Goal: Task Accomplishment & Management: Manage account settings

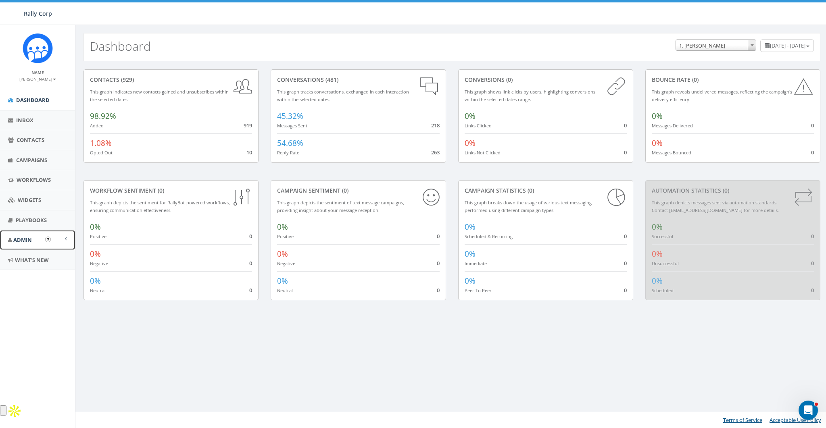
click at [12, 242] on link "Admin" at bounding box center [37, 240] width 75 height 20
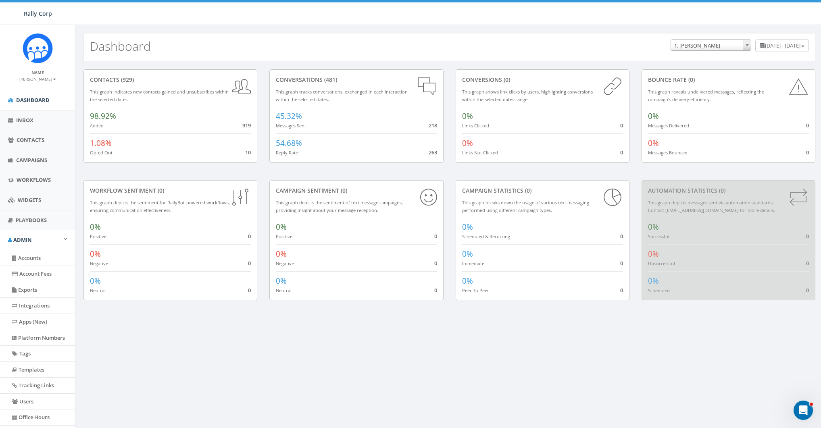
click at [40, 76] on link "[PERSON_NAME]" at bounding box center [37, 78] width 37 height 7
click at [234, 53] on div "Dashboard June 27, 2025 - September 25, 2025 1. James Martin ACME Ministry Adop…" at bounding box center [449, 47] width 732 height 28
click at [46, 81] on small "[PERSON_NAME]" at bounding box center [37, 79] width 37 height 6
click at [38, 98] on link "Sign Out" at bounding box center [40, 101] width 64 height 10
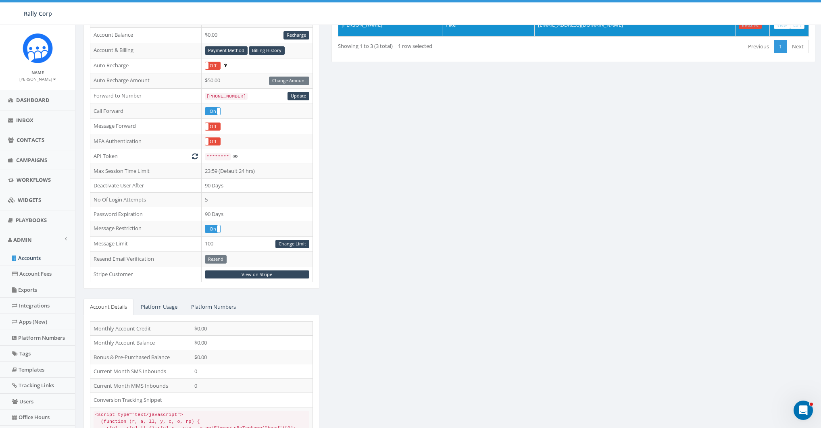
scroll to position [140, 0]
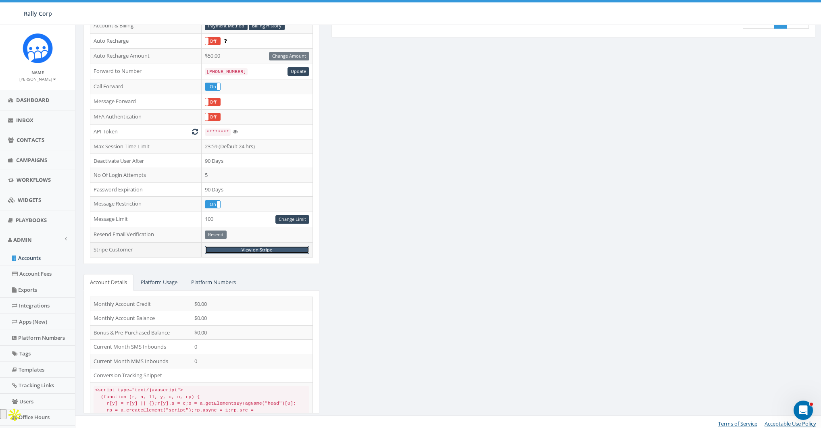
click at [258, 246] on link "View on Stripe" at bounding box center [257, 250] width 104 height 8
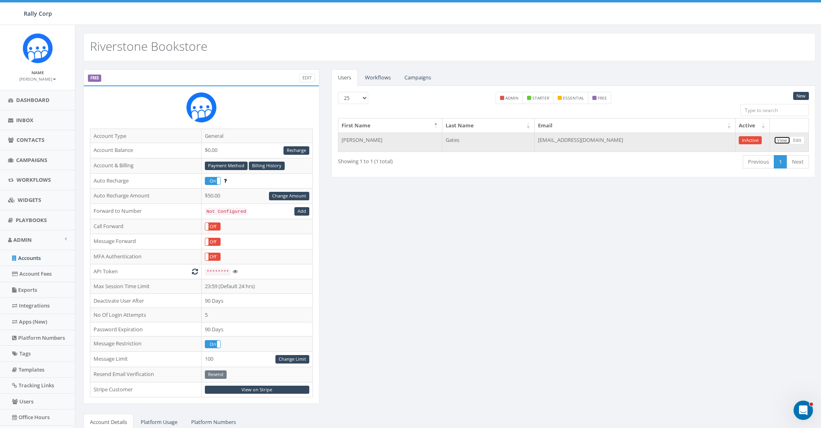
click at [779, 139] on link "View" at bounding box center [782, 140] width 17 height 8
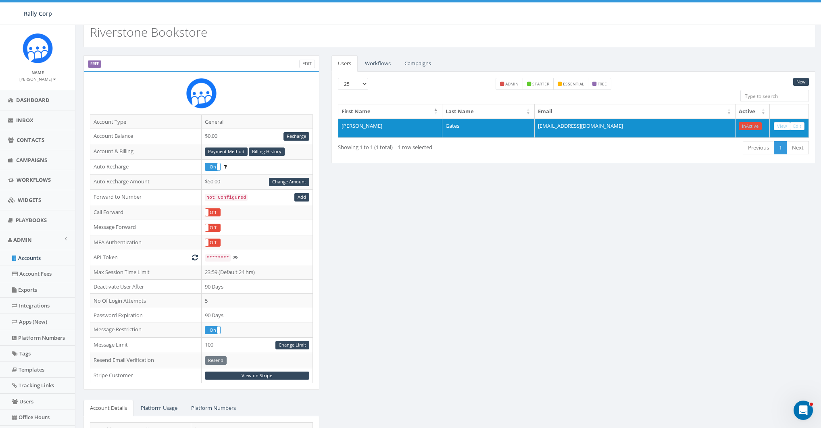
scroll to position [44, 0]
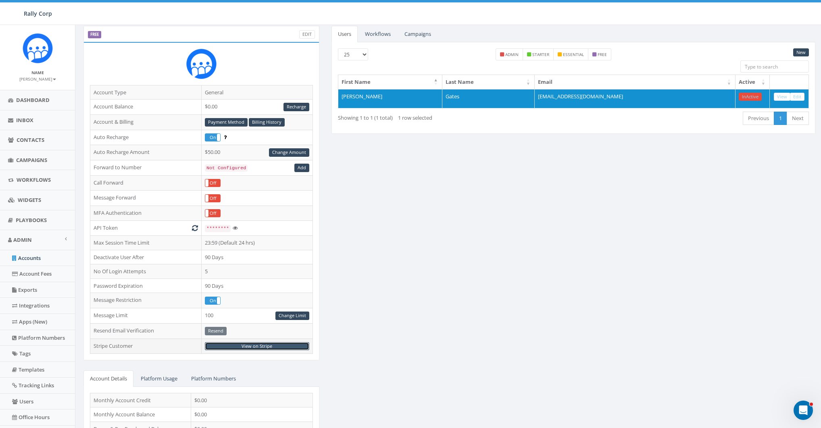
click at [274, 344] on link "View on Stripe" at bounding box center [257, 346] width 104 height 8
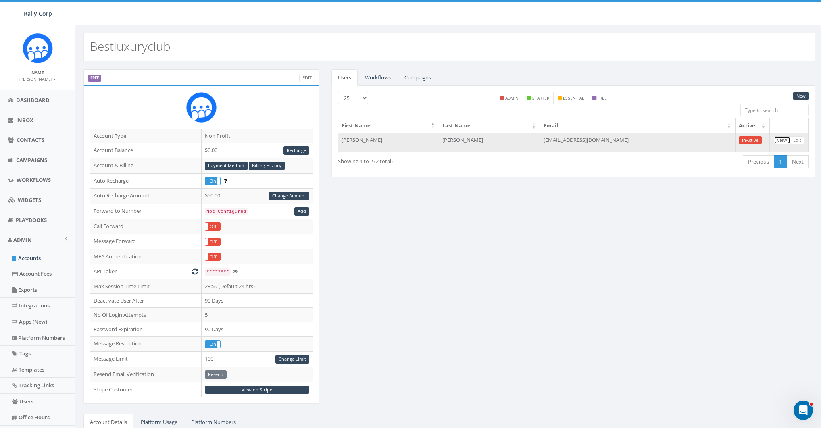
click at [782, 140] on link "View" at bounding box center [782, 140] width 17 height 8
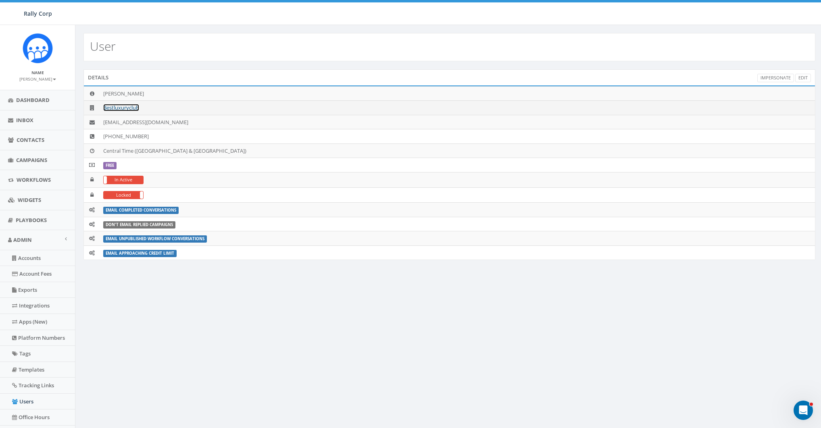
click at [123, 105] on link "Bestluxuryclub" at bounding box center [121, 107] width 36 height 7
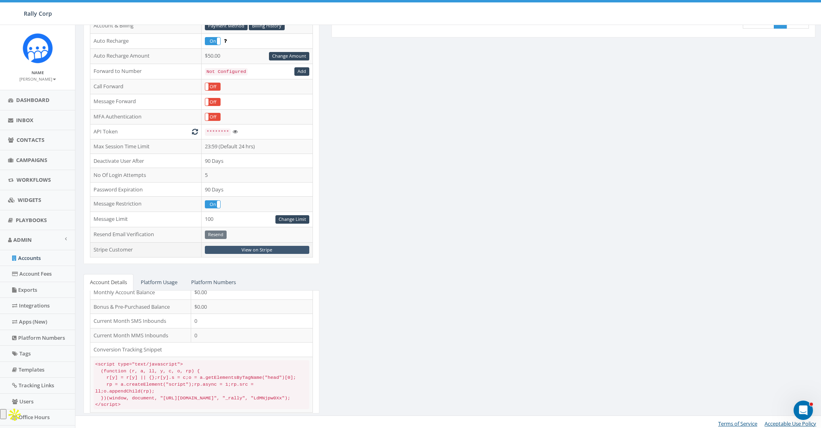
scroll to position [38, 0]
click at [254, 246] on link "View on Stripe" at bounding box center [257, 250] width 104 height 8
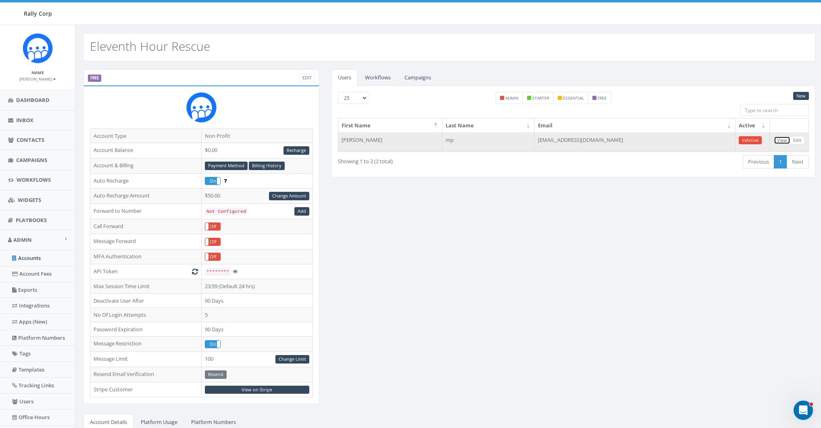
click at [780, 142] on link "View" at bounding box center [782, 140] width 17 height 8
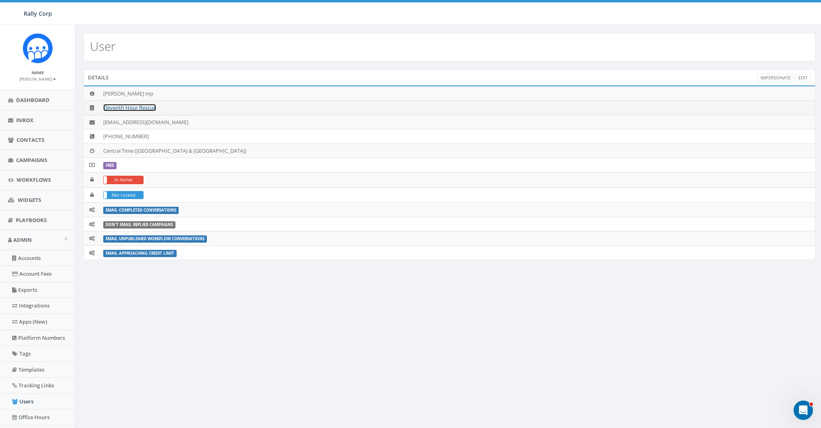
click at [129, 104] on link "Eleventh Hour Rescue" at bounding box center [129, 107] width 53 height 7
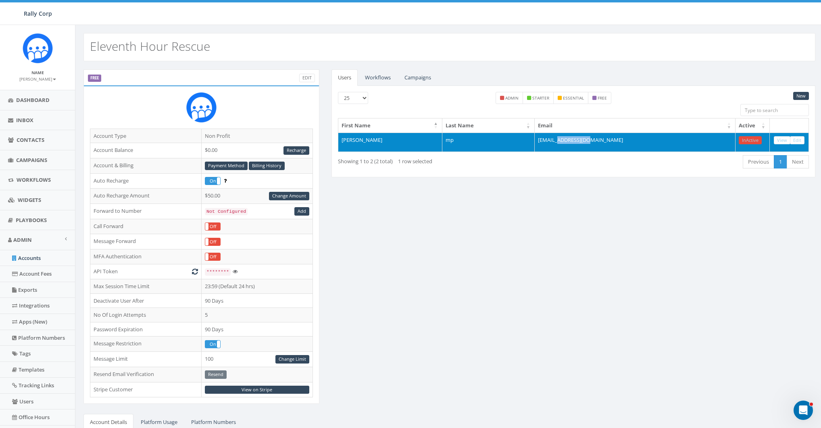
drag, startPoint x: 640, startPoint y: 140, endPoint x: 598, endPoint y: 141, distance: 42.4
click at [598, 141] on td "[EMAIL_ADDRESS][DOMAIN_NAME]" at bounding box center [635, 142] width 201 height 19
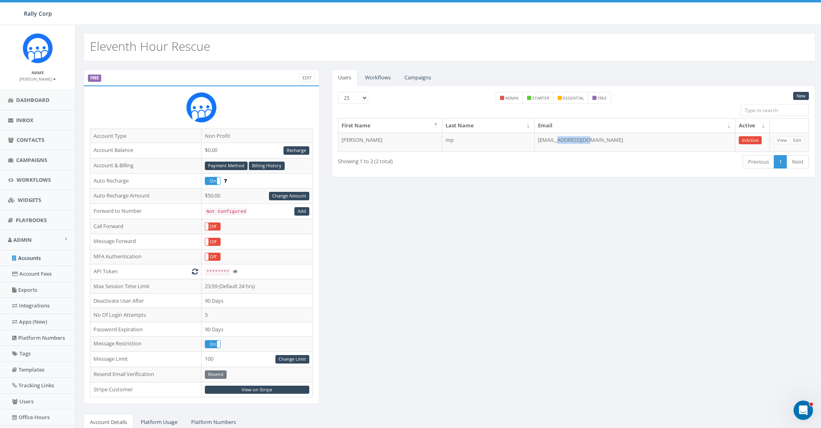
copy td "[DOMAIN_NAME]"
click at [499, 268] on div "FREE Edit Account Type Non Profit Account Balance $0.00 Recharge Account & Bill…" at bounding box center [449, 316] width 744 height 494
click at [253, 386] on link "View on Stripe" at bounding box center [257, 390] width 104 height 8
click at [304, 77] on link "Edit" at bounding box center [307, 78] width 16 height 8
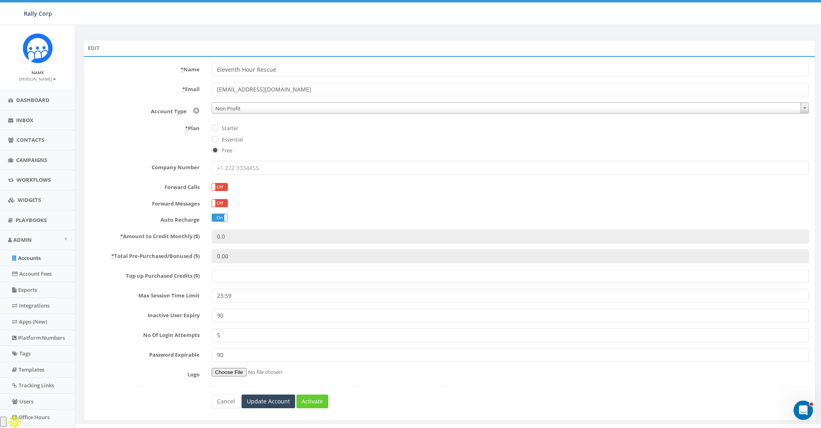
scroll to position [67, 0]
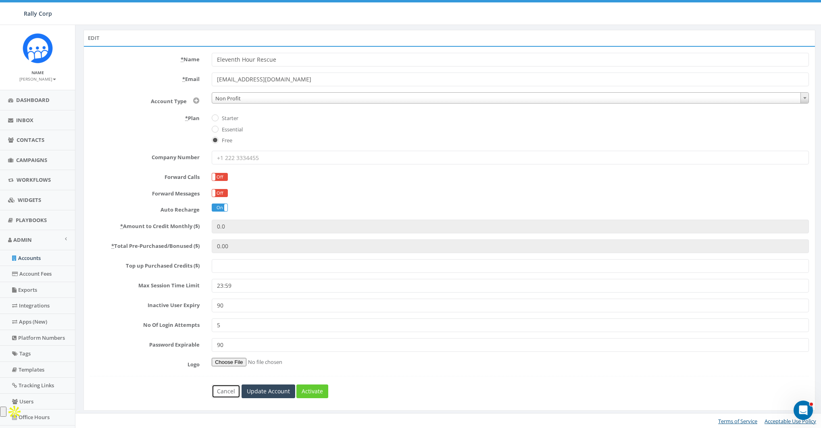
click at [223, 392] on link "Cancel" at bounding box center [226, 392] width 29 height 14
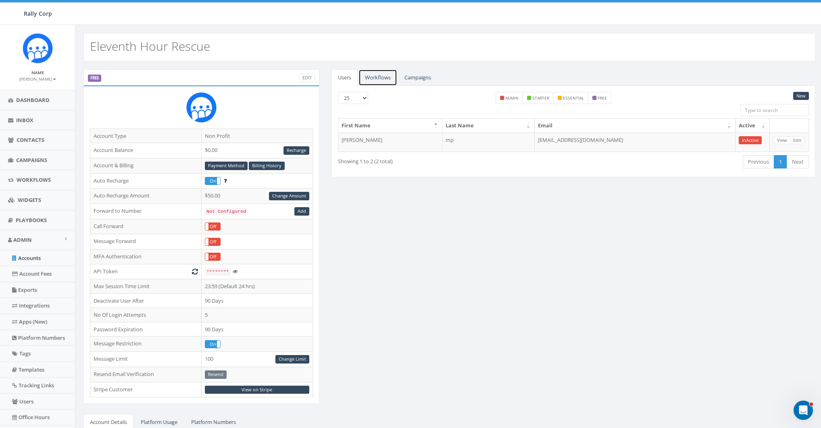
click at [367, 77] on link "Workflows" at bounding box center [377, 77] width 39 height 17
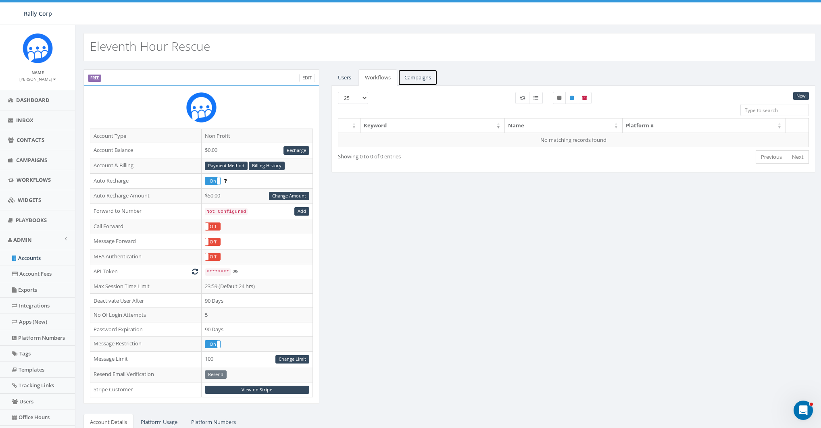
click at [415, 75] on link "Campaigns" at bounding box center [418, 77] width 40 height 17
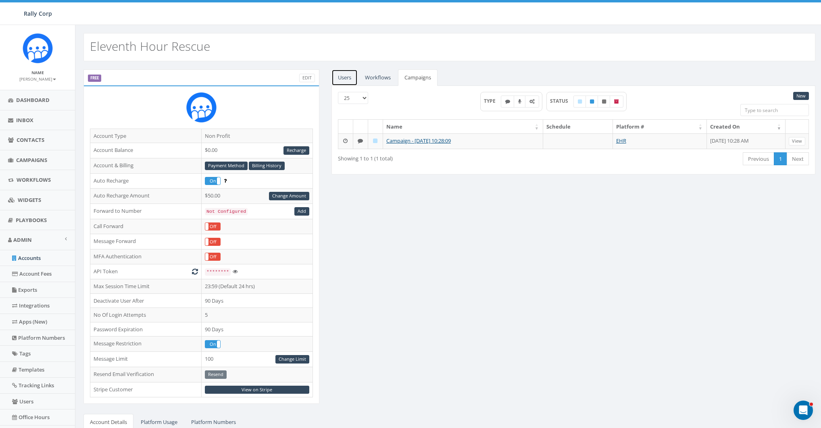
click at [339, 80] on link "Users" at bounding box center [344, 77] width 26 height 17
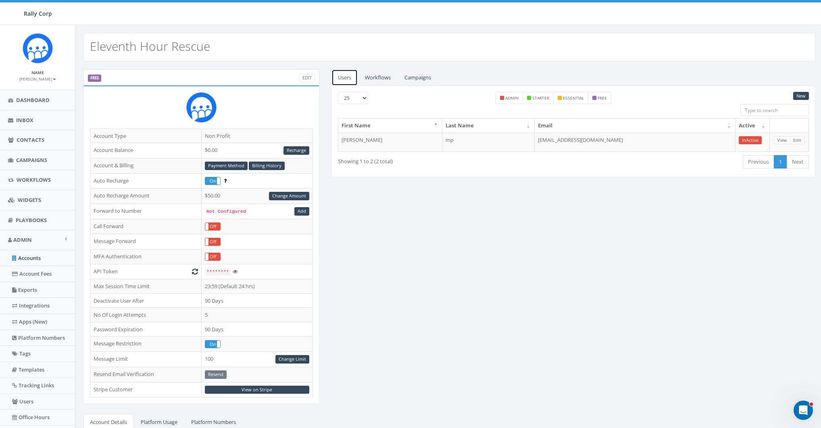
scroll to position [140, 0]
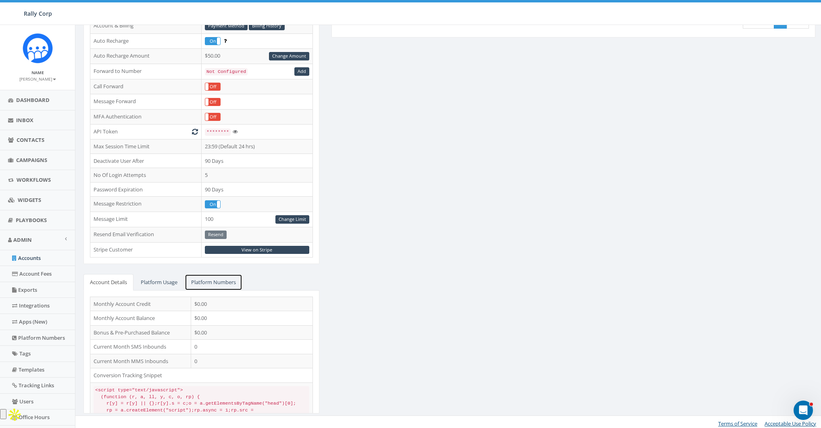
click at [216, 280] on link "Platform Numbers" at bounding box center [214, 282] width 58 height 17
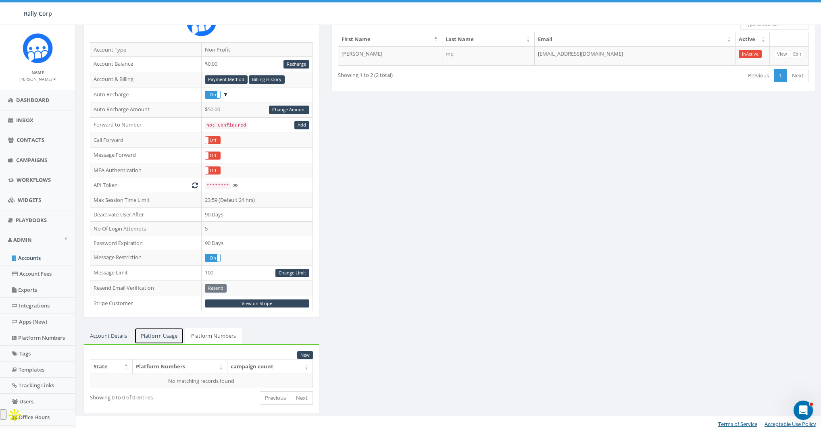
click at [158, 333] on link "Platform Usage" at bounding box center [159, 336] width 50 height 17
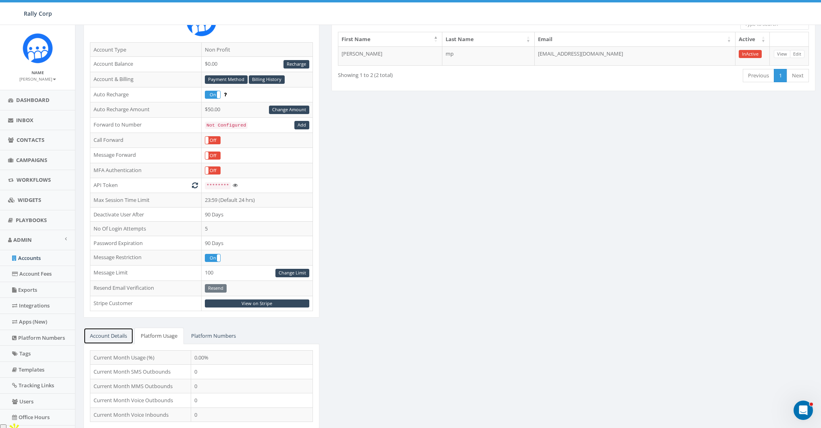
click at [121, 332] on link "Account Details" at bounding box center [108, 336] width 50 height 17
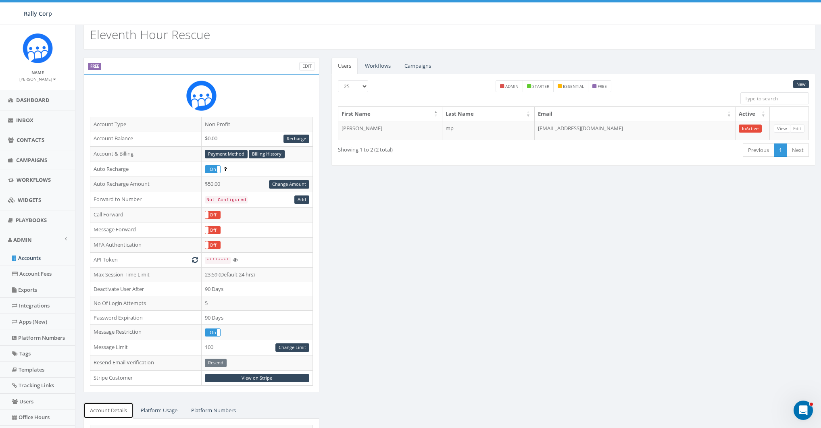
scroll to position [0, 0]
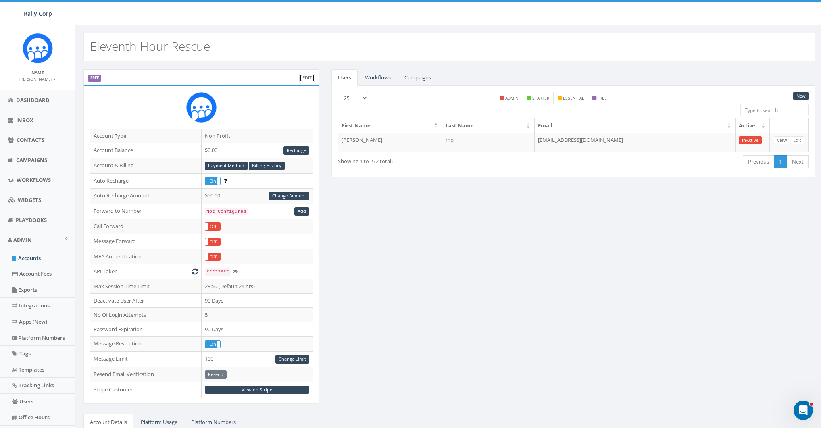
click at [302, 76] on link "Edit" at bounding box center [307, 78] width 16 height 8
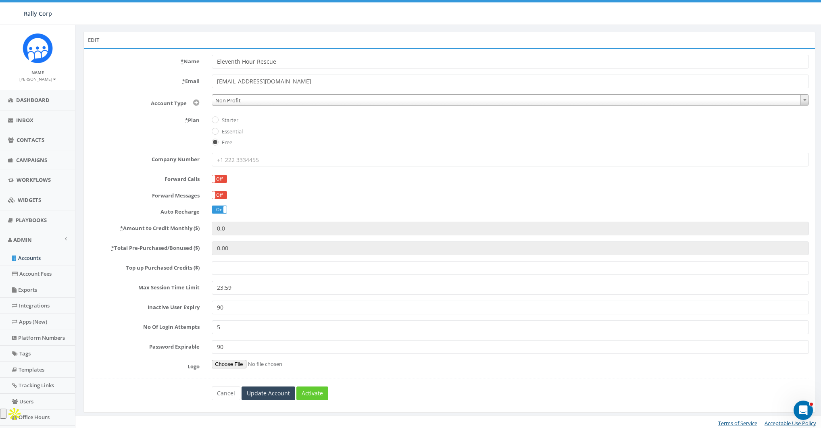
scroll to position [67, 0]
click at [219, 395] on link "Cancel" at bounding box center [226, 392] width 29 height 14
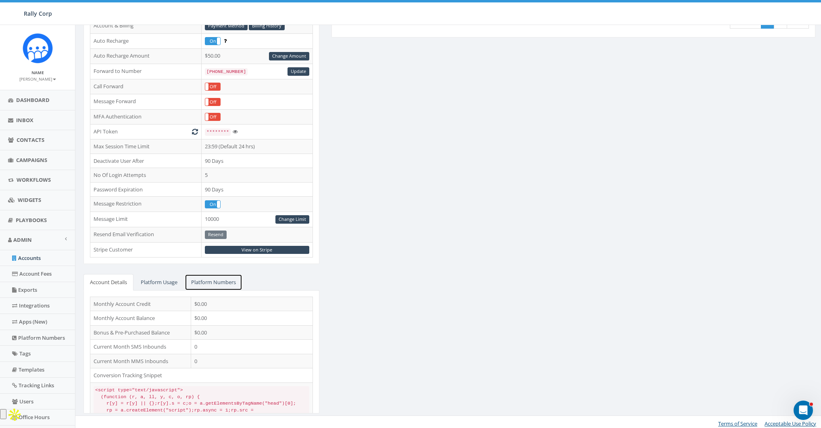
click at [202, 278] on link "Platform Numbers" at bounding box center [214, 282] width 58 height 17
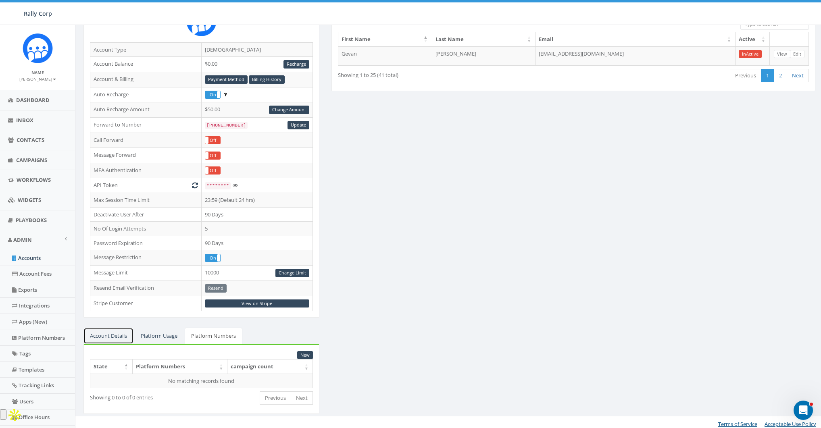
drag, startPoint x: 116, startPoint y: 334, endPoint x: 121, endPoint y: 334, distance: 4.8
click at [117, 334] on link "Account Details" at bounding box center [108, 336] width 50 height 17
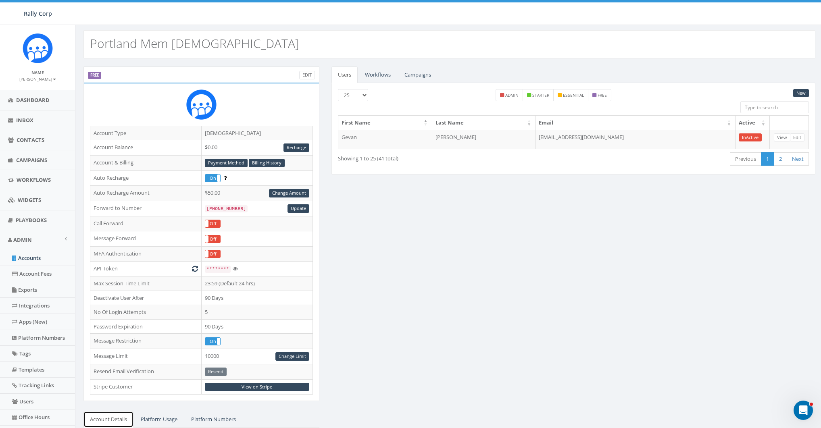
scroll to position [0, 0]
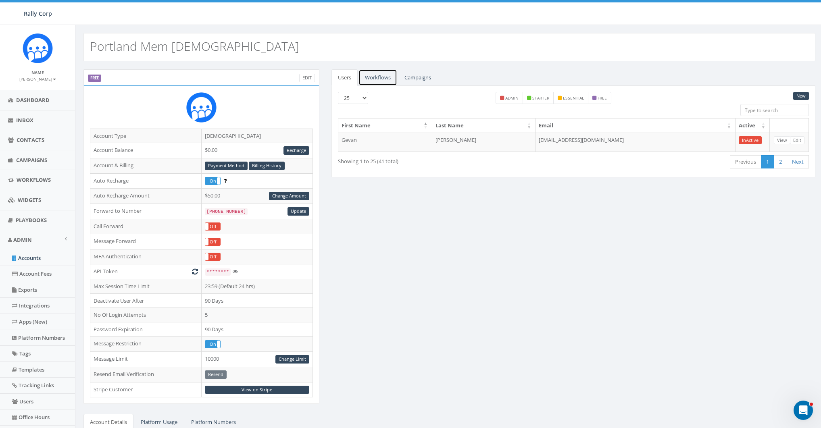
click at [387, 79] on link "Workflows" at bounding box center [377, 77] width 39 height 17
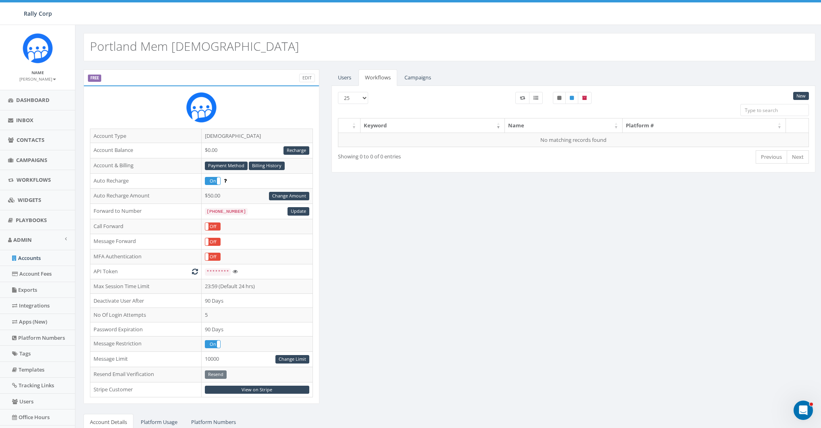
click at [455, 75] on ul "Users Workflows Campaigns" at bounding box center [573, 77] width 484 height 17
click at [413, 79] on link "Campaigns" at bounding box center [418, 77] width 40 height 17
click at [344, 79] on link "Users" at bounding box center [344, 77] width 26 height 17
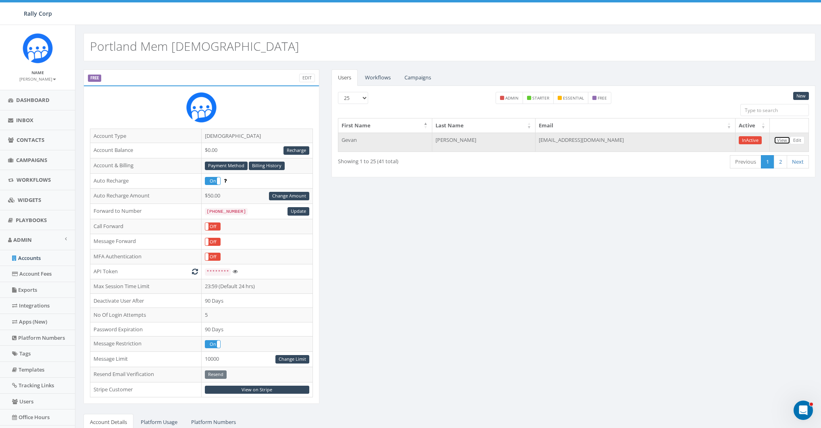
click at [781, 139] on link "View" at bounding box center [782, 140] width 17 height 8
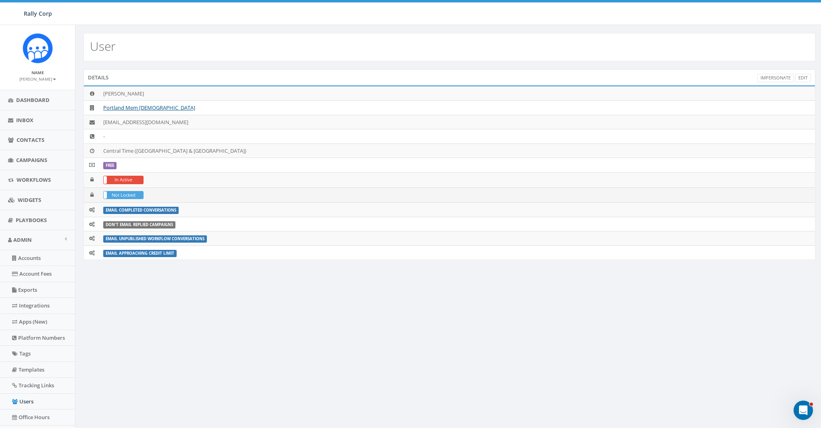
click at [131, 192] on label "Not Locked" at bounding box center [124, 195] width 40 height 7
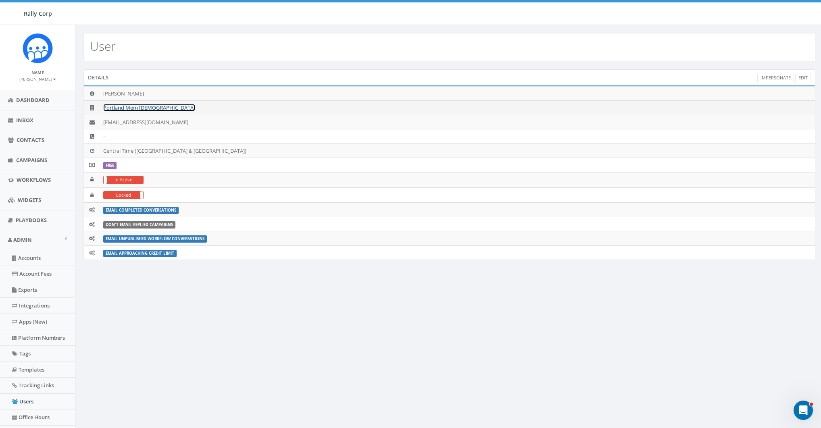
click at [142, 106] on link "Portland Mem [DEMOGRAPHIC_DATA]" at bounding box center [149, 107] width 92 height 7
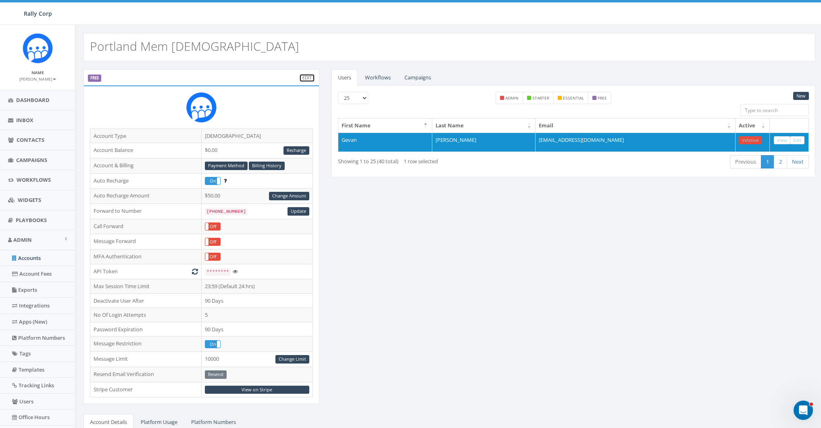
click at [308, 78] on link "Edit" at bounding box center [307, 78] width 16 height 8
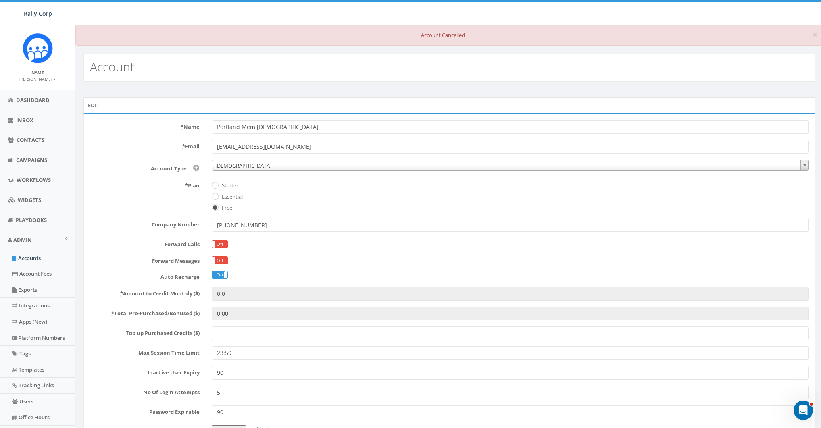
scroll to position [67, 0]
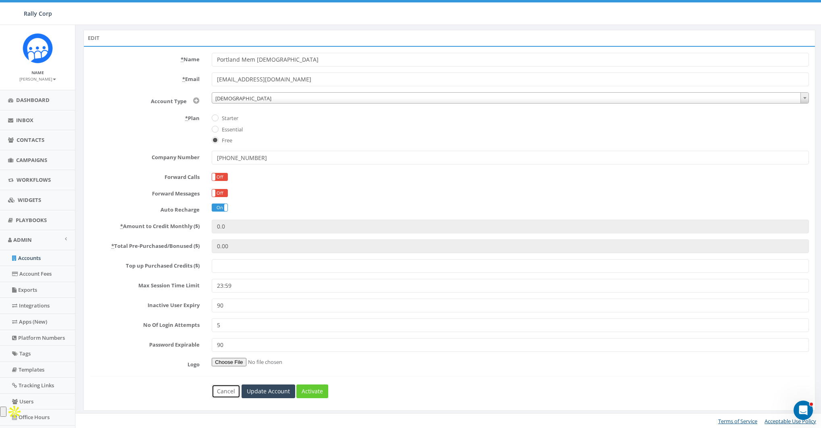
click at [225, 390] on link "Cancel" at bounding box center [226, 392] width 29 height 14
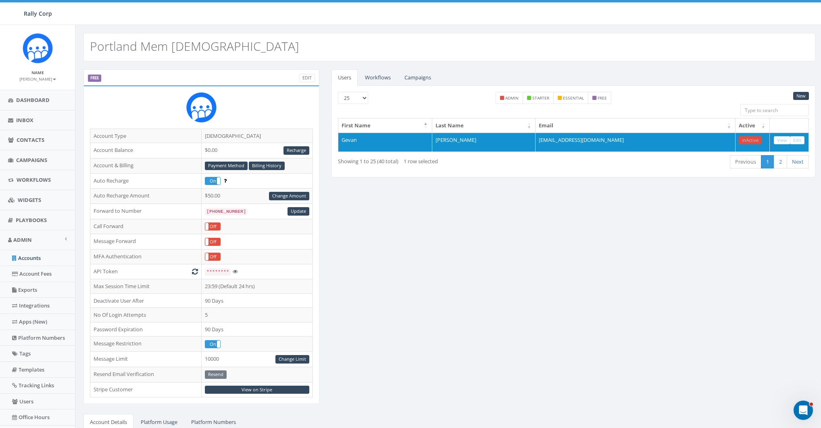
scroll to position [140, 0]
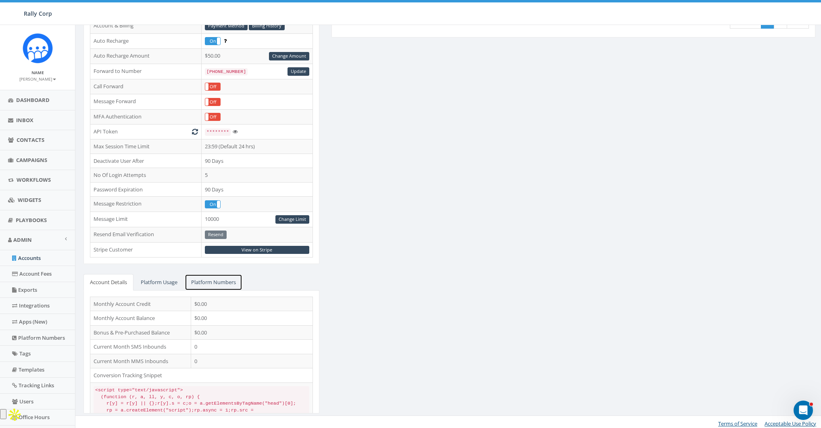
click at [219, 277] on link "Platform Numbers" at bounding box center [214, 282] width 58 height 17
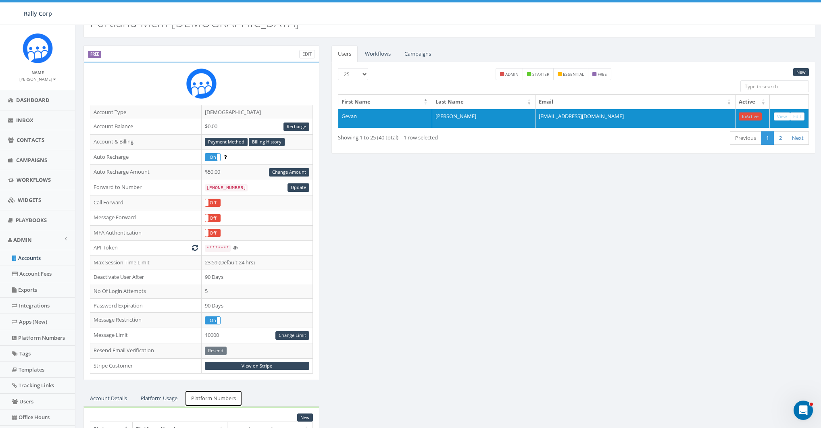
scroll to position [0, 0]
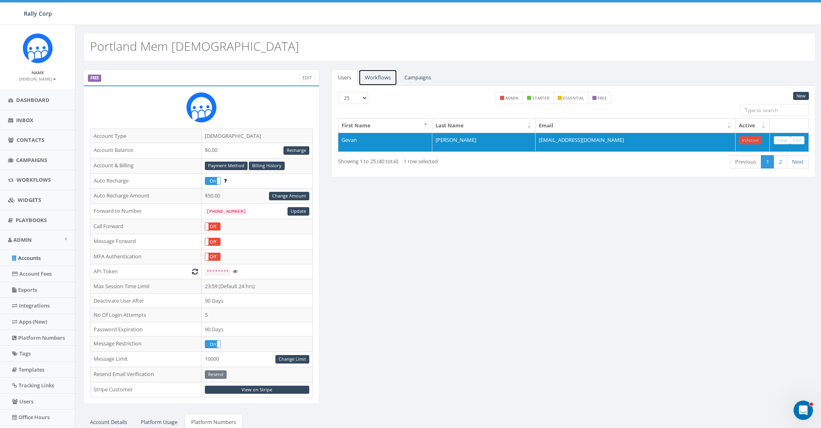
click at [374, 81] on link "Workflows" at bounding box center [377, 77] width 39 height 17
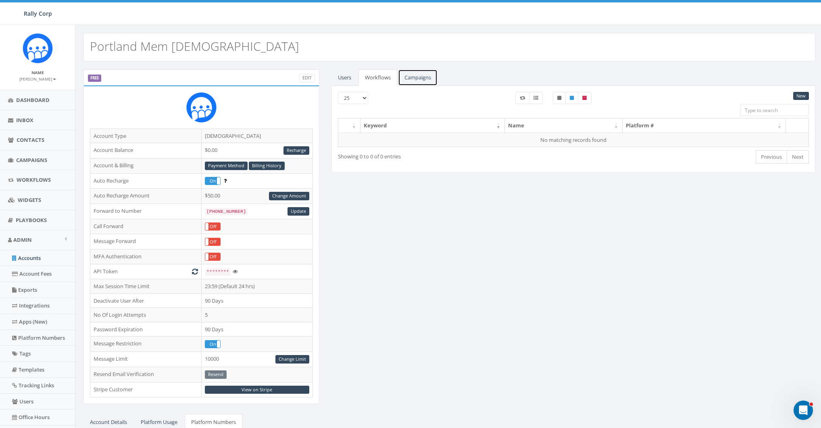
click at [426, 79] on link "Campaigns" at bounding box center [418, 77] width 40 height 17
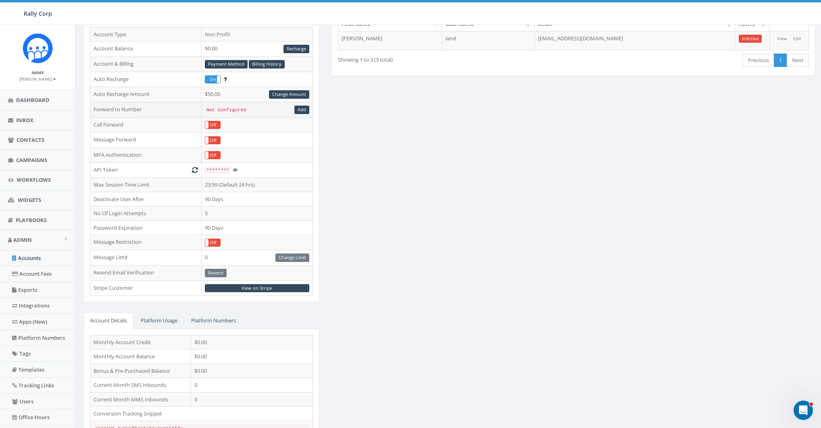
scroll to position [140, 0]
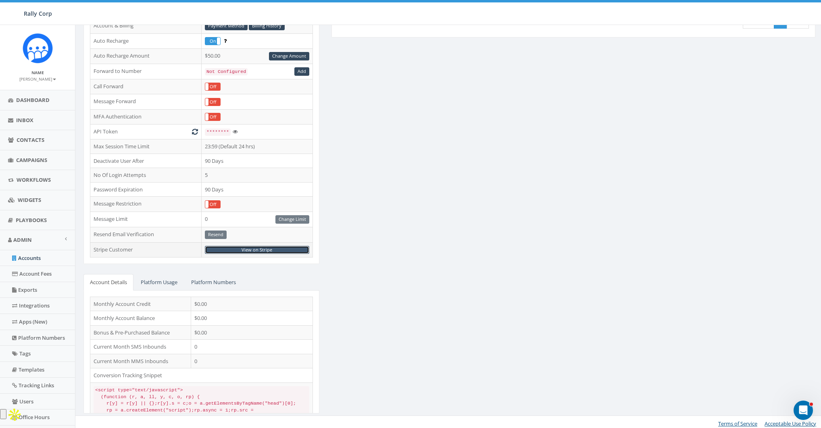
click at [252, 250] on link "View on Stripe" at bounding box center [257, 250] width 104 height 8
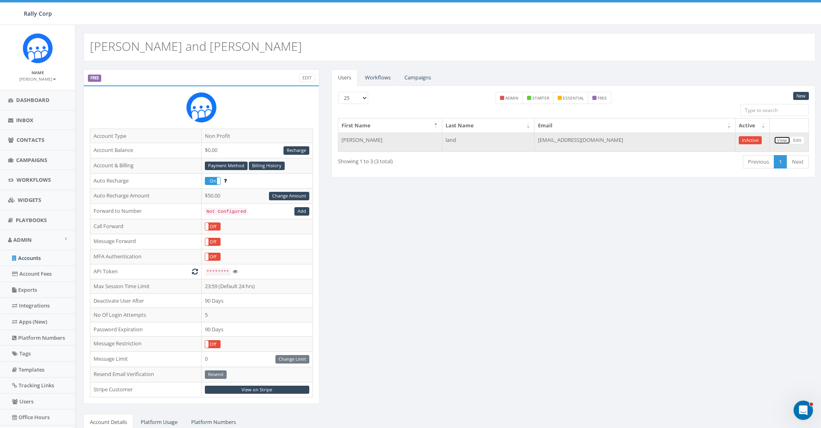
click at [784, 141] on link "View" at bounding box center [782, 140] width 17 height 8
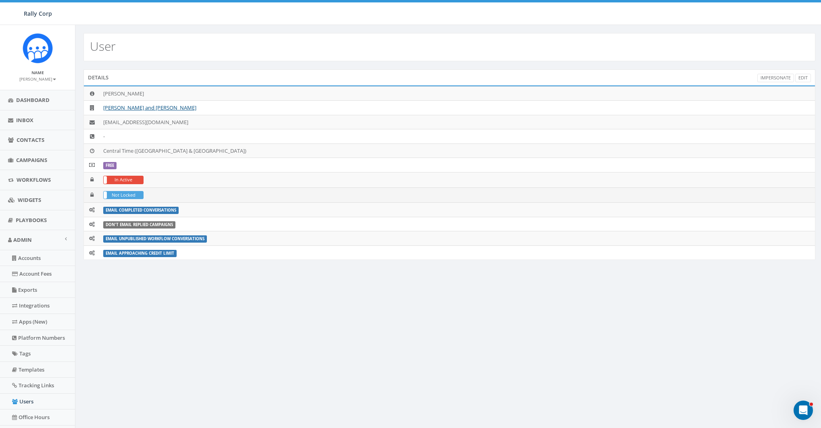
drag, startPoint x: 119, startPoint y: 192, endPoint x: 401, endPoint y: 234, distance: 285.0
click at [121, 192] on label "Not Locked" at bounding box center [124, 195] width 40 height 7
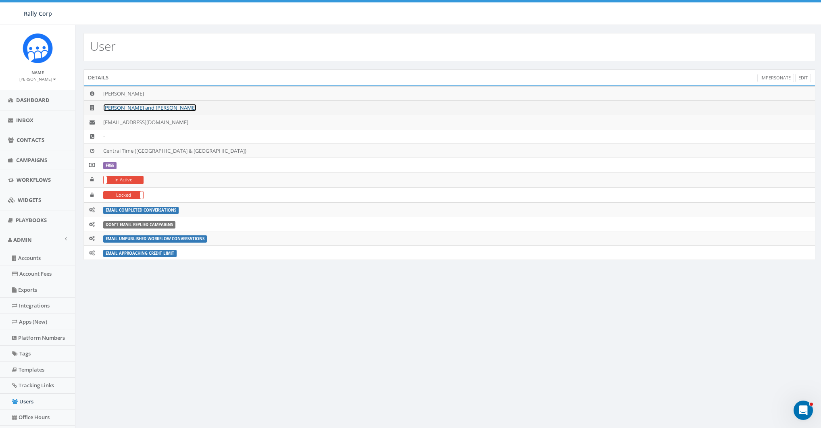
click at [142, 106] on link "[PERSON_NAME] and [PERSON_NAME]" at bounding box center [149, 107] width 93 height 7
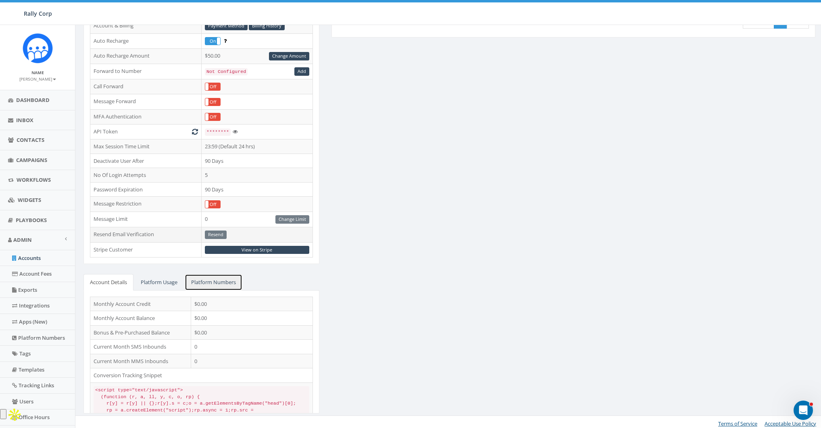
click at [207, 279] on link "Platform Numbers" at bounding box center [214, 282] width 58 height 17
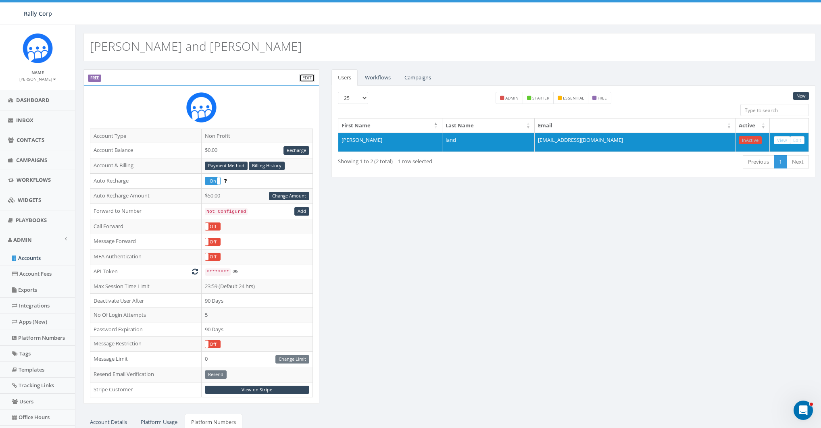
click at [302, 79] on link "Edit" at bounding box center [307, 78] width 16 height 8
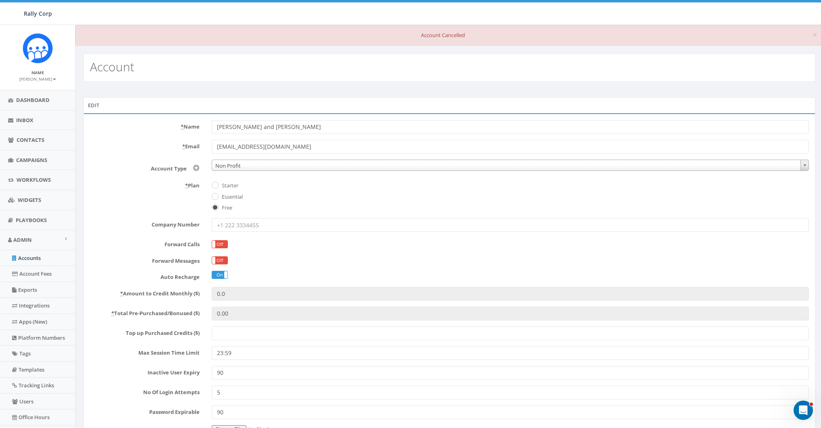
scroll to position [67, 0]
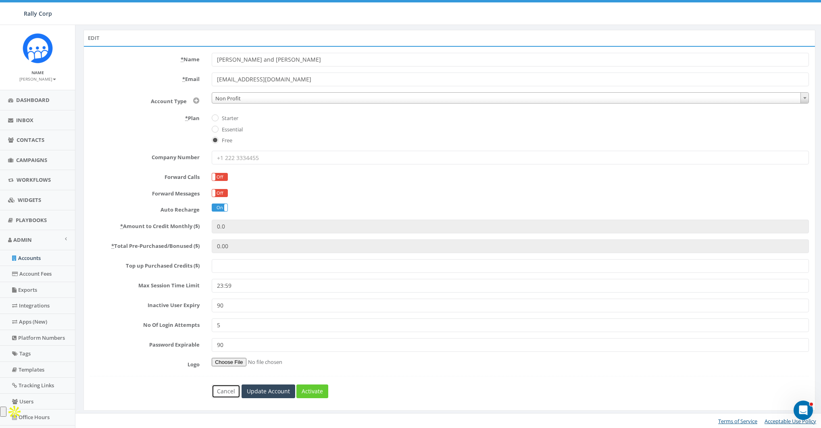
click at [223, 390] on link "Cancel" at bounding box center [226, 392] width 29 height 14
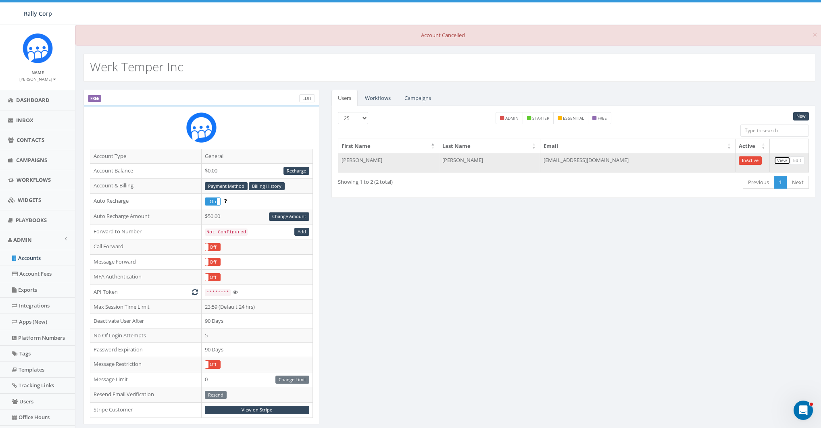
click at [776, 159] on link "View" at bounding box center [782, 160] width 17 height 8
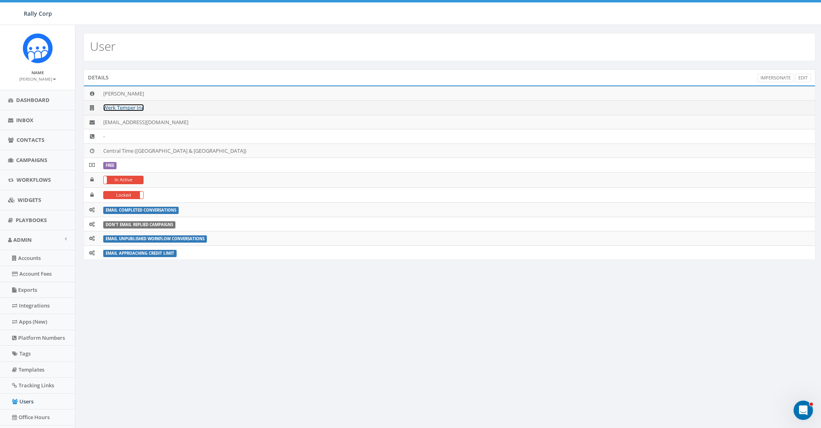
click at [122, 108] on link "Werk Temper Inc" at bounding box center [123, 107] width 41 height 7
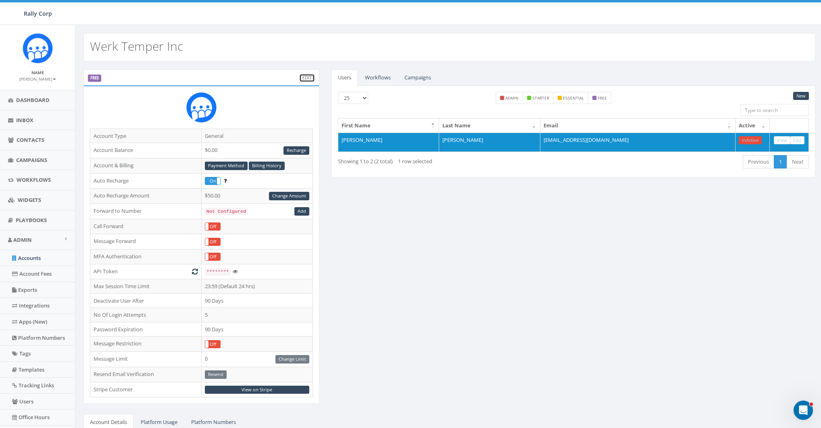
click at [303, 78] on link "Edit" at bounding box center [307, 78] width 16 height 8
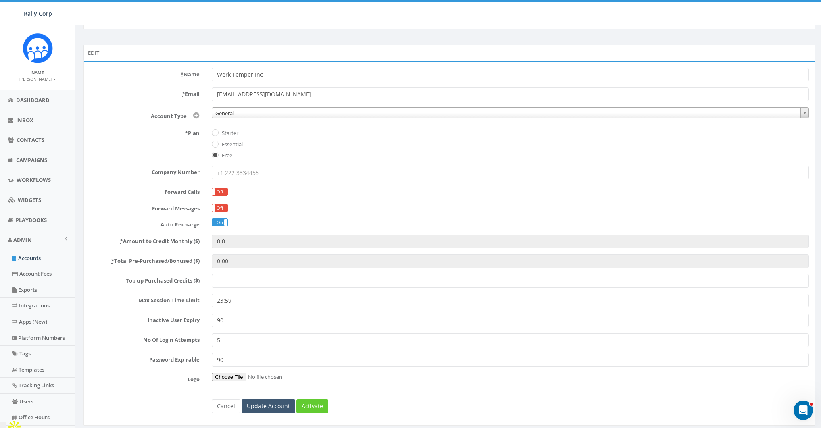
scroll to position [67, 0]
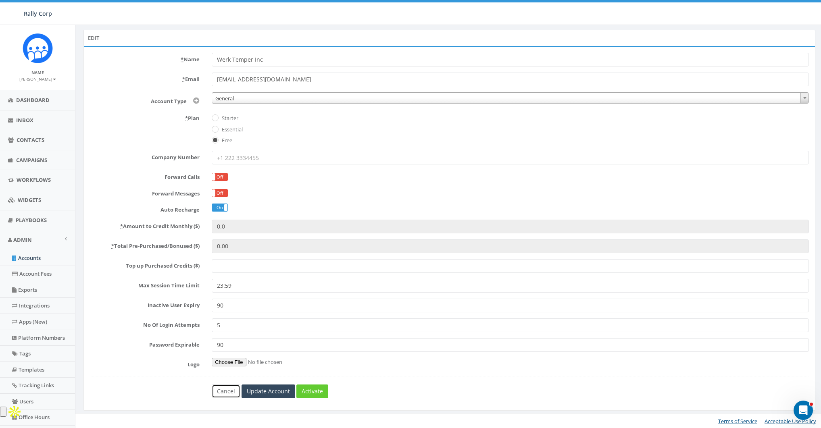
click at [230, 393] on link "Cancel" at bounding box center [226, 392] width 29 height 14
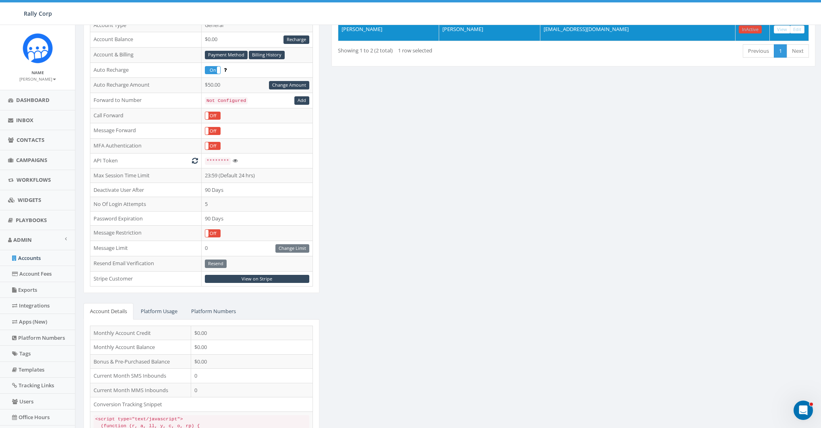
scroll to position [140, 0]
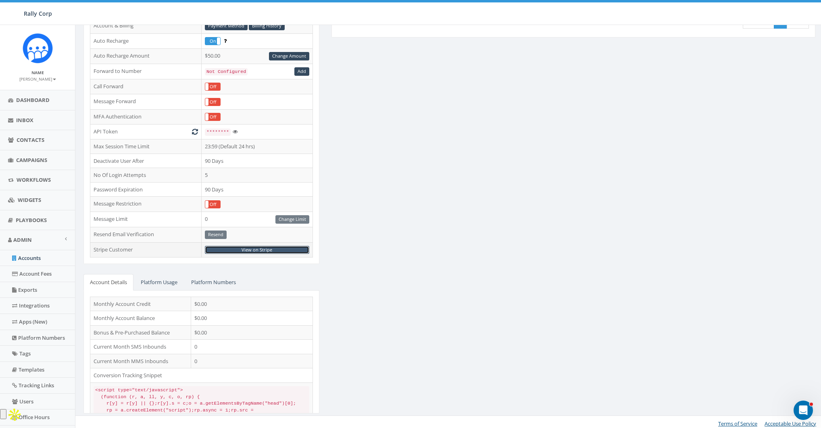
click at [258, 246] on link "View on Stripe" at bounding box center [257, 250] width 104 height 8
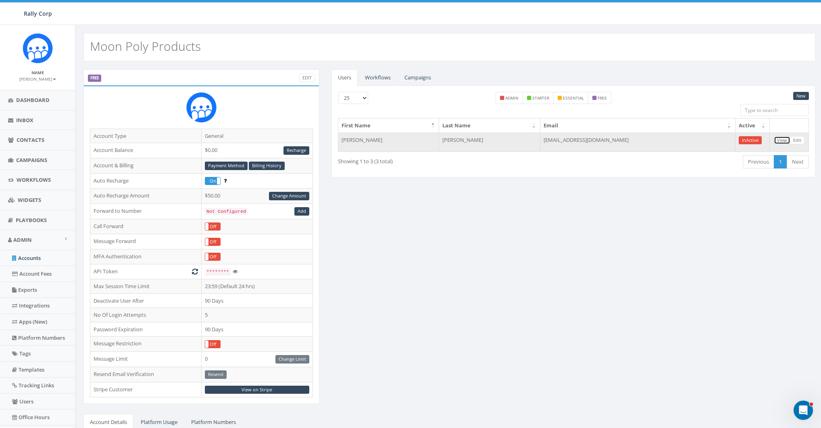
click at [776, 138] on link "View" at bounding box center [782, 140] width 17 height 8
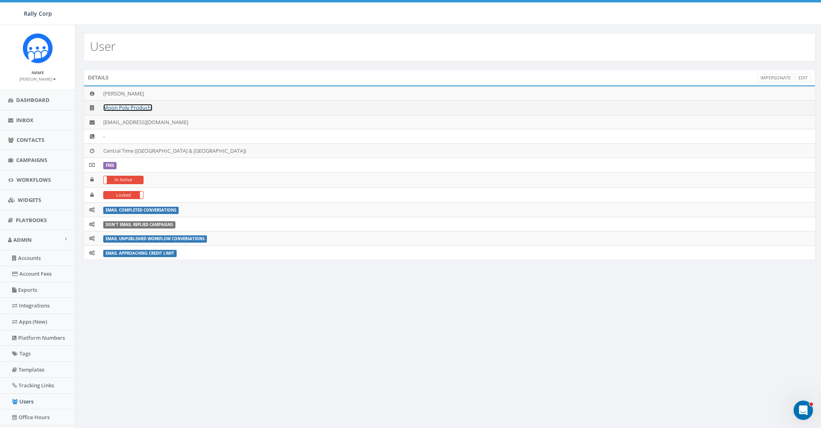
click at [122, 106] on link "Moon Poly Products" at bounding box center [127, 107] width 49 height 7
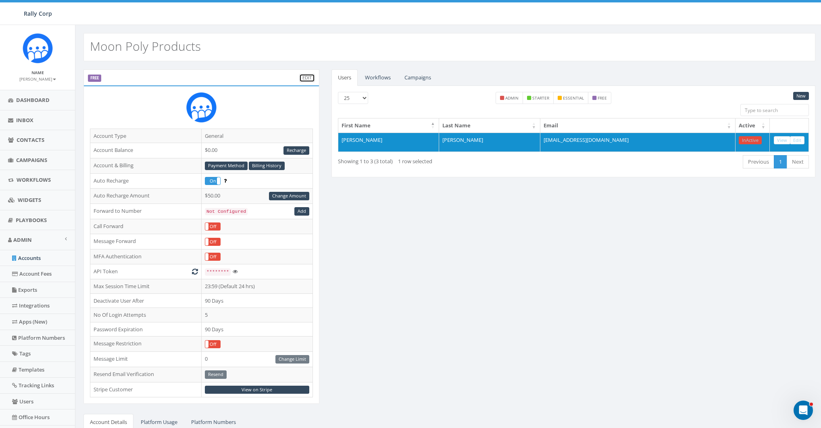
click at [307, 77] on link "Edit" at bounding box center [307, 78] width 16 height 8
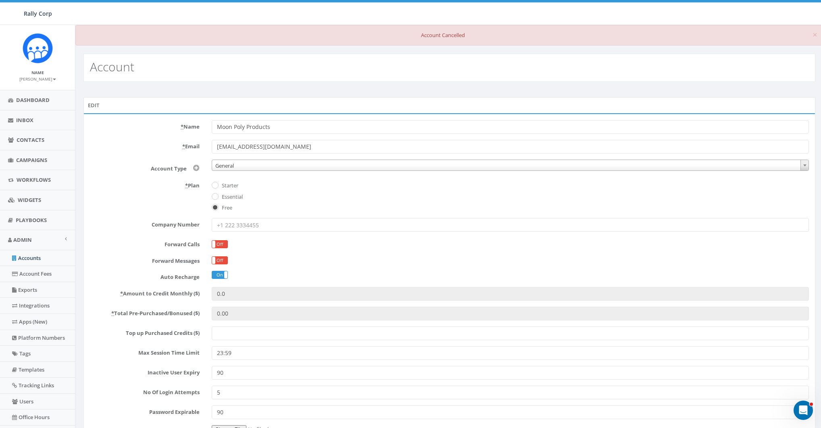
click at [129, 115] on div "* Name Moon Poly Products * Email [EMAIL_ADDRESS][DOMAIN_NAME] Account Type Non…" at bounding box center [449, 295] width 732 height 365
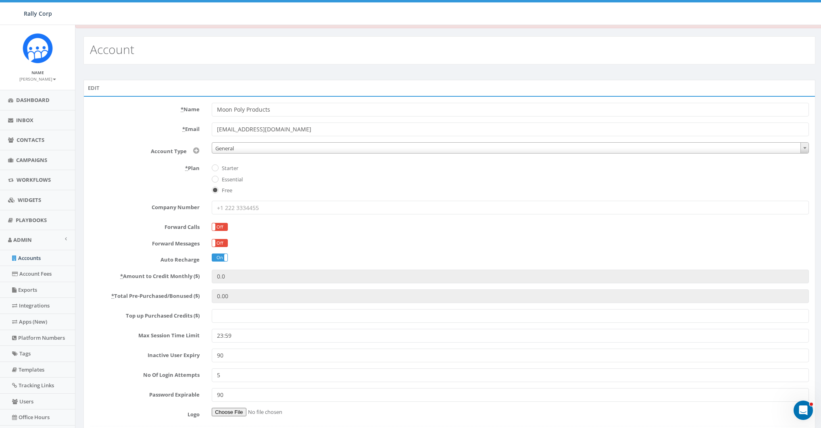
scroll to position [67, 0]
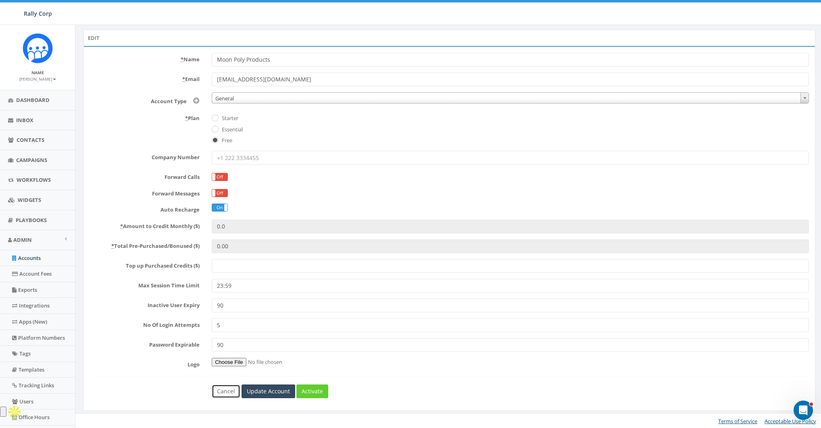
click at [216, 392] on link "Cancel" at bounding box center [226, 392] width 29 height 14
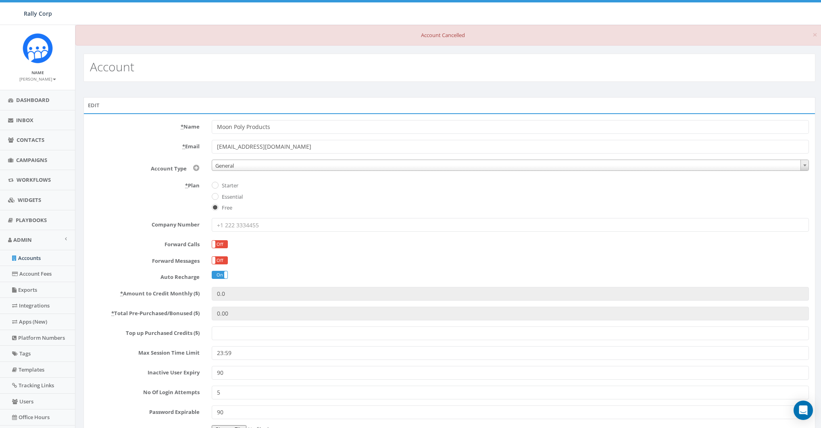
scroll to position [67, 0]
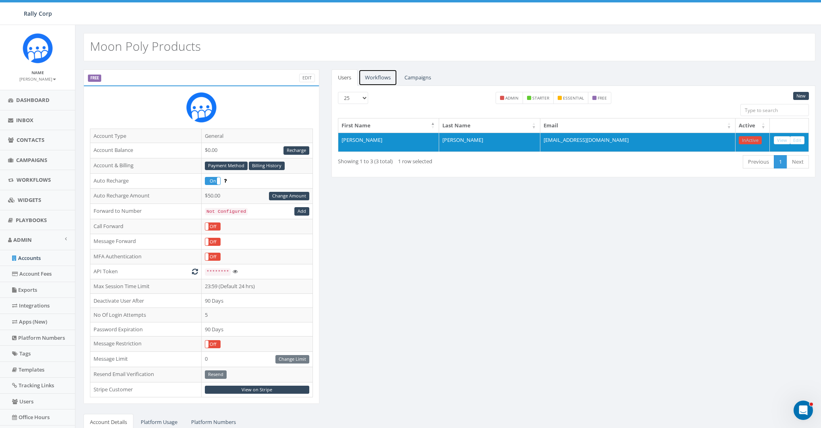
click at [382, 75] on link "Workflows" at bounding box center [377, 77] width 39 height 17
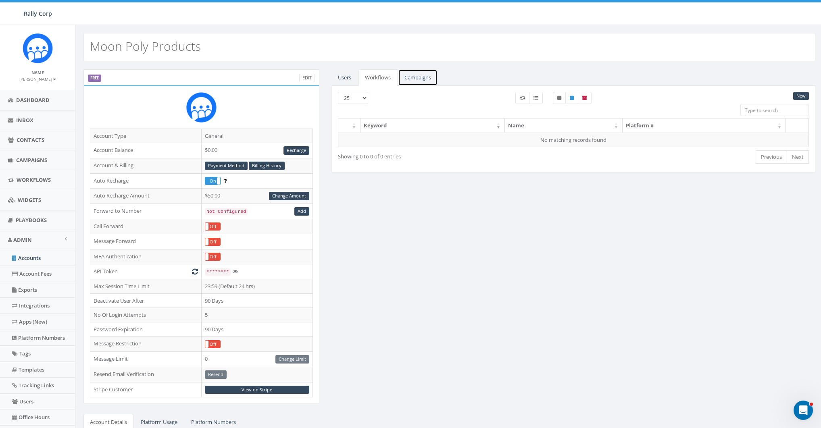
click at [424, 79] on link "Campaigns" at bounding box center [418, 77] width 40 height 17
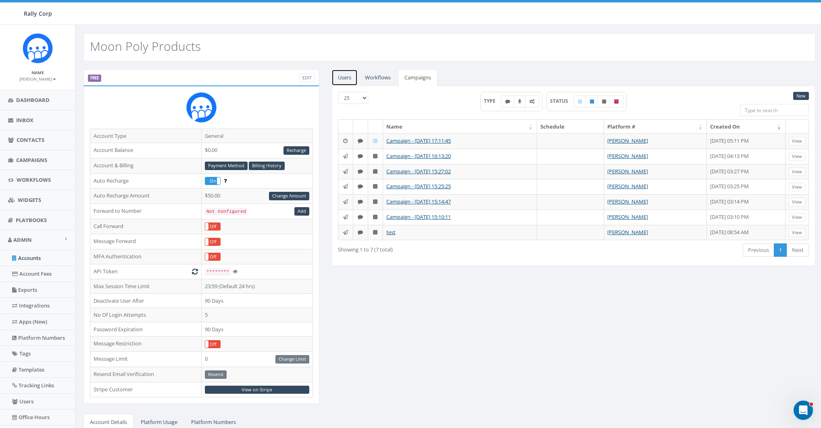
click at [353, 77] on link "Users" at bounding box center [344, 77] width 26 height 17
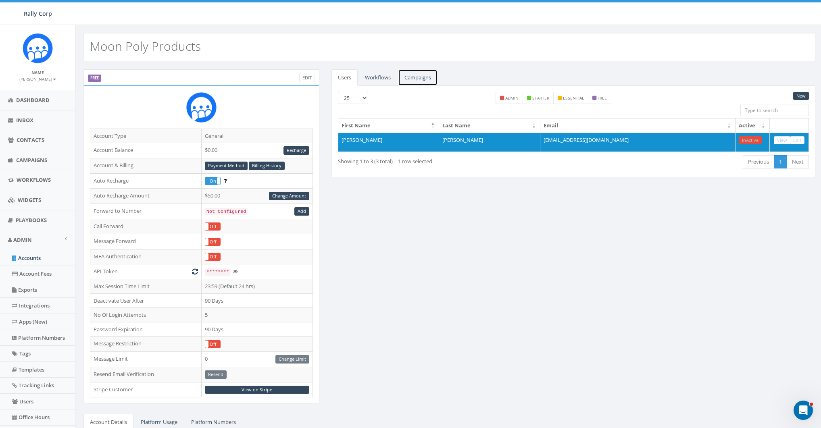
click at [428, 78] on link "Campaigns" at bounding box center [418, 77] width 40 height 17
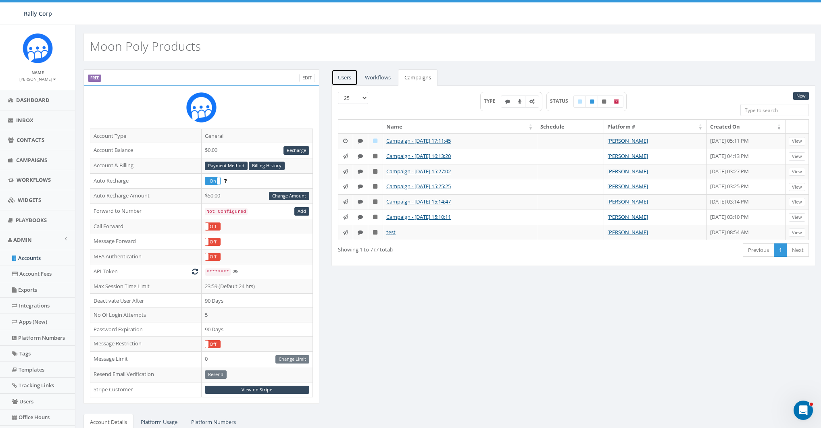
click at [342, 74] on link "Users" at bounding box center [344, 77] width 26 height 17
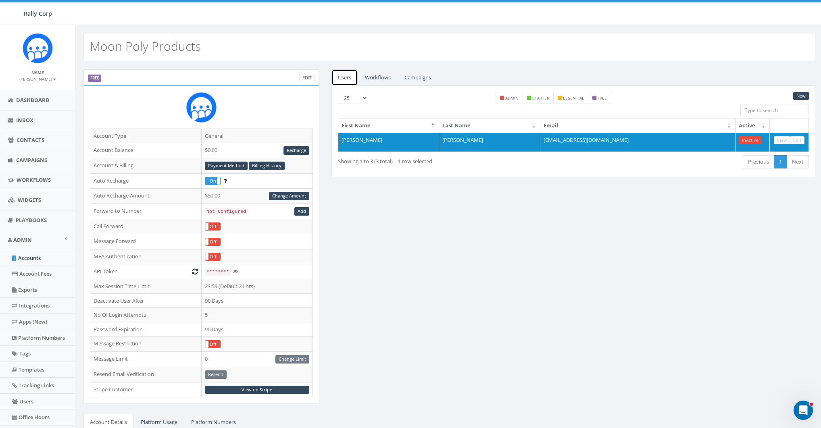
scroll to position [140, 0]
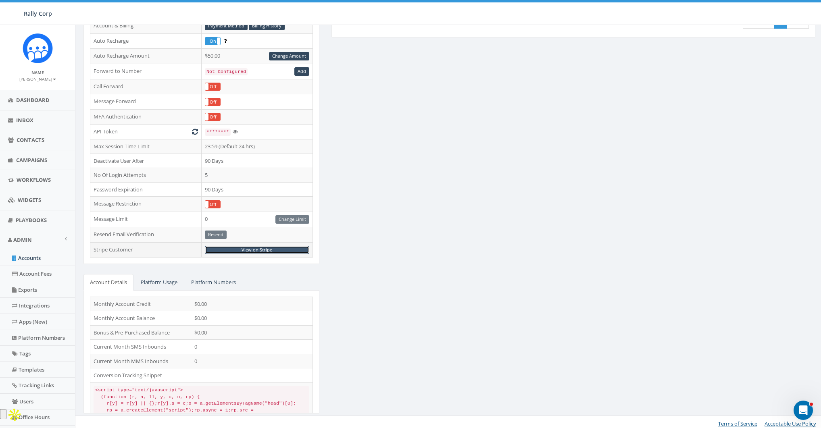
click at [242, 246] on link "View on Stripe" at bounding box center [257, 250] width 104 height 8
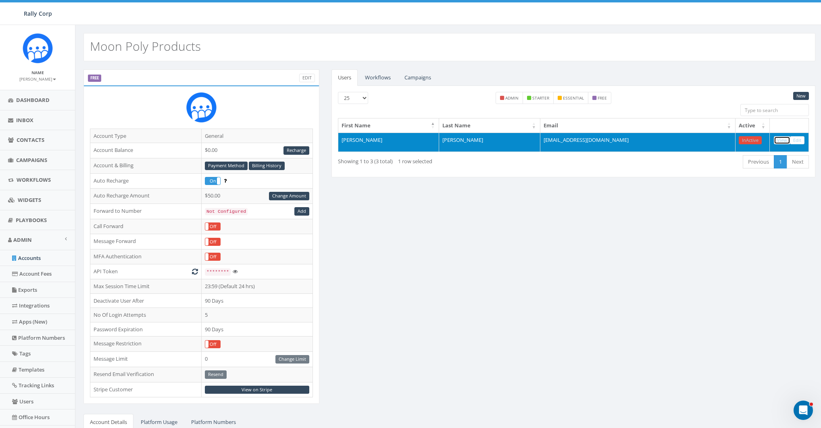
click at [788, 140] on link "View" at bounding box center [782, 140] width 17 height 8
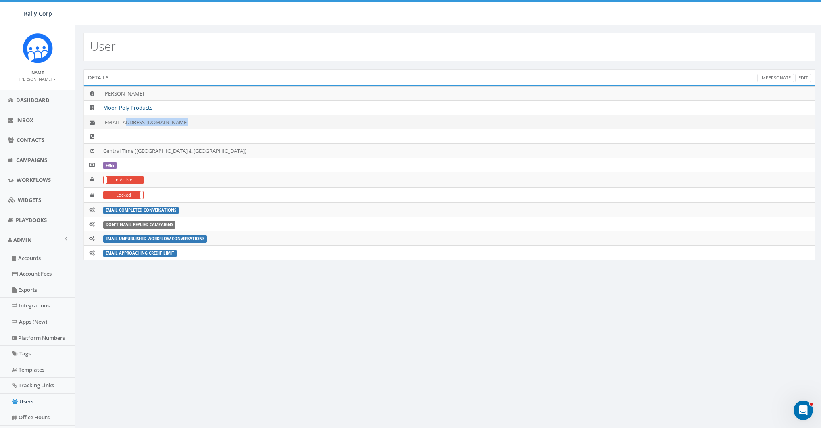
drag, startPoint x: 129, startPoint y: 121, endPoint x: 199, endPoint y: 121, distance: 70.2
click at [199, 121] on td "[EMAIL_ADDRESS][DOMAIN_NAME]" at bounding box center [457, 122] width 715 height 15
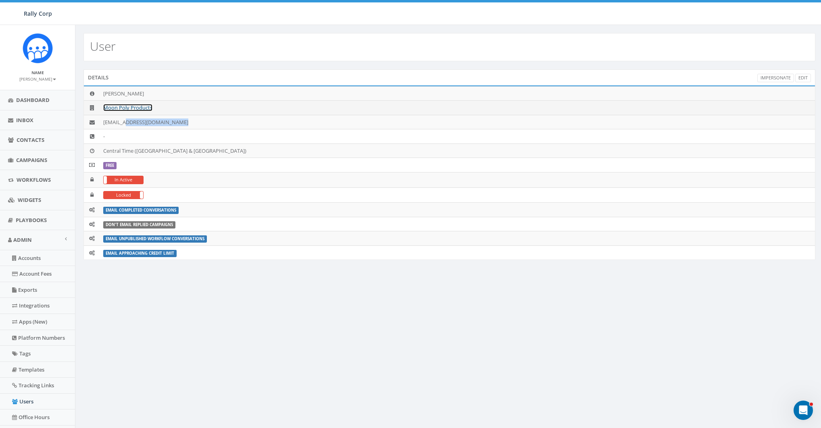
click at [112, 107] on link "Moon Poly Products" at bounding box center [127, 107] width 49 height 7
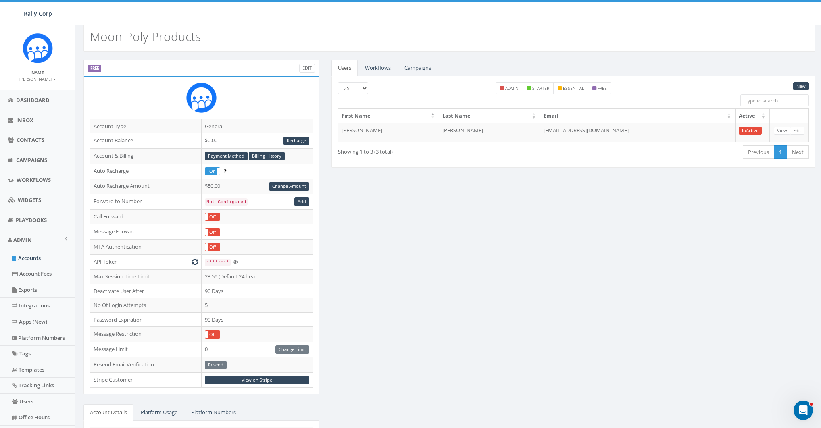
scroll to position [121, 0]
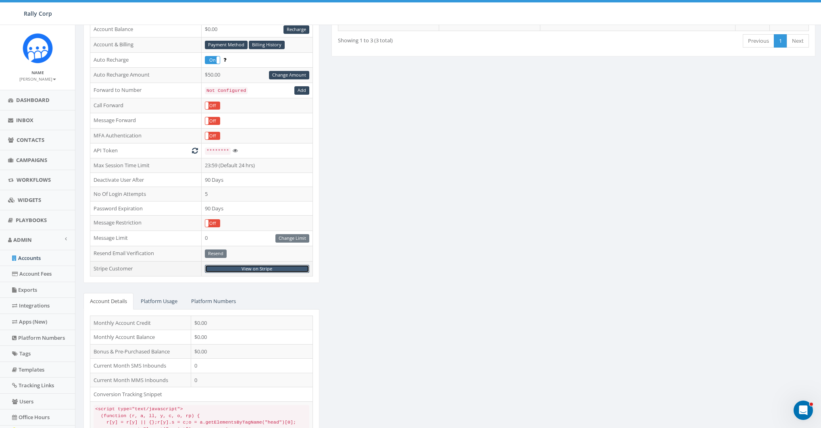
click at [258, 265] on link "View on Stripe" at bounding box center [257, 269] width 104 height 8
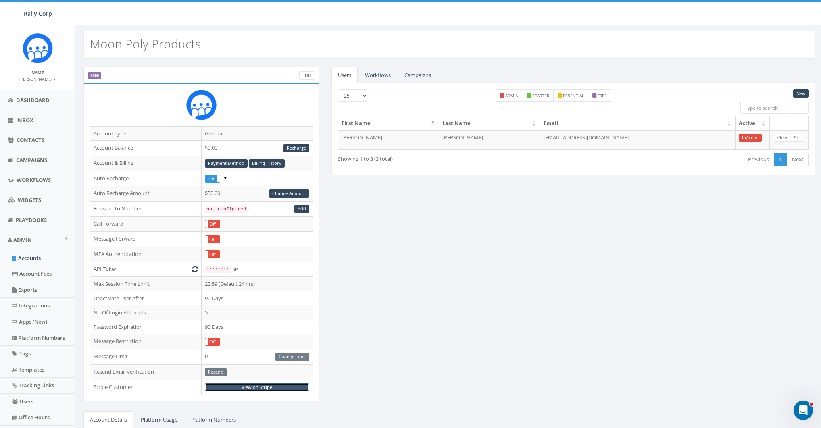
scroll to position [0, 0]
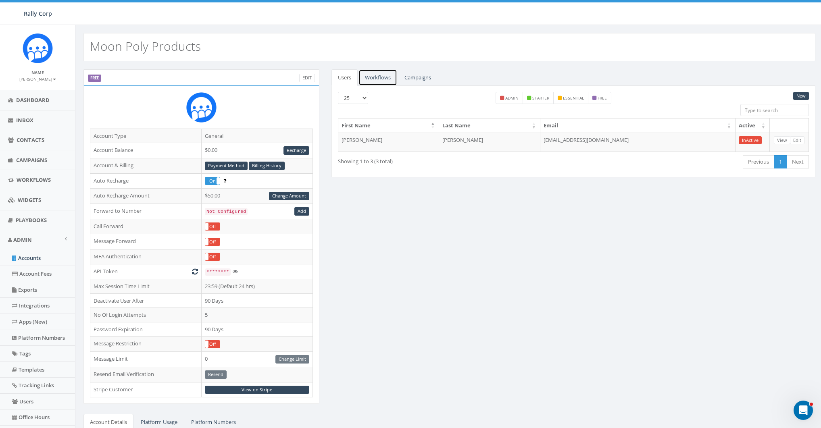
click at [375, 78] on link "Workflows" at bounding box center [377, 77] width 39 height 17
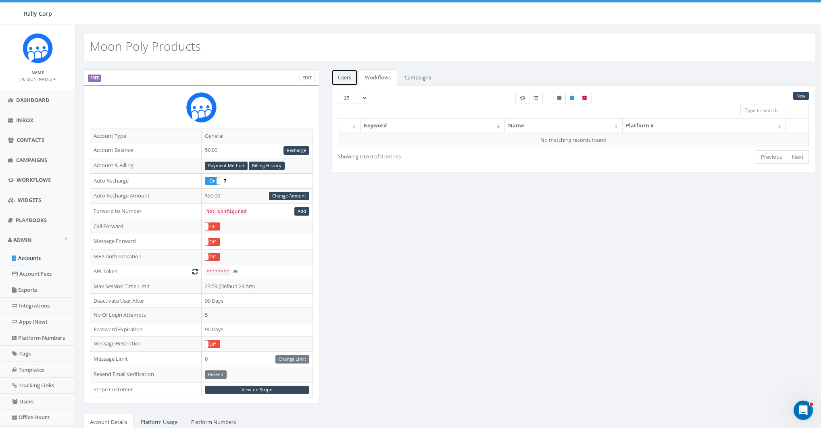
click at [346, 77] on link "Users" at bounding box center [344, 77] width 26 height 17
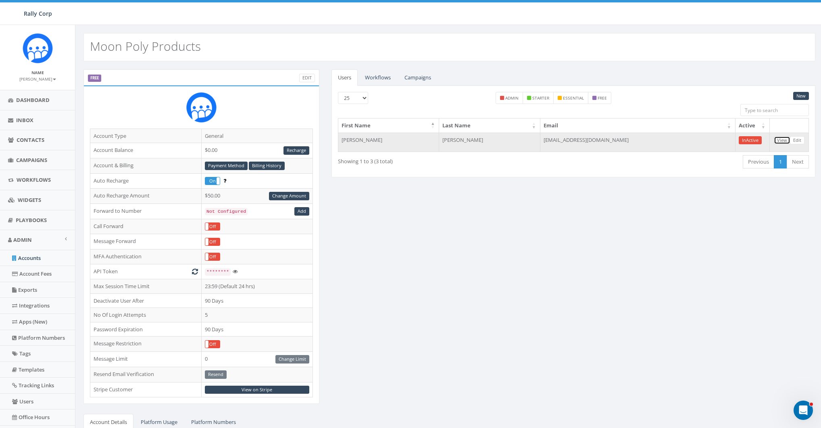
click at [782, 139] on link "View" at bounding box center [782, 140] width 17 height 8
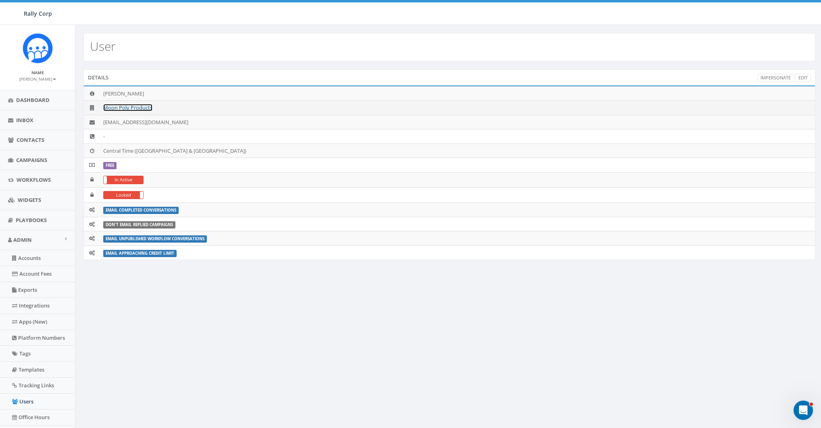
click at [115, 107] on link "Moon Poly Products" at bounding box center [127, 107] width 49 height 7
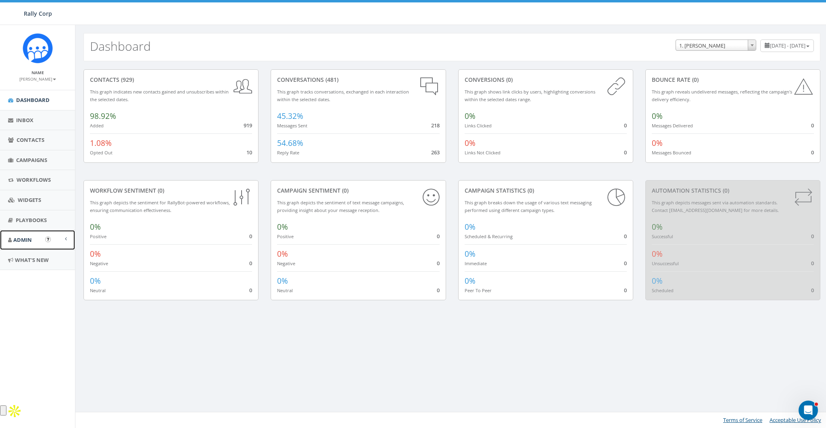
click at [28, 235] on link "Admin" at bounding box center [37, 240] width 75 height 20
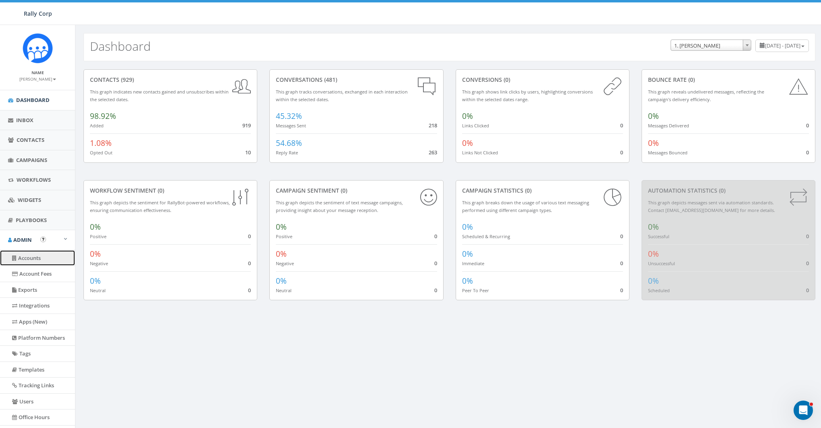
click at [33, 256] on link "Accounts" at bounding box center [37, 258] width 75 height 16
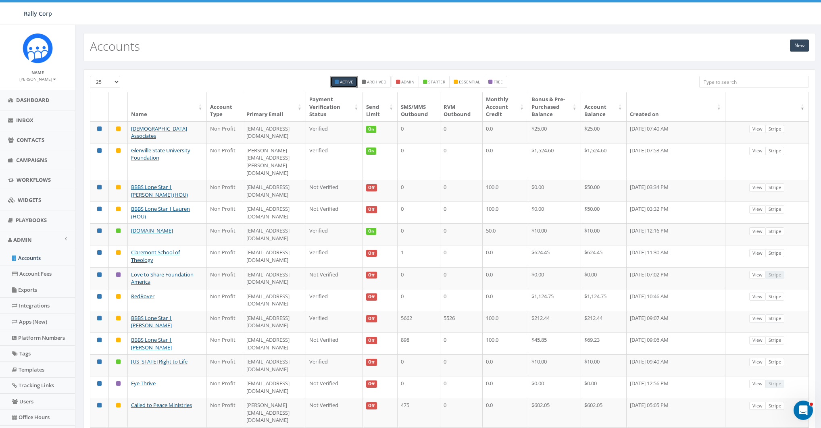
click at [743, 79] on input "search" at bounding box center [754, 82] width 110 height 12
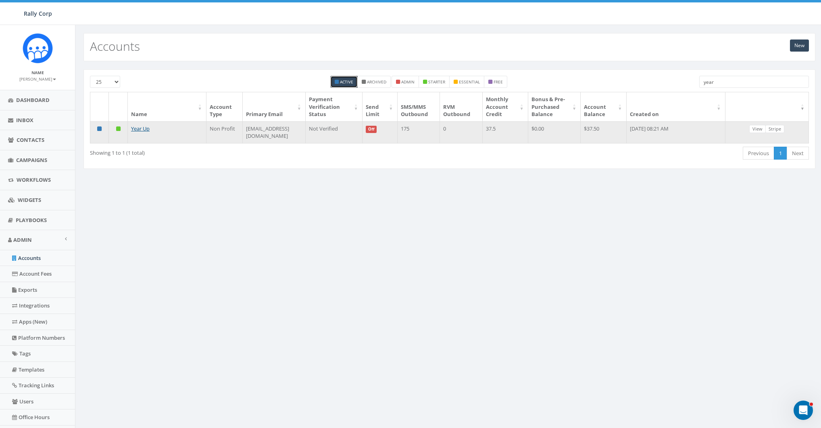
type input "year"
click at [150, 129] on td "Year Up" at bounding box center [167, 132] width 79 height 22
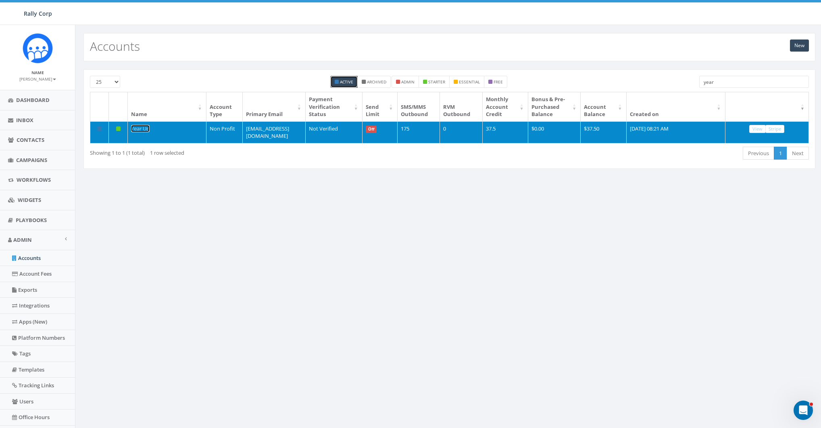
click at [143, 129] on link "Year Up" at bounding box center [140, 128] width 19 height 7
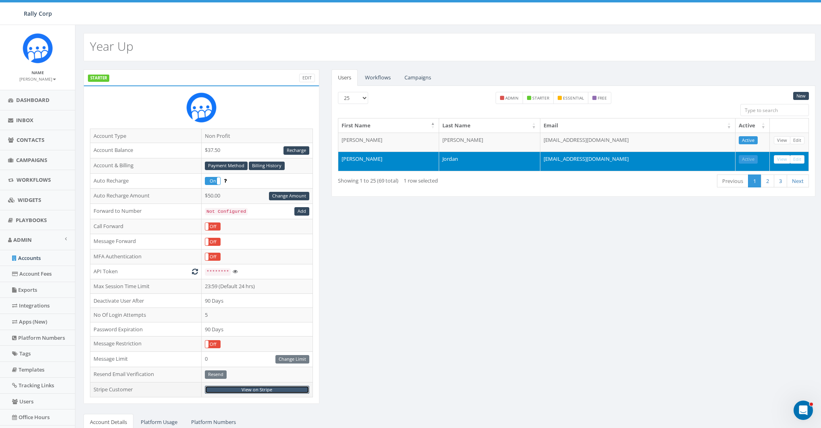
click at [258, 387] on link "View on Stripe" at bounding box center [257, 390] width 104 height 8
click at [644, 213] on div "STARTER Edit Account Type Non Profit Account Balance $37.50 Recharge Account & …" at bounding box center [449, 316] width 744 height 494
drag, startPoint x: 92, startPoint y: 46, endPoint x: 160, endPoint y: 47, distance: 68.6
click at [160, 47] on div "Year Up" at bounding box center [449, 47] width 732 height 28
click at [467, 255] on div "STARTER Edit Account Type Non Profit Account Balance $37.50 Recharge Account & …" at bounding box center [449, 316] width 744 height 494
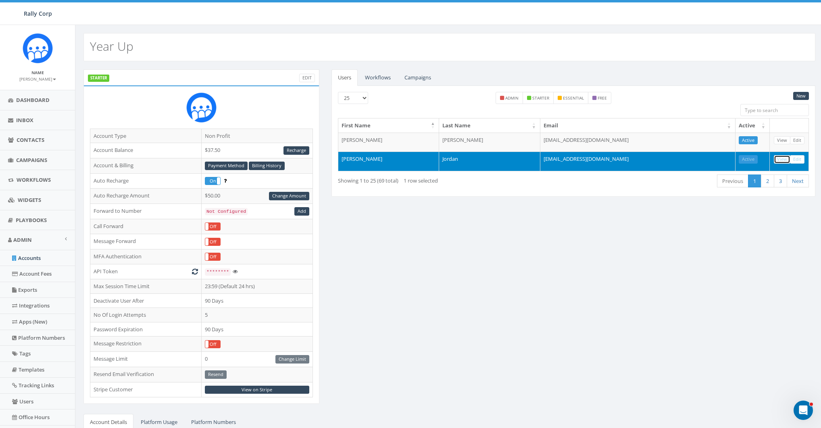
click at [779, 157] on link "View" at bounding box center [782, 159] width 17 height 8
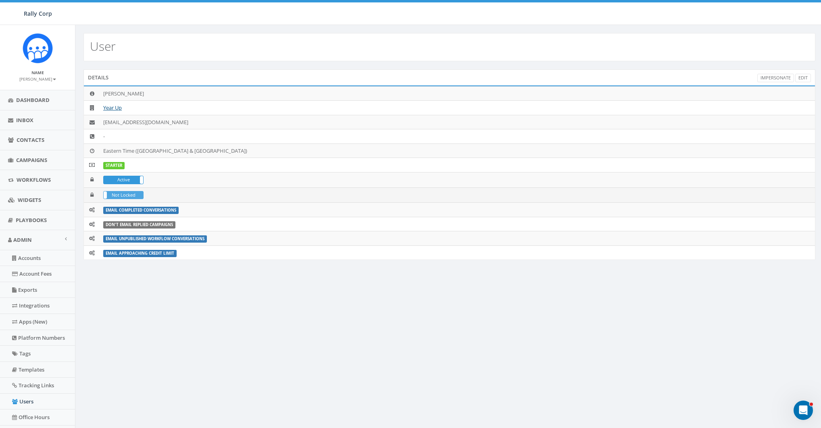
click at [129, 192] on label "Not Locked" at bounding box center [124, 195] width 40 height 7
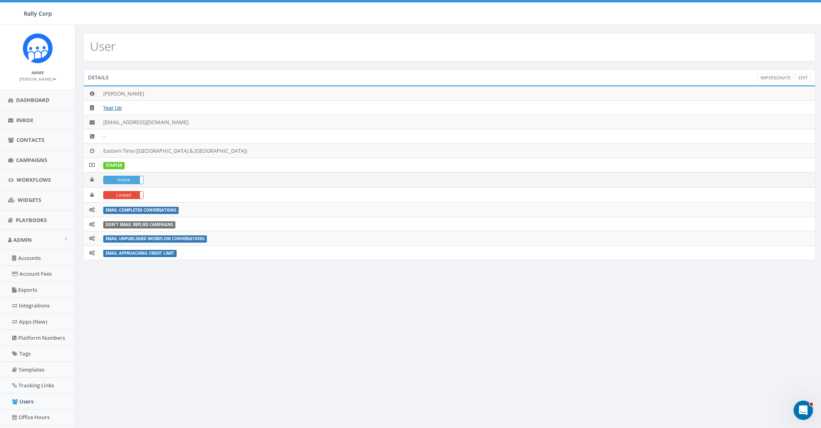
click at [125, 178] on label "Active" at bounding box center [124, 179] width 40 height 7
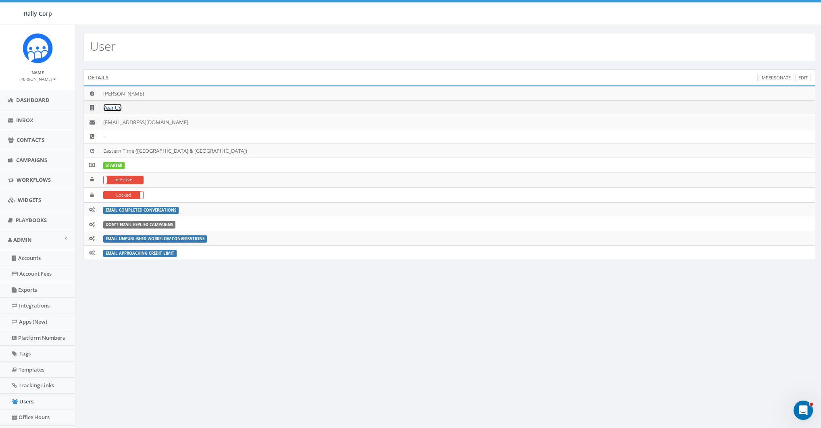
click at [114, 108] on link "Year Up" at bounding box center [112, 107] width 19 height 7
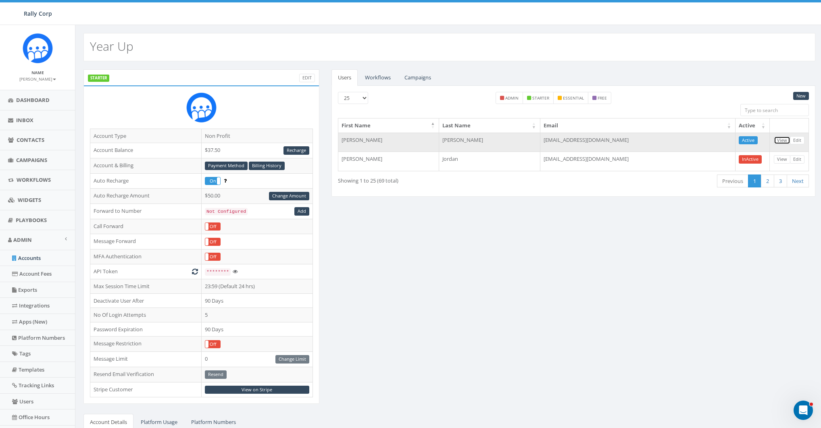
click at [784, 139] on link "View" at bounding box center [782, 140] width 17 height 8
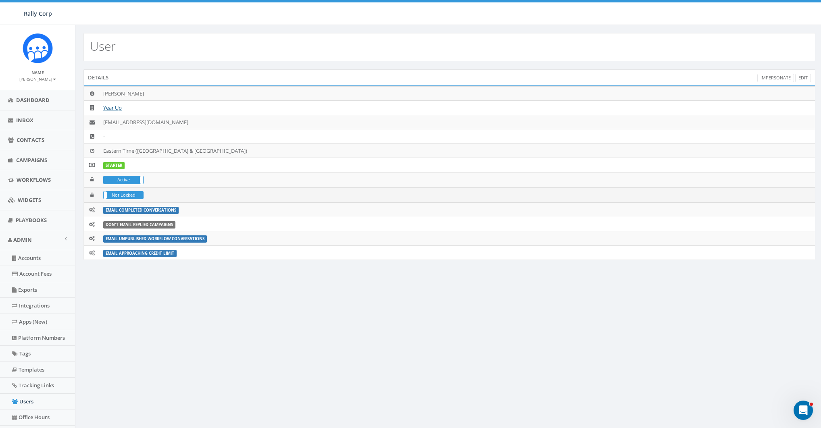
drag, startPoint x: 117, startPoint y: 194, endPoint x: 217, endPoint y: 200, distance: 100.6
click at [122, 194] on label "Not Locked" at bounding box center [124, 195] width 40 height 7
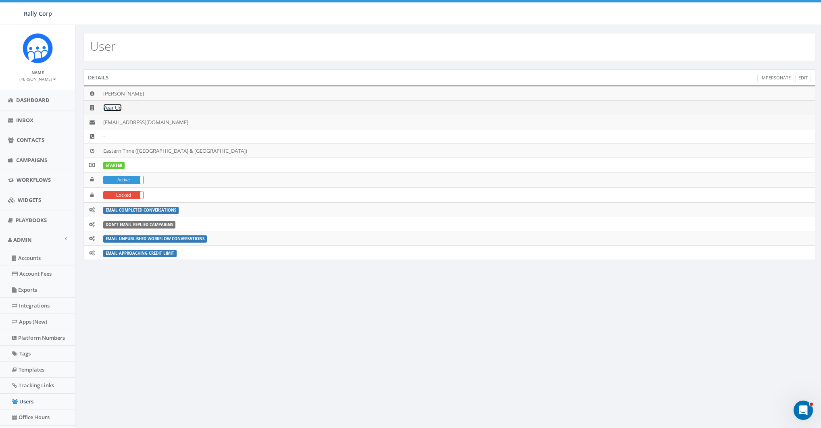
click at [115, 105] on link "Year Up" at bounding box center [112, 107] width 19 height 7
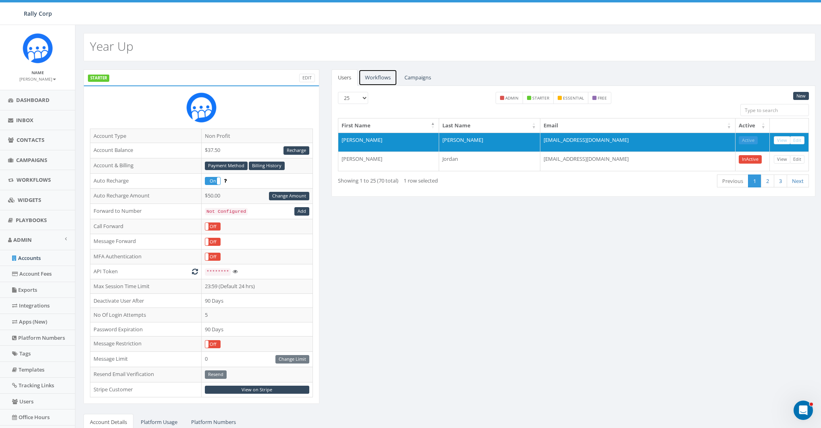
click at [379, 81] on link "Workflows" at bounding box center [377, 77] width 39 height 17
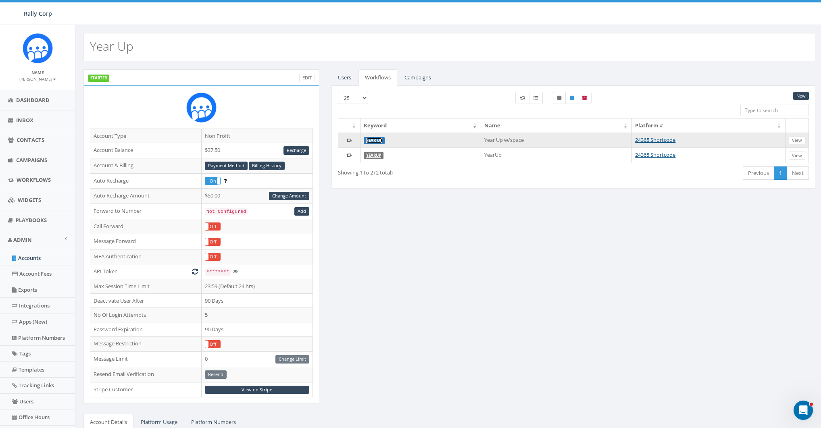
click at [371, 141] on link "Year Up" at bounding box center [374, 140] width 16 height 5
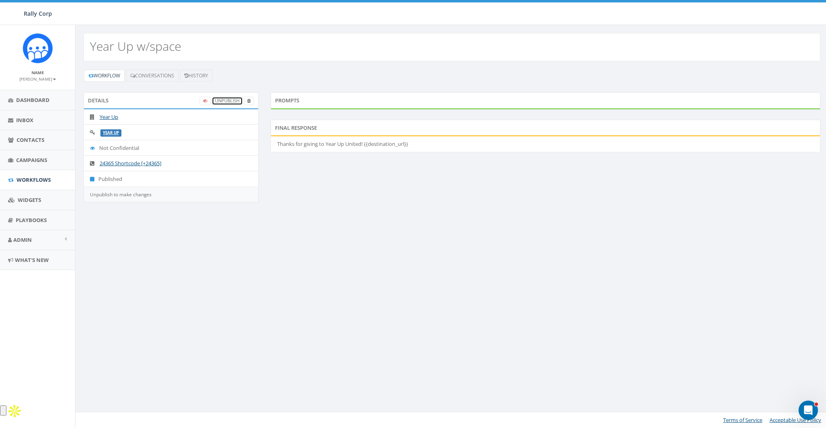
click at [224, 100] on link "UnPublish" at bounding box center [227, 101] width 31 height 8
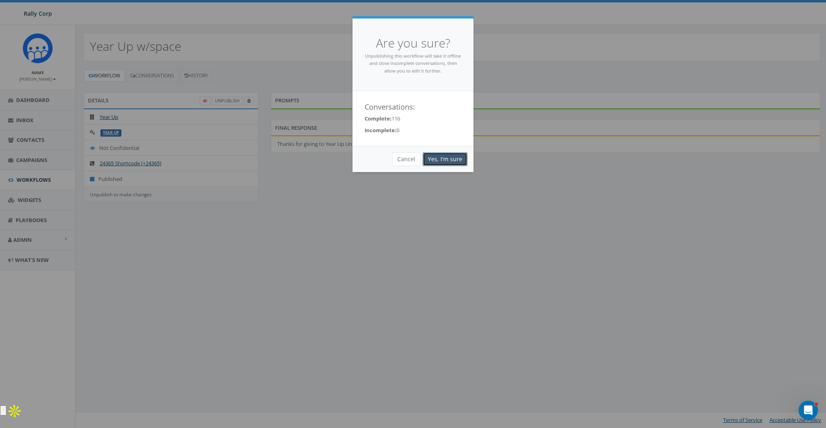
click at [459, 162] on link "Yes, I'm sure" at bounding box center [445, 159] width 45 height 14
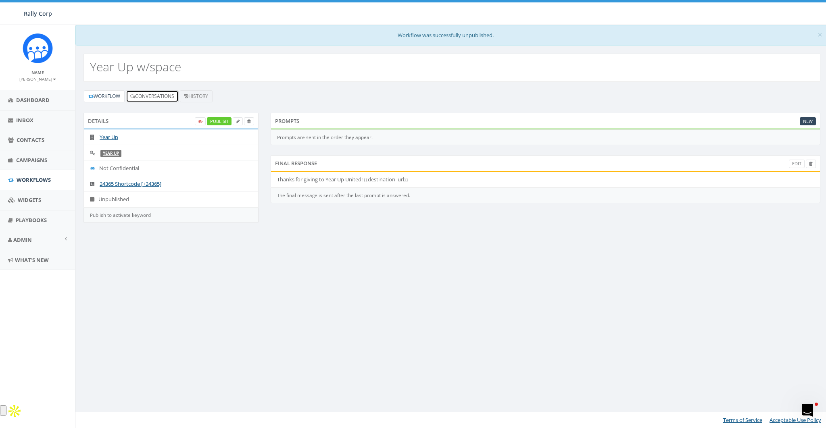
click at [148, 94] on link "Conversations" at bounding box center [152, 96] width 53 height 12
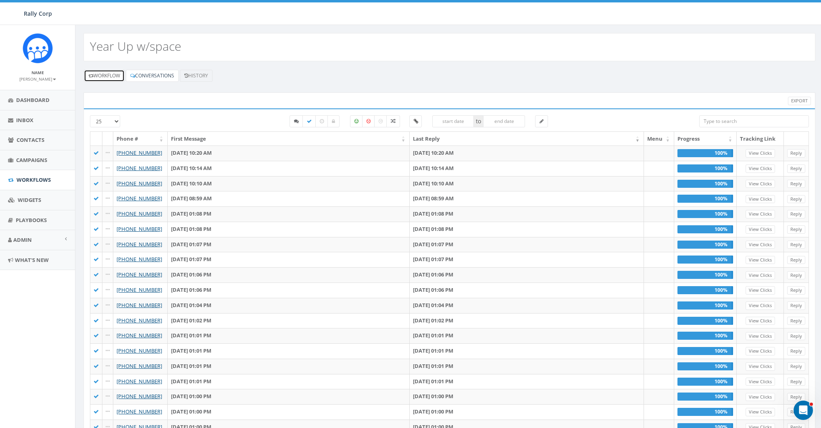
click at [113, 79] on link "Workflow" at bounding box center [104, 76] width 41 height 12
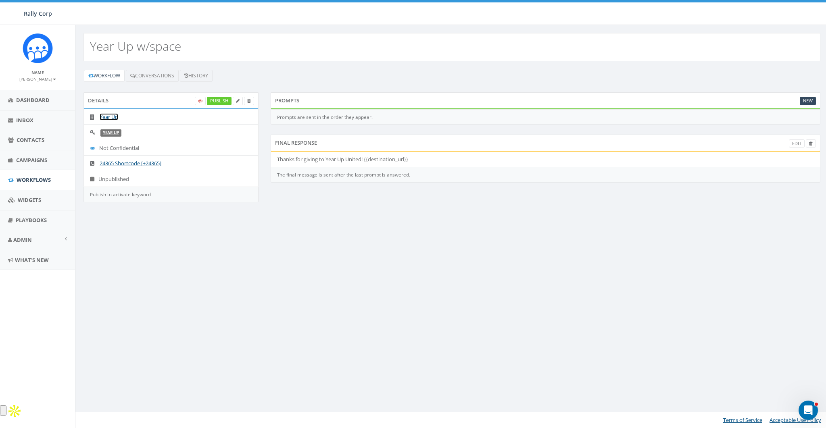
click at [105, 118] on link "Year Up" at bounding box center [109, 116] width 19 height 7
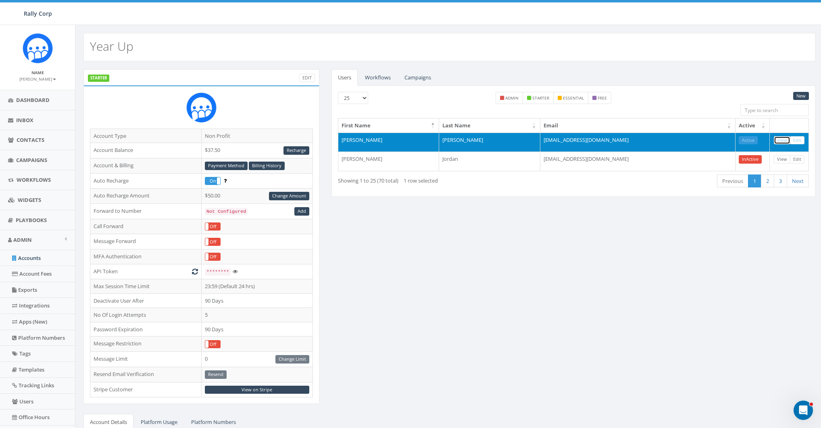
click at [781, 138] on link "View" at bounding box center [782, 140] width 17 height 8
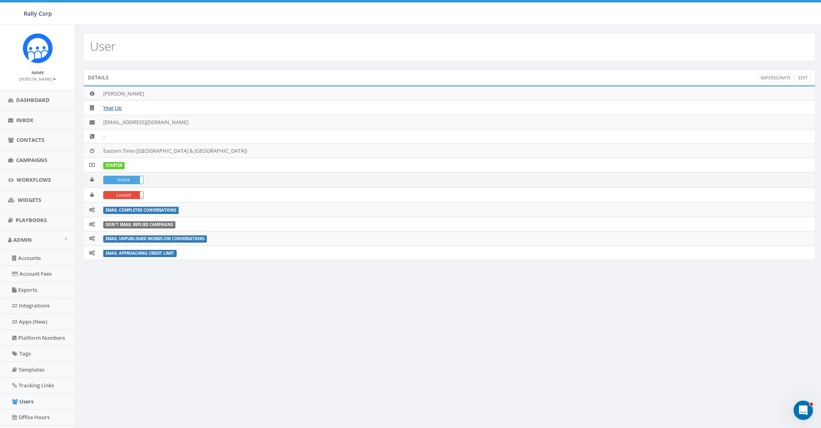
click at [121, 183] on label "Active" at bounding box center [124, 179] width 40 height 7
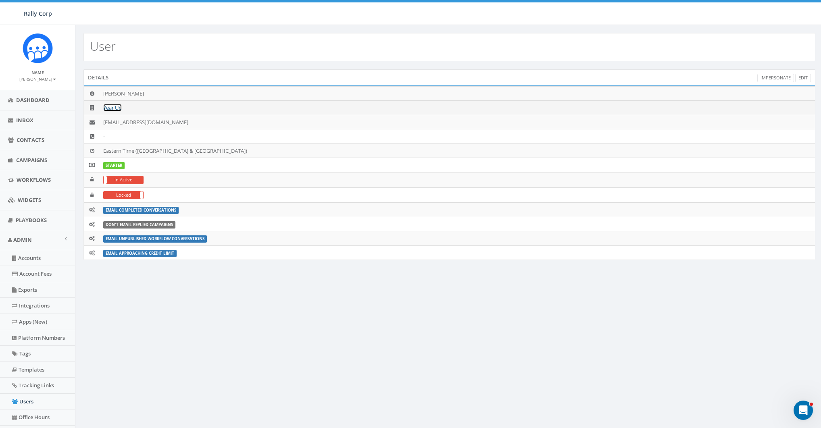
click at [113, 108] on link "Year Up" at bounding box center [112, 107] width 19 height 7
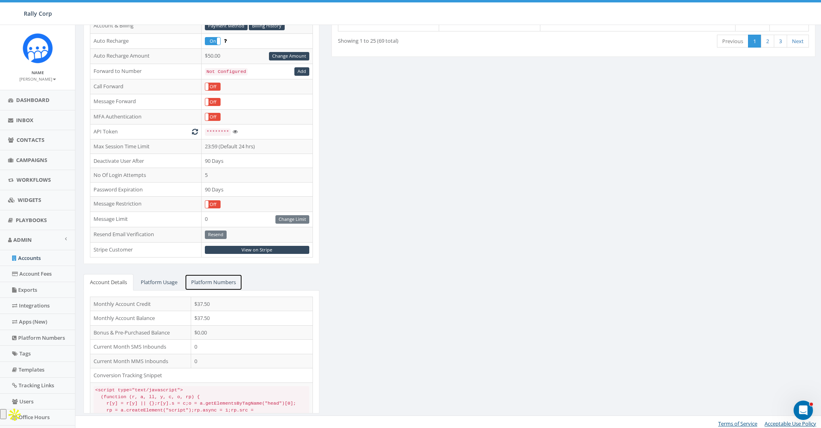
click at [229, 278] on link "Platform Numbers" at bounding box center [214, 282] width 58 height 17
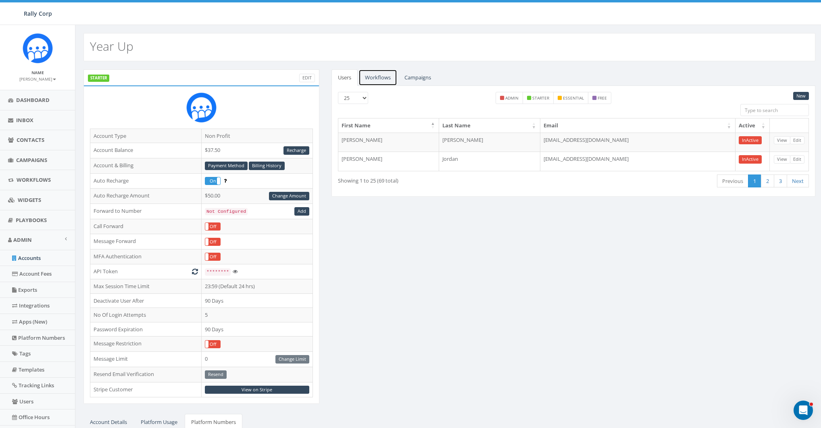
click at [386, 78] on link "Workflows" at bounding box center [377, 77] width 39 height 17
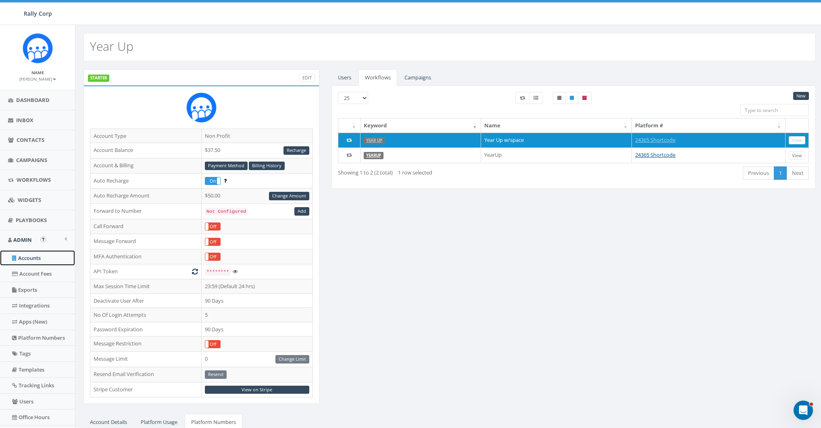
click at [31, 254] on link "Accounts" at bounding box center [37, 258] width 75 height 16
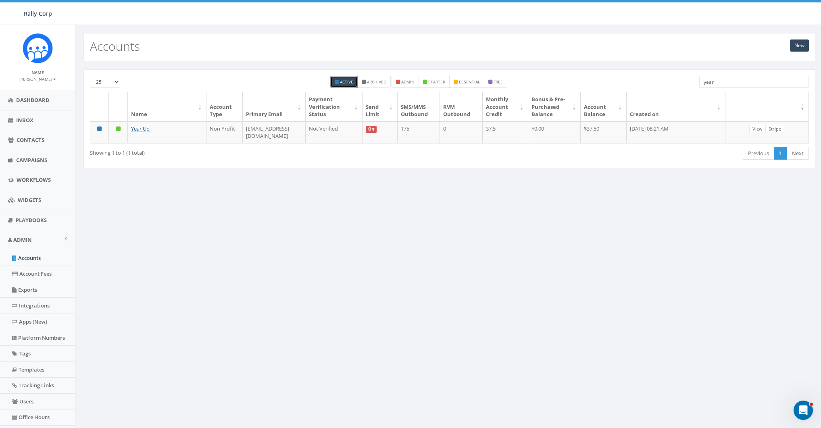
click at [729, 85] on input "year" at bounding box center [754, 82] width 110 height 12
click at [729, 84] on input "year" at bounding box center [754, 82] width 110 height 12
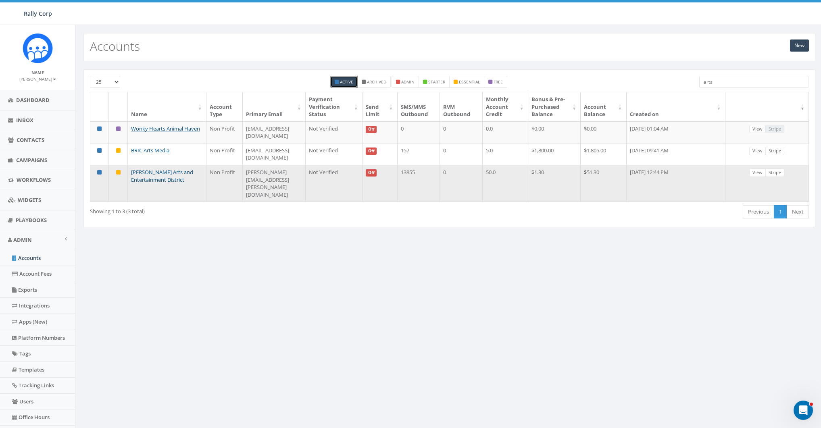
type input "arts"
click at [140, 169] on link "[PERSON_NAME] Arts and Entertainment District" at bounding box center [162, 176] width 62 height 15
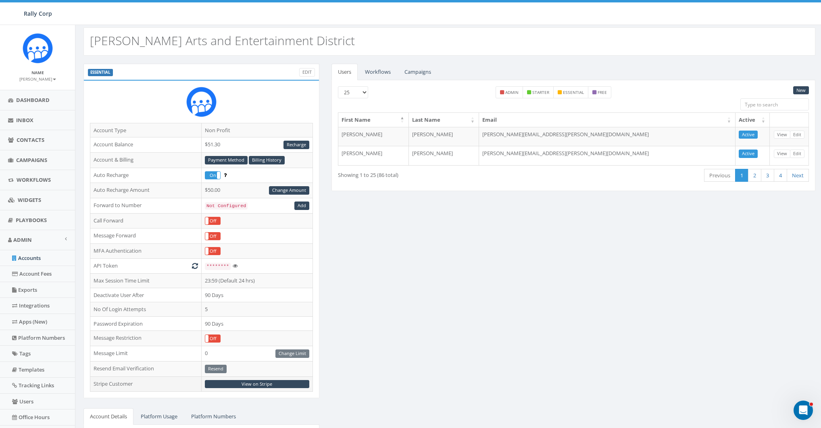
scroll to position [10, 0]
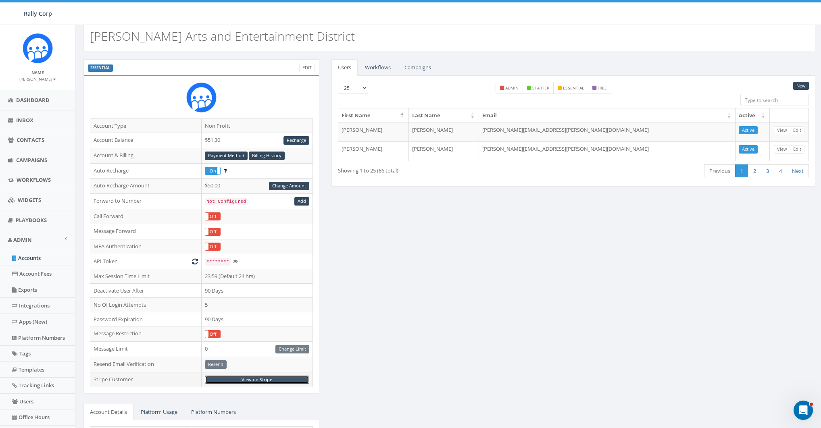
click at [272, 378] on link "View on Stripe" at bounding box center [257, 380] width 104 height 8
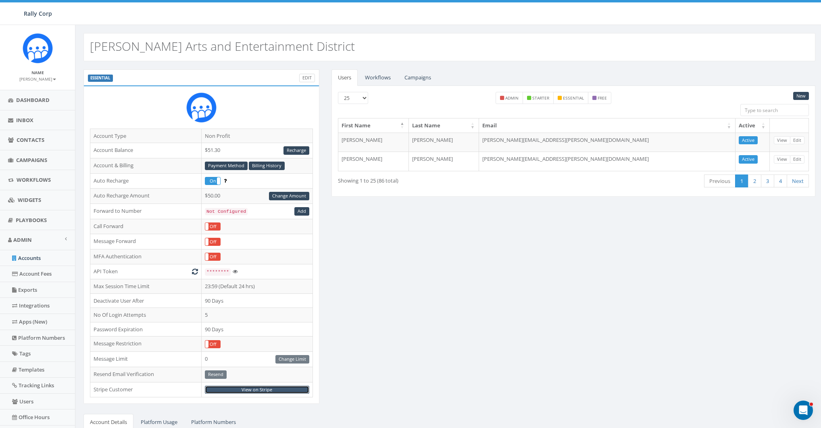
scroll to position [1, 0]
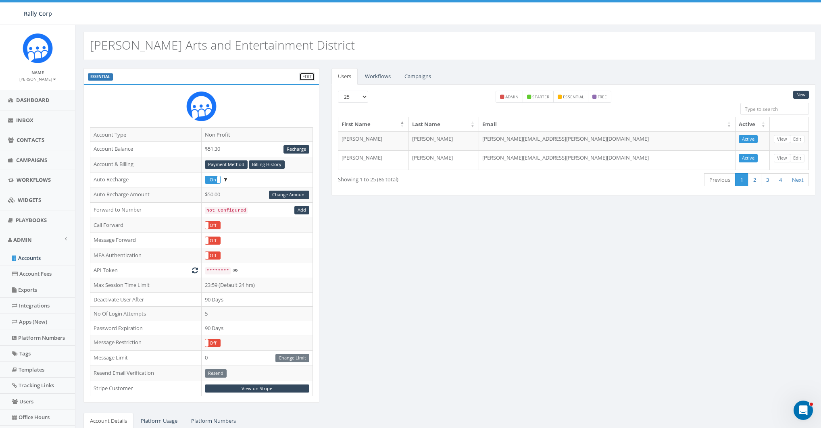
click at [307, 78] on link "Edit" at bounding box center [307, 77] width 16 height 8
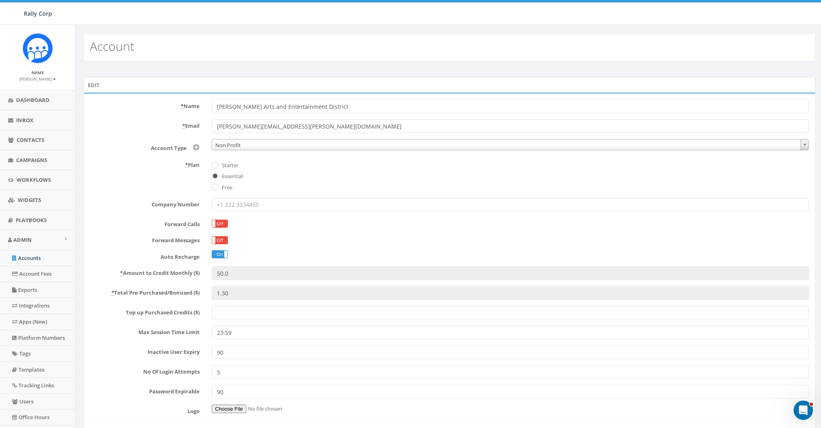
click at [307, 78] on div "Edit" at bounding box center [449, 85] width 732 height 16
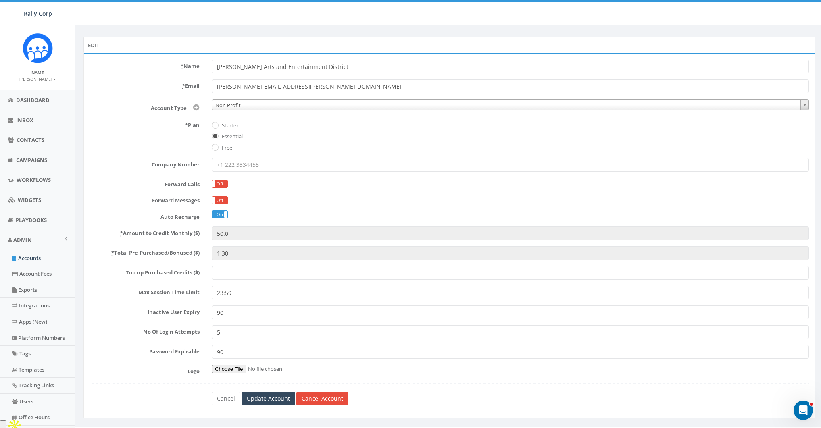
scroll to position [54, 0]
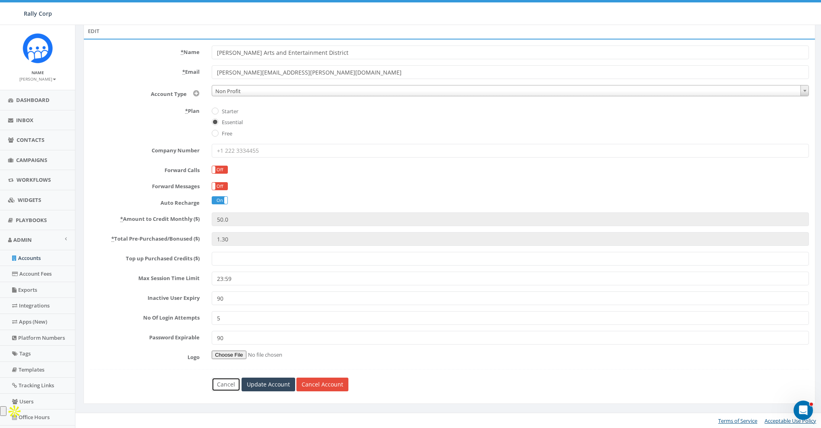
click at [219, 387] on link "Cancel" at bounding box center [226, 385] width 29 height 14
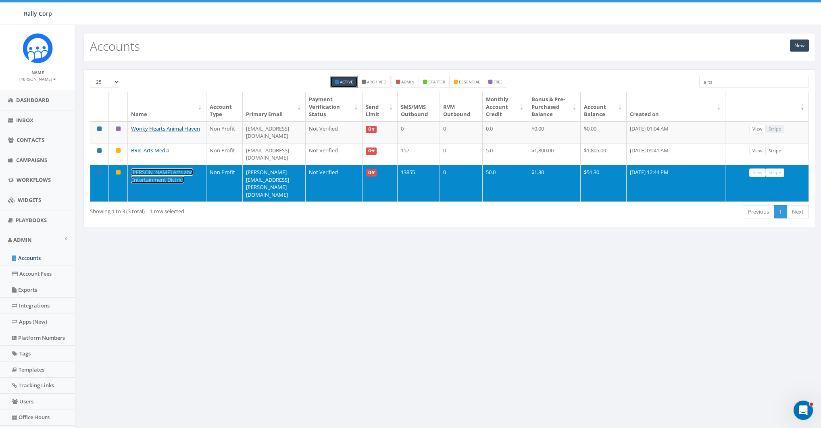
click at [160, 169] on link "[PERSON_NAME] Arts and Entertainment District" at bounding box center [162, 176] width 62 height 15
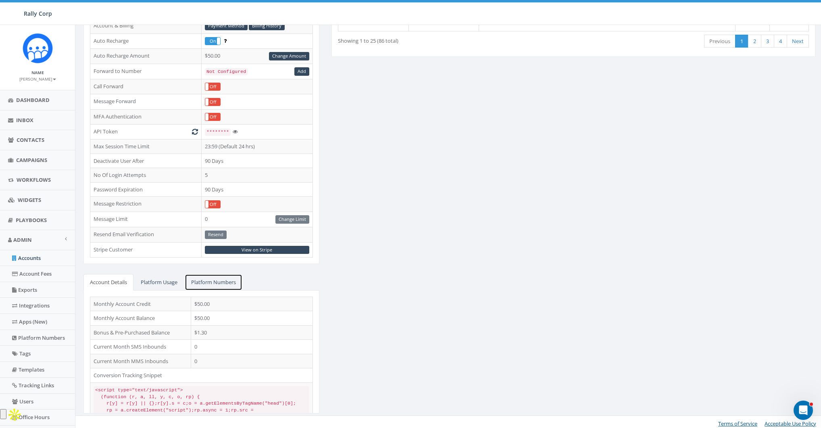
click at [204, 279] on link "Platform Numbers" at bounding box center [214, 282] width 58 height 17
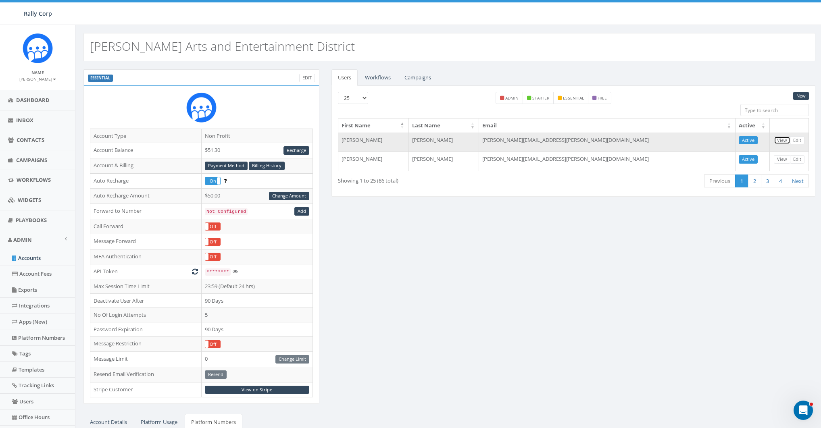
click at [785, 139] on link "View" at bounding box center [782, 140] width 17 height 8
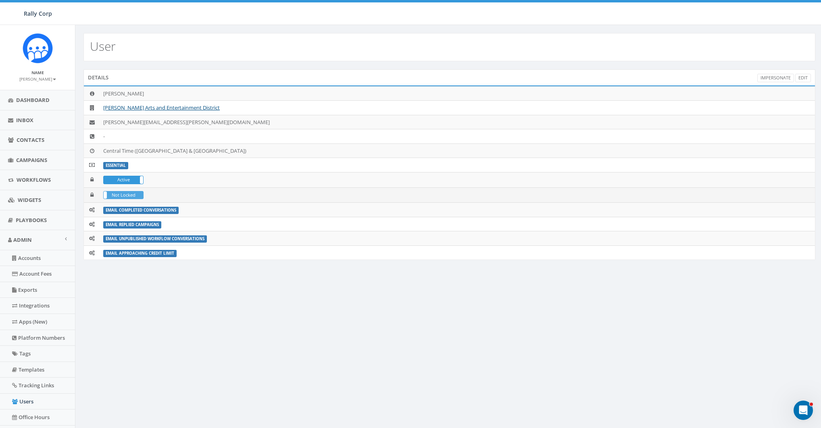
click at [124, 192] on label "Not Locked" at bounding box center [124, 195] width 40 height 7
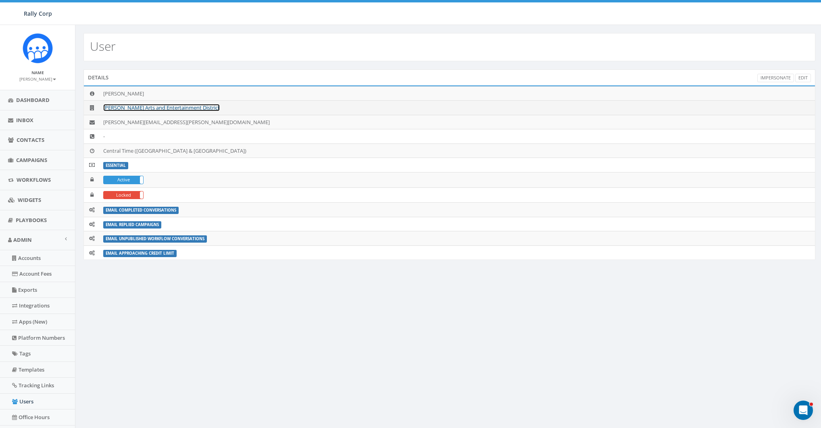
click at [144, 110] on link "[PERSON_NAME] Arts and Entertainment District" at bounding box center [161, 107] width 117 height 7
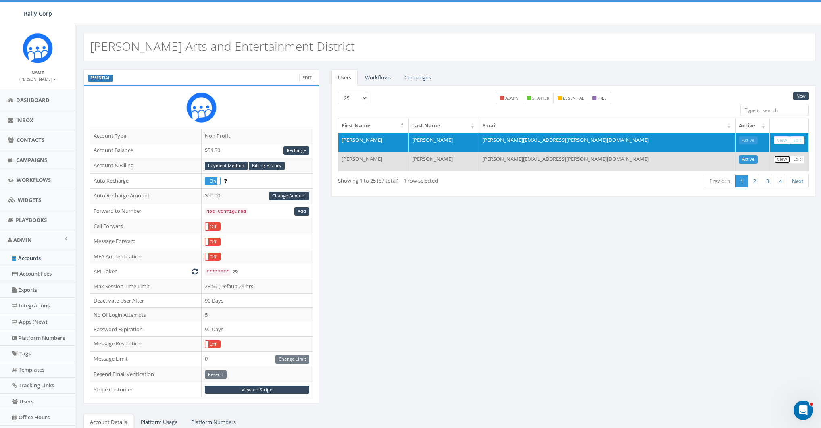
click at [783, 157] on link "View" at bounding box center [782, 159] width 17 height 8
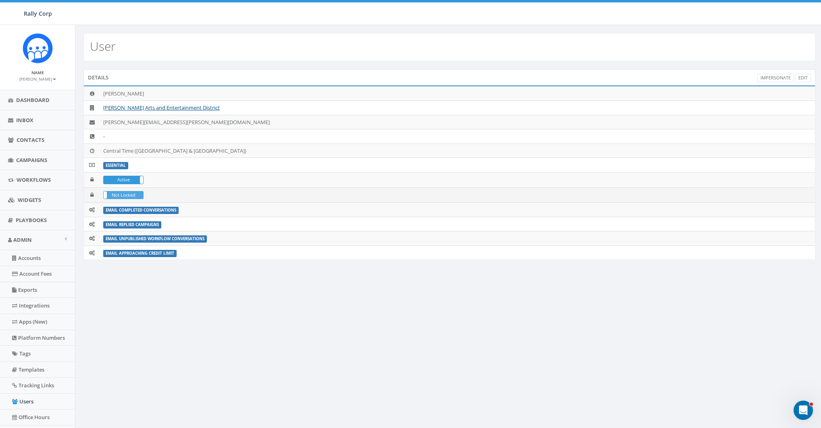
click at [120, 192] on label "Not Locked" at bounding box center [124, 195] width 40 height 7
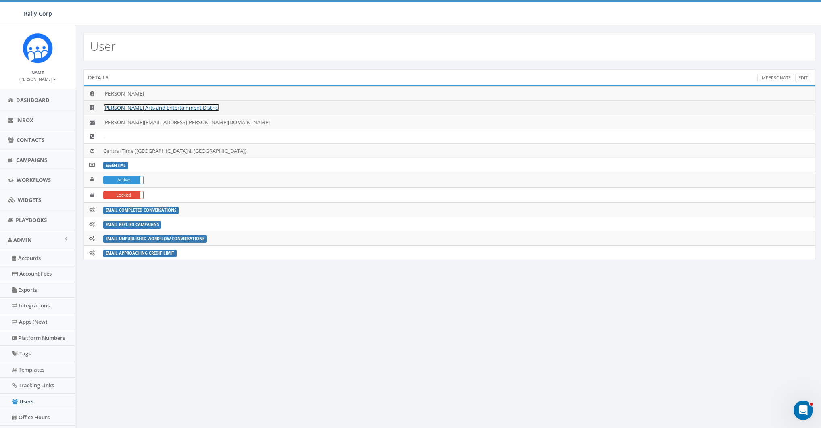
click at [170, 109] on link "[PERSON_NAME] Arts and Entertainment District" at bounding box center [161, 107] width 117 height 7
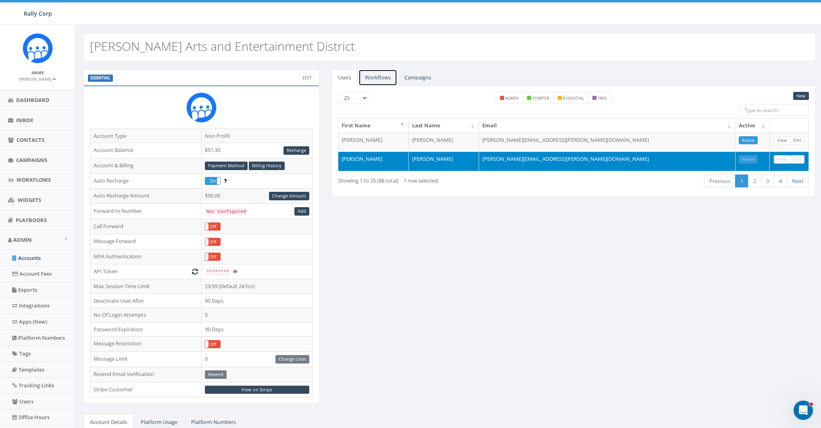
click at [379, 79] on link "Workflows" at bounding box center [377, 77] width 39 height 17
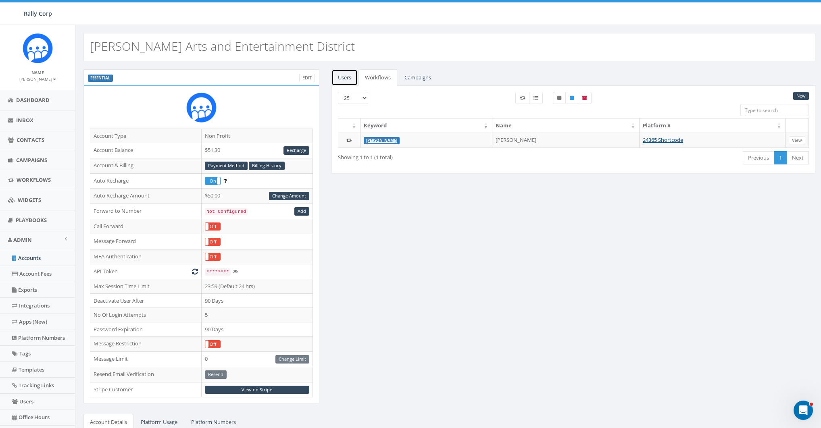
click at [349, 81] on link "Users" at bounding box center [344, 77] width 26 height 17
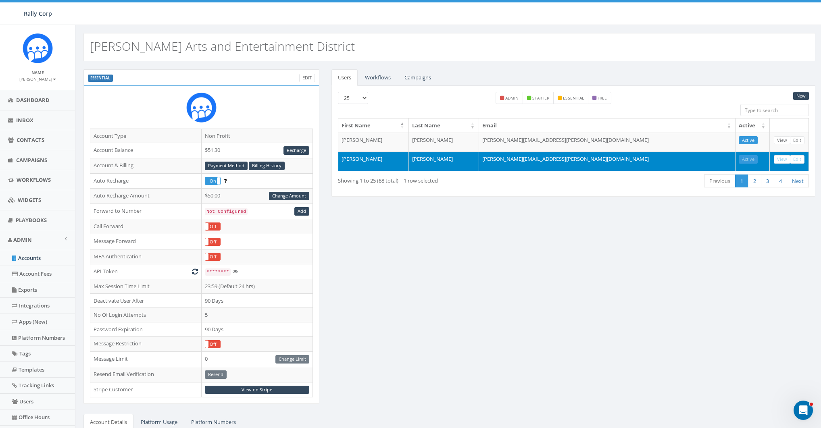
click at [575, 258] on div "ESSENTIAL Edit Account Type Non Profit Account Balance $51.30 Recharge Account …" at bounding box center [449, 316] width 744 height 494
click at [31, 252] on link "Accounts" at bounding box center [37, 258] width 75 height 16
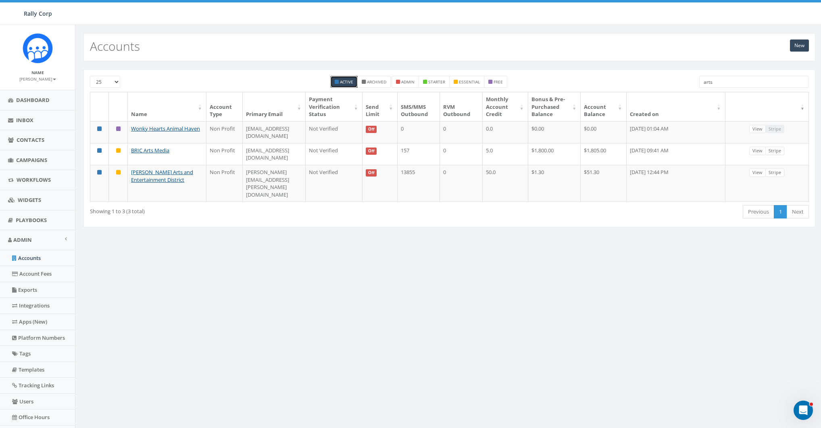
click at [721, 80] on input "arts" at bounding box center [754, 82] width 110 height 12
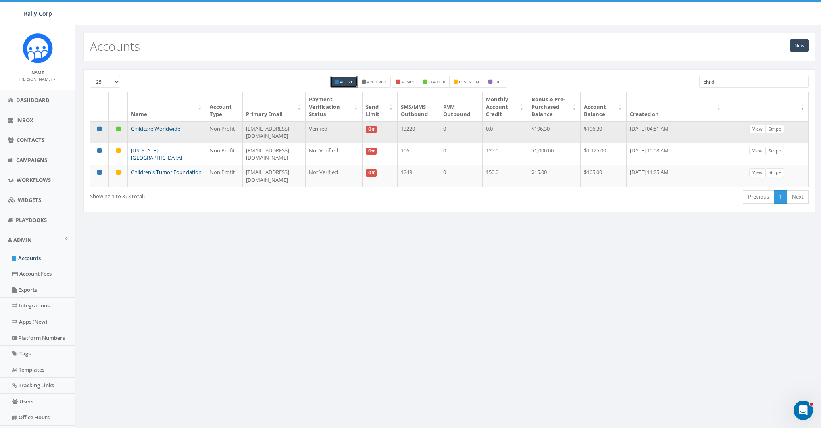
type input "child"
click at [162, 132] on link "Childcare Worldwide" at bounding box center [155, 128] width 49 height 7
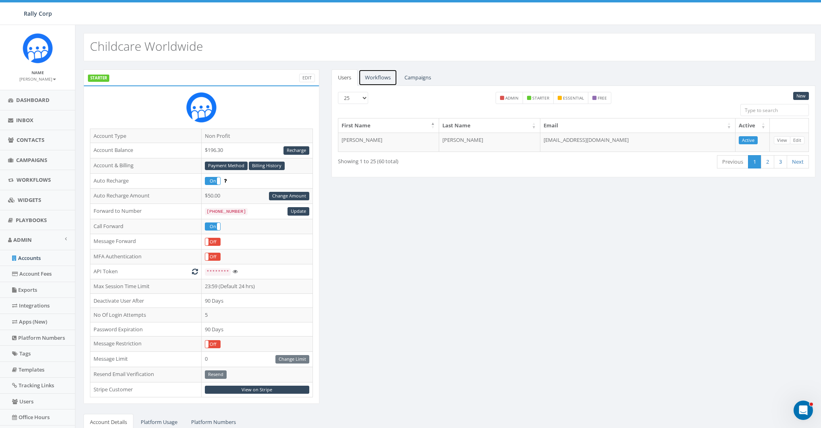
click at [374, 75] on link "Workflows" at bounding box center [377, 77] width 39 height 17
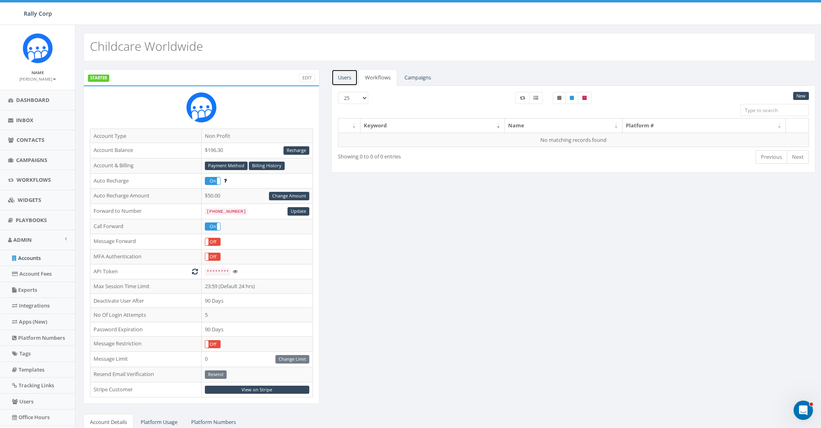
click at [350, 72] on link "Users" at bounding box center [344, 77] width 26 height 17
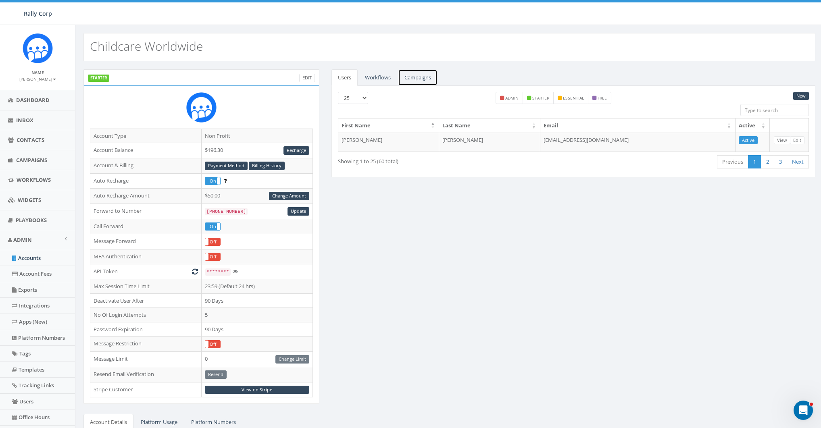
click at [410, 73] on link "Campaigns" at bounding box center [418, 77] width 40 height 17
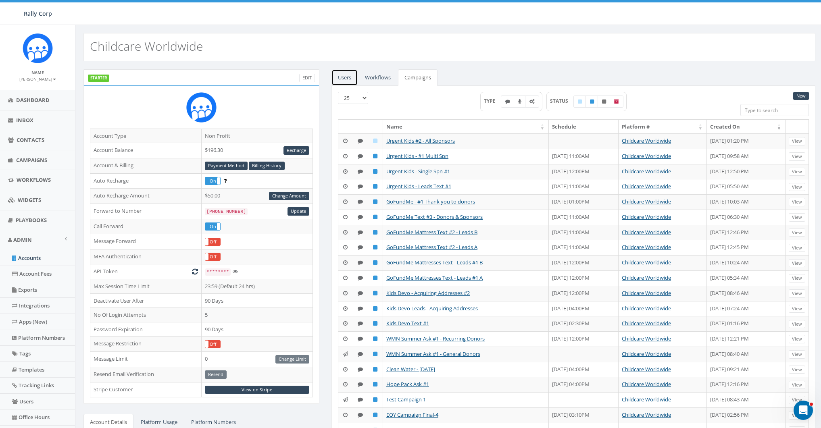
click at [338, 79] on link "Users" at bounding box center [344, 77] width 26 height 17
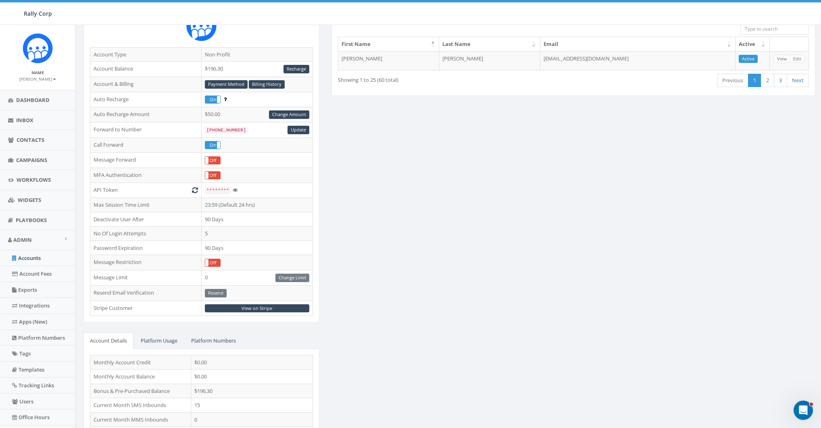
scroll to position [140, 0]
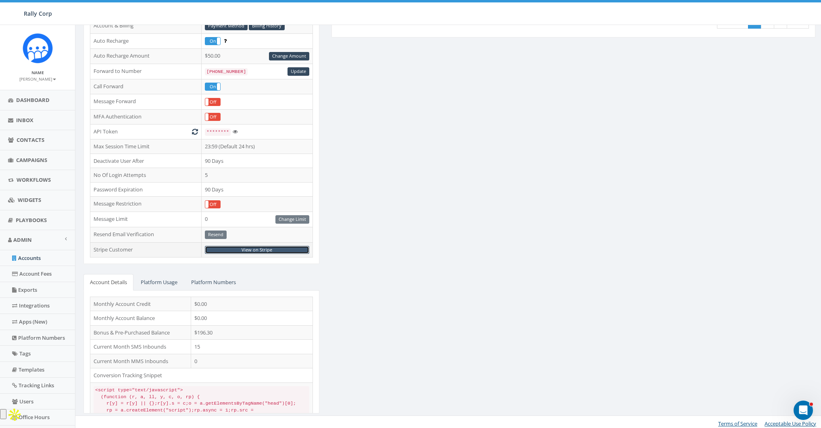
click at [252, 246] on link "View on Stripe" at bounding box center [257, 250] width 104 height 8
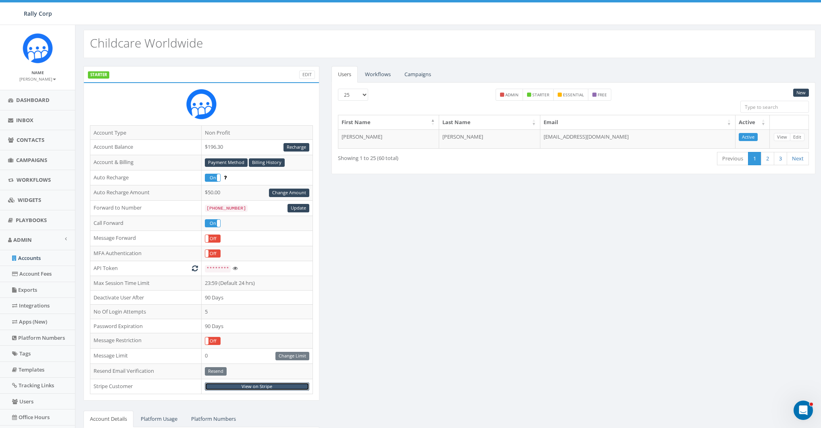
scroll to position [0, 0]
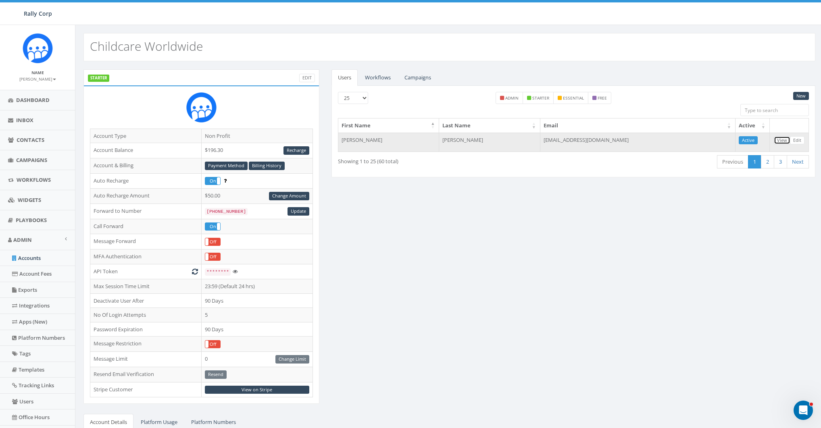
click at [782, 140] on link "View" at bounding box center [782, 140] width 17 height 8
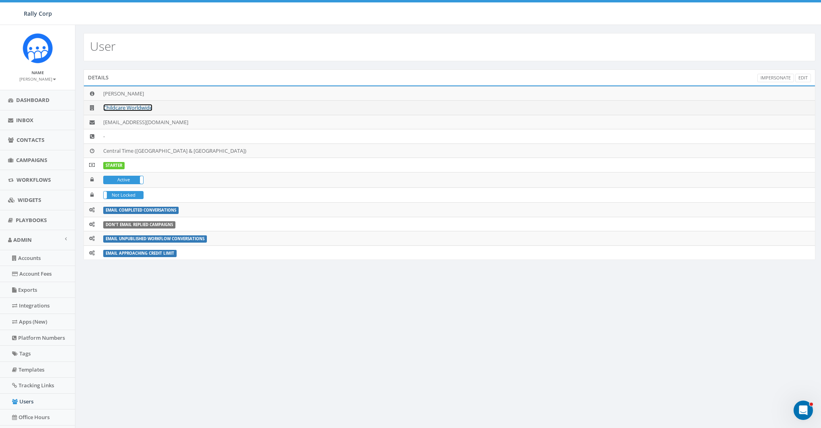
click at [128, 106] on link "Childcare Worldwide" at bounding box center [127, 107] width 49 height 7
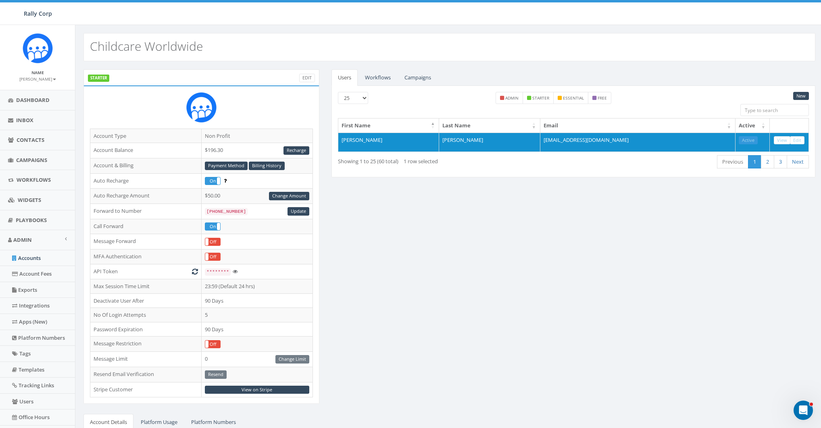
scroll to position [126, 0]
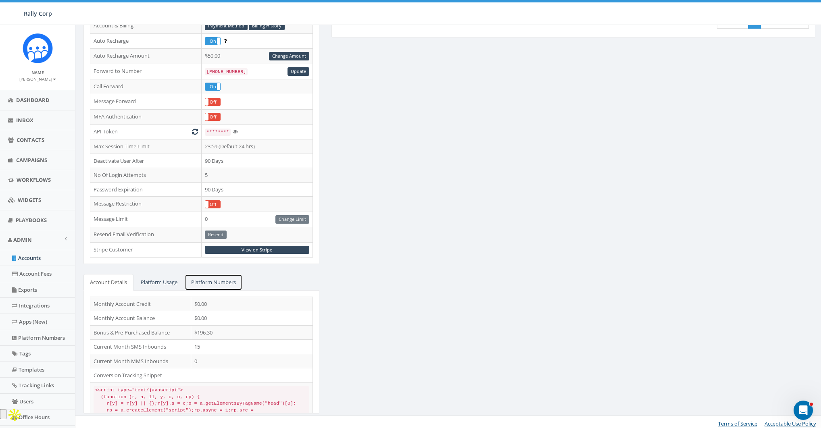
click at [233, 282] on link "Platform Numbers" at bounding box center [214, 282] width 58 height 17
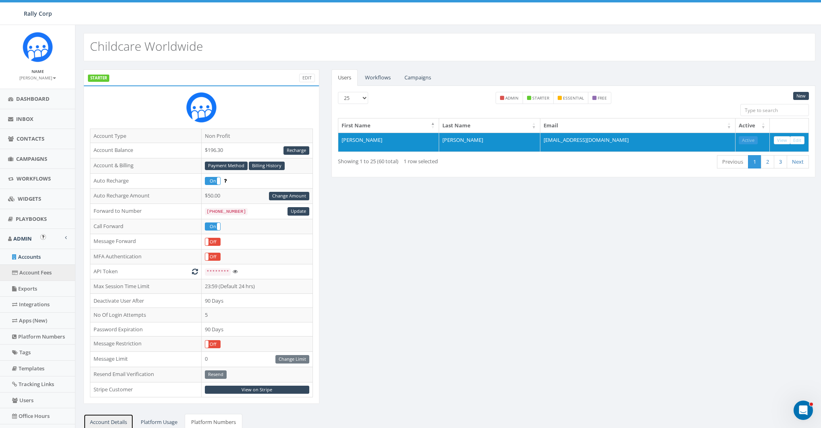
scroll to position [3, 0]
click at [28, 263] on link "Account Fees" at bounding box center [37, 271] width 75 height 16
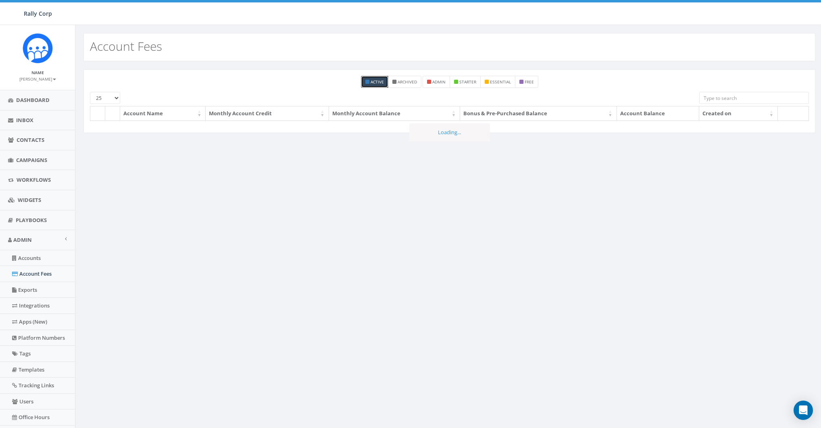
click at [30, 256] on link "Accounts" at bounding box center [37, 258] width 75 height 16
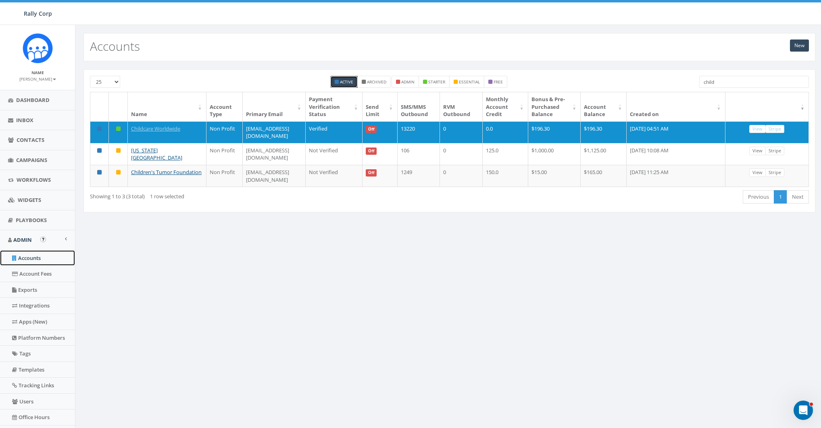
click at [31, 255] on link "Accounts" at bounding box center [37, 258] width 75 height 16
click at [732, 83] on input "child" at bounding box center [754, 82] width 110 height 12
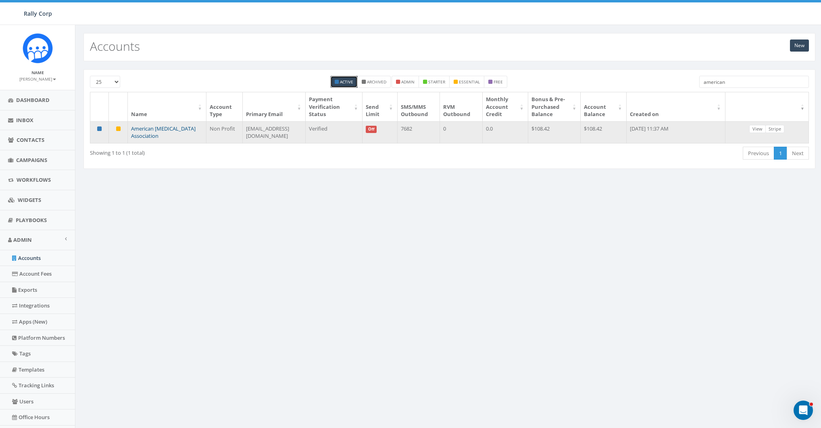
type input "american"
click at [166, 125] on link "American [MEDICAL_DATA] Association" at bounding box center [163, 132] width 65 height 15
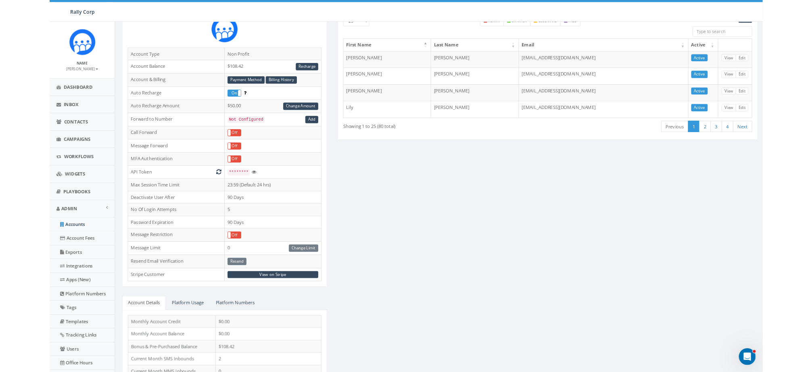
scroll to position [140, 0]
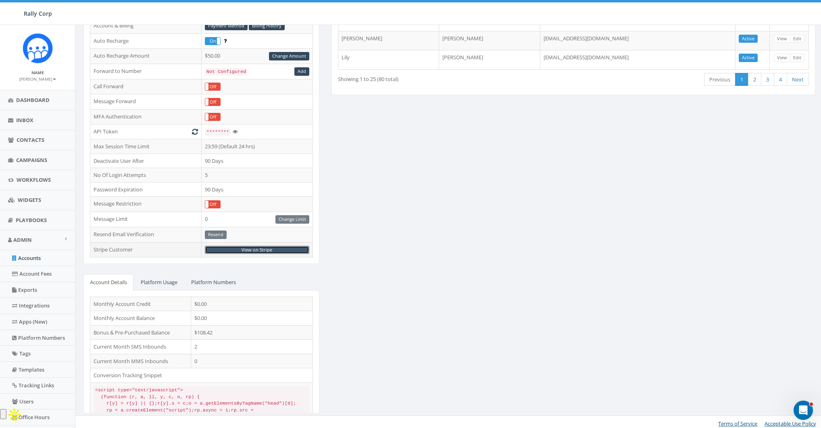
click at [257, 246] on link "View on Stripe" at bounding box center [257, 250] width 104 height 8
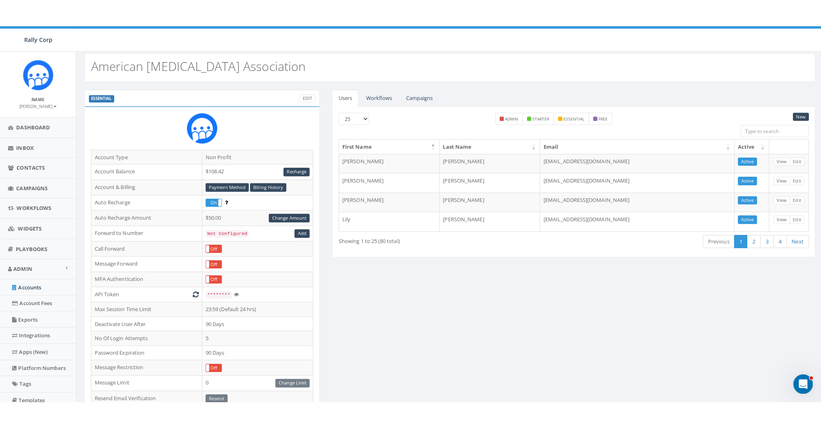
scroll to position [0, 0]
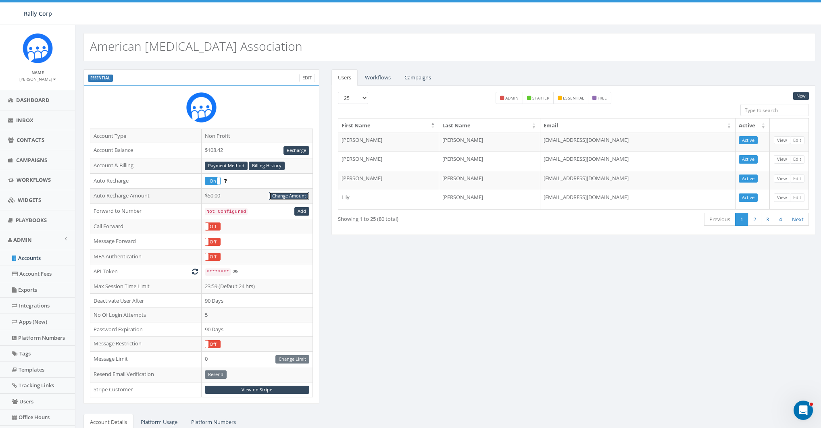
click at [281, 193] on link "Change Amount" at bounding box center [289, 196] width 40 height 8
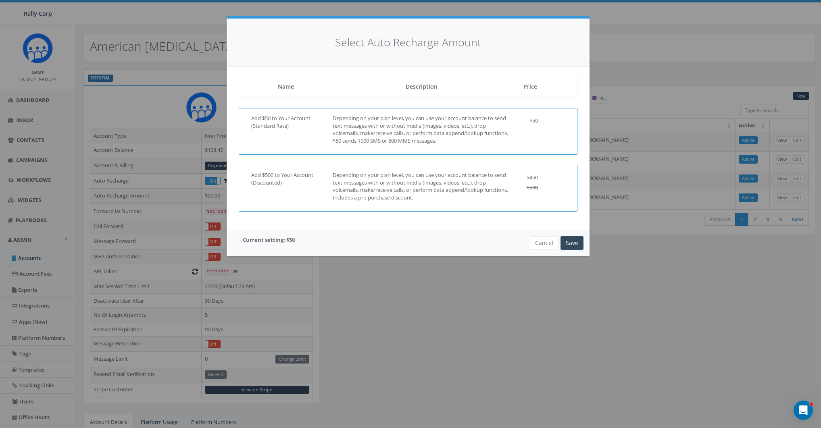
click at [350, 184] on p "Depending on your plan level, you can use your account balance to send text mes…" at bounding box center [422, 186] width 178 height 30
click at [546, 245] on button "Cancel" at bounding box center [544, 243] width 29 height 14
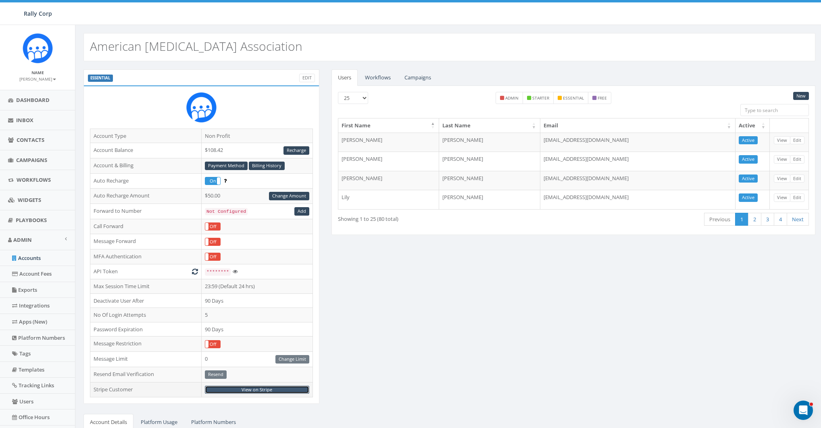
click at [276, 386] on link "View on Stripe" at bounding box center [257, 390] width 104 height 8
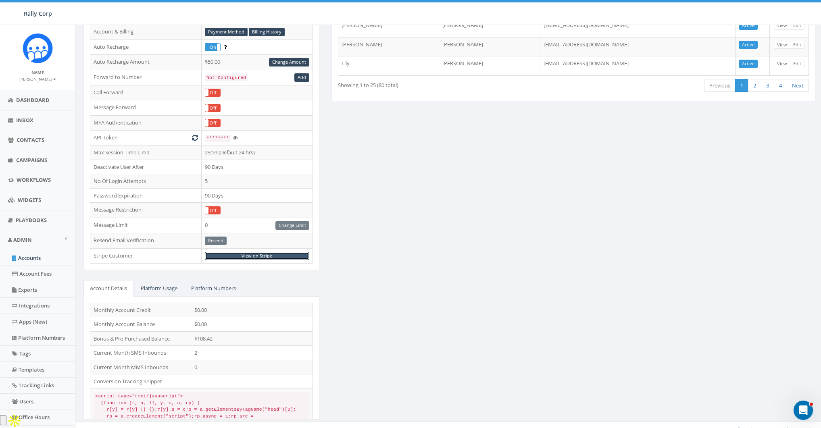
scroll to position [140, 0]
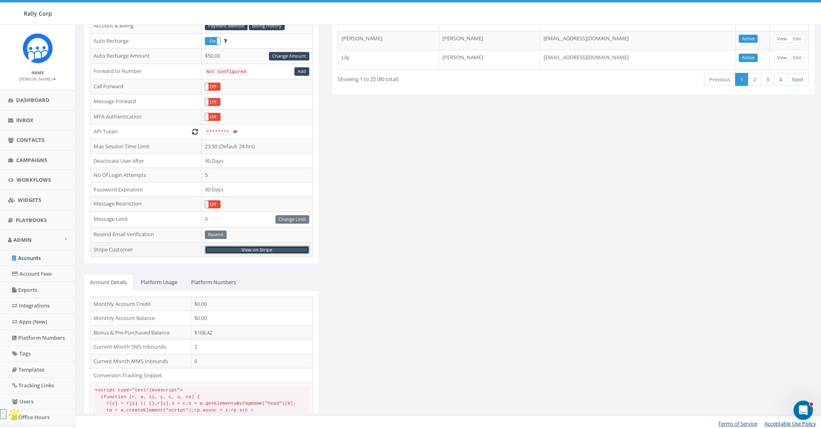
click at [249, 247] on link "View on Stripe" at bounding box center [257, 250] width 104 height 8
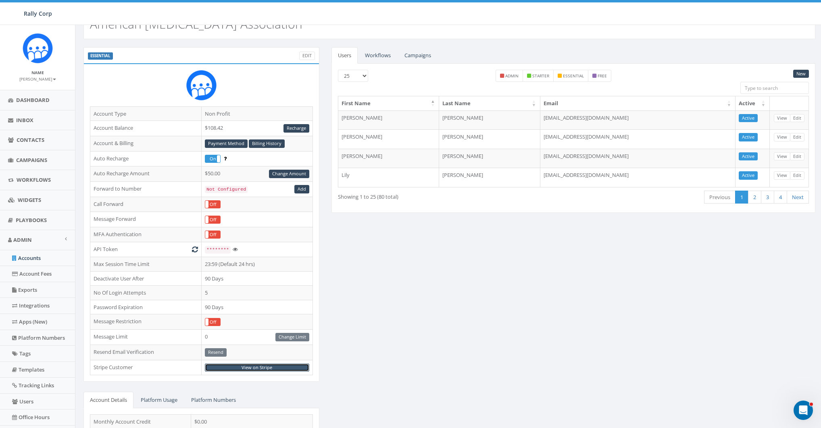
scroll to position [0, 0]
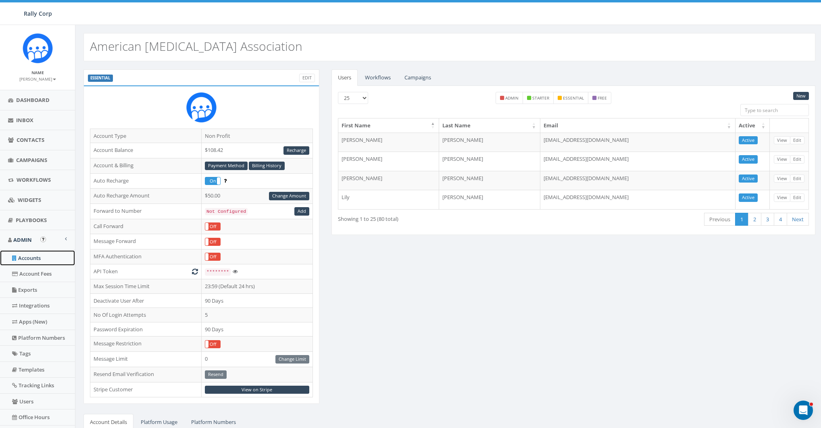
click at [25, 254] on link "Accounts" at bounding box center [37, 258] width 75 height 16
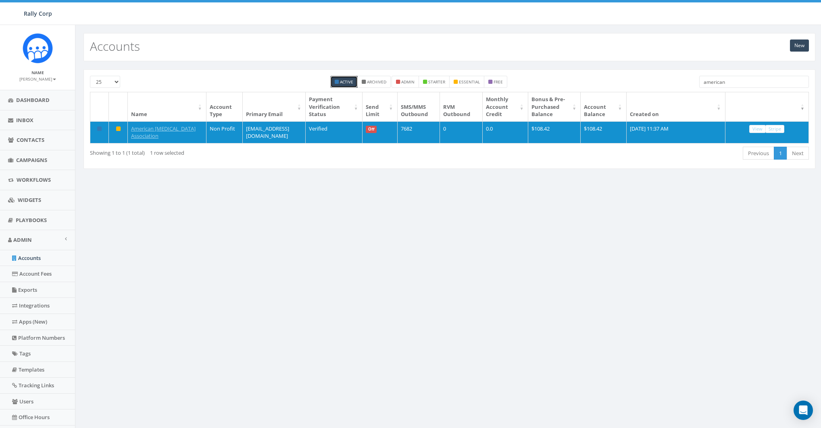
click at [742, 83] on input "american" at bounding box center [754, 82] width 110 height 12
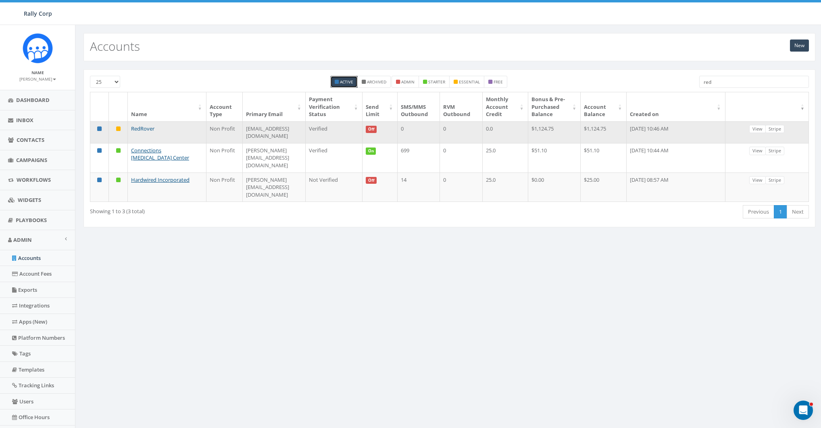
type input "red"
click at [144, 128] on link "RedRover" at bounding box center [142, 128] width 23 height 7
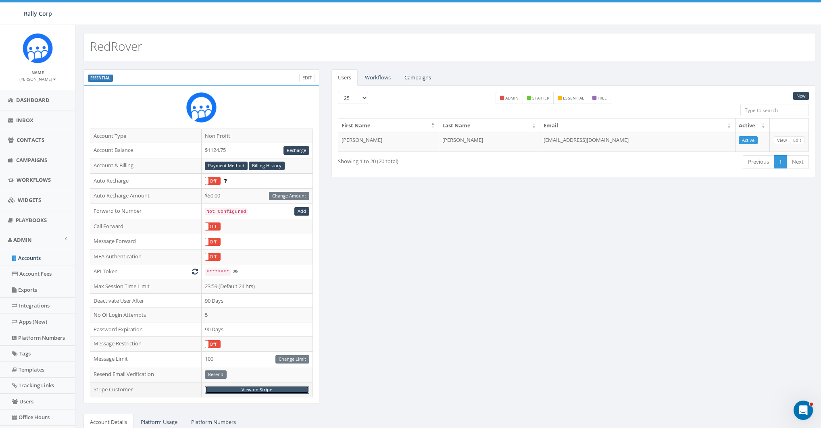
click at [253, 388] on link "View on Stripe" at bounding box center [257, 390] width 104 height 8
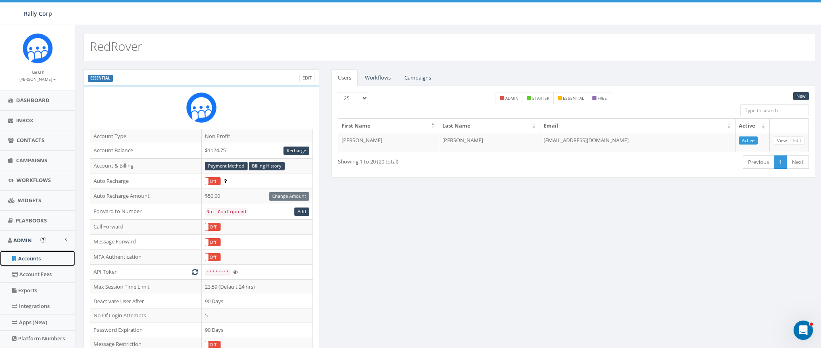
click at [21, 255] on link "Accounts" at bounding box center [37, 258] width 75 height 16
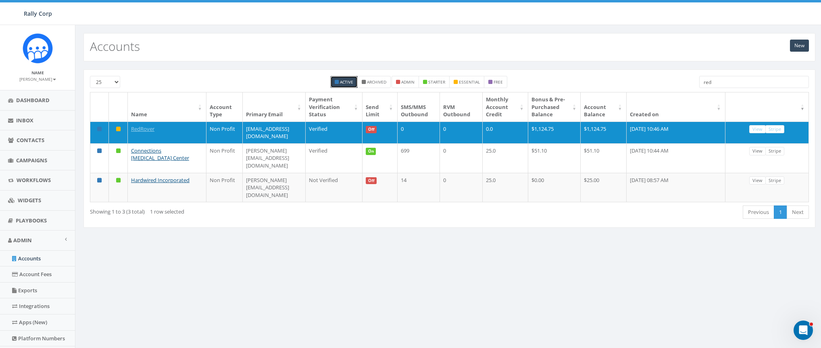
click at [732, 79] on input "red" at bounding box center [754, 82] width 110 height 12
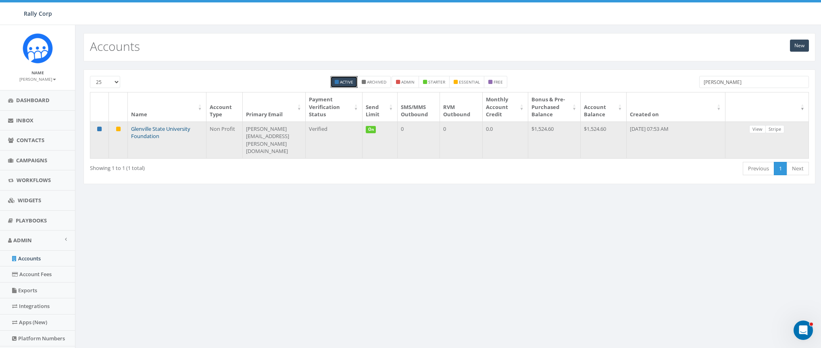
type input "glen"
click at [147, 127] on link "Glenville State University Foundation" at bounding box center [160, 132] width 59 height 15
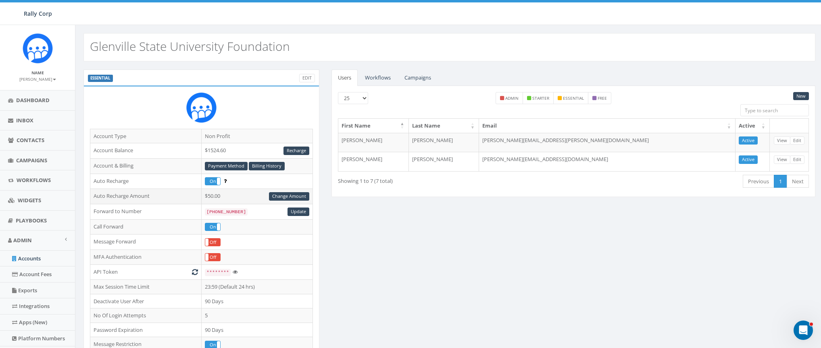
scroll to position [133, 0]
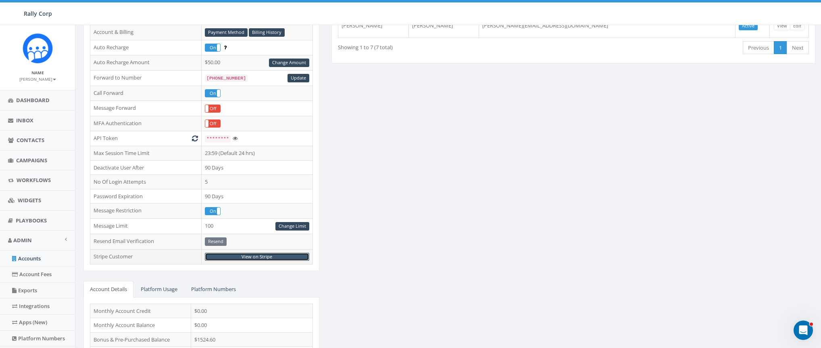
click at [252, 252] on link "View on Stripe" at bounding box center [257, 256] width 104 height 8
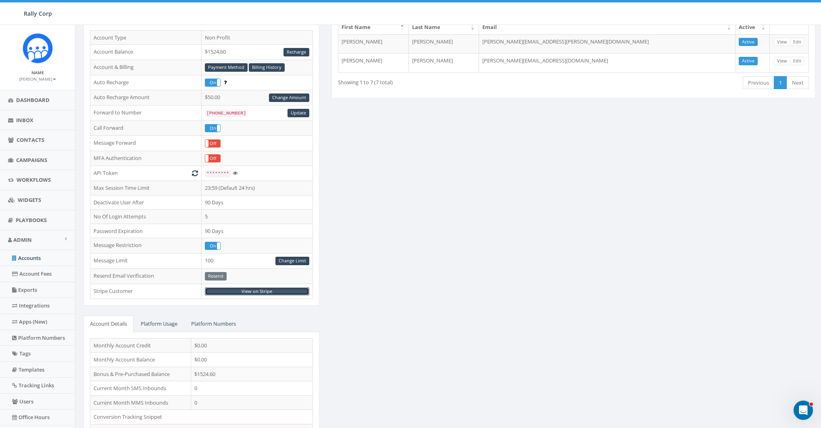
scroll to position [103, 0]
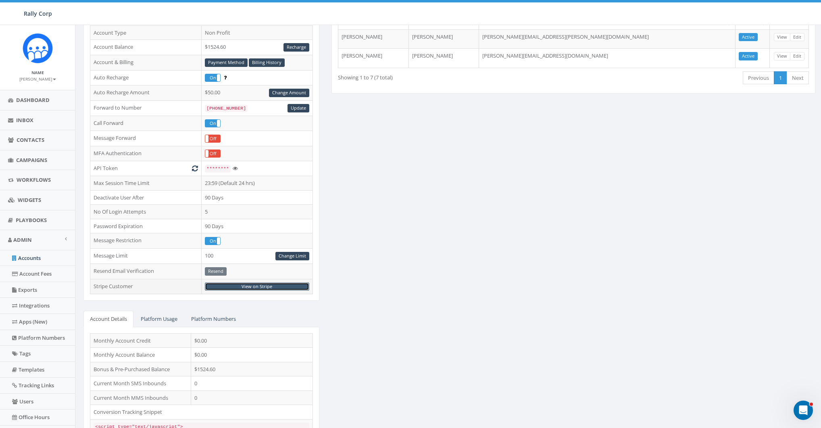
click at [274, 284] on link "View on Stripe" at bounding box center [257, 287] width 104 height 8
click at [28, 257] on link "Accounts" at bounding box center [37, 258] width 75 height 16
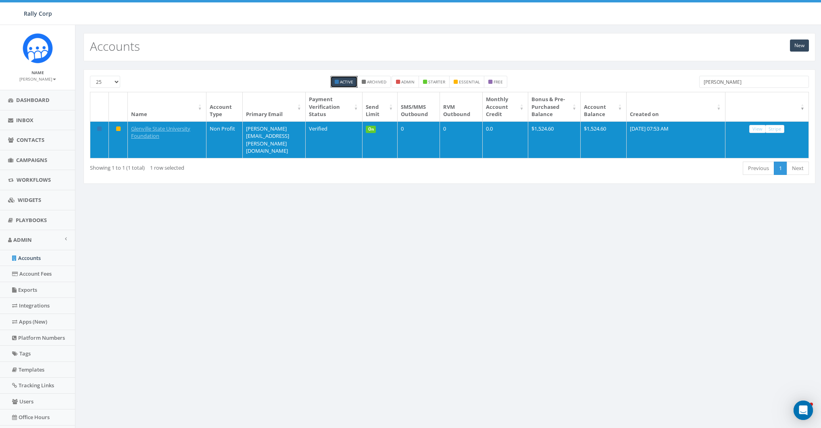
click at [731, 87] on input "[PERSON_NAME]" at bounding box center [754, 82] width 110 height 12
click at [732, 85] on input "[PERSON_NAME]" at bounding box center [754, 82] width 110 height 12
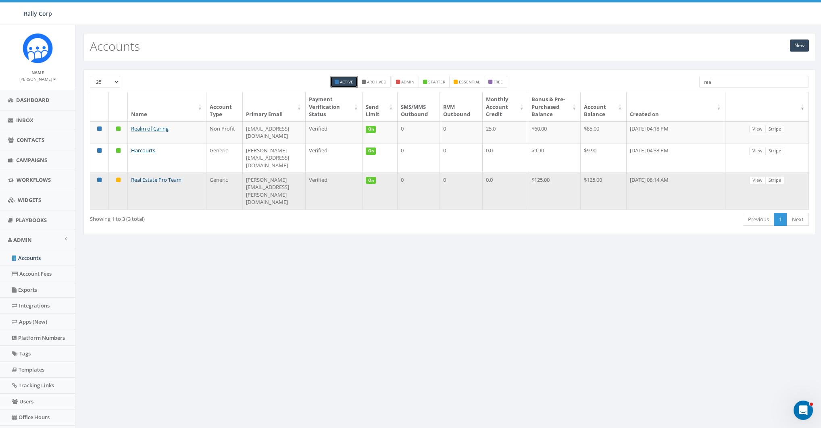
type input "real"
click at [155, 176] on link "Real Estate Pro Team" at bounding box center [156, 179] width 50 height 7
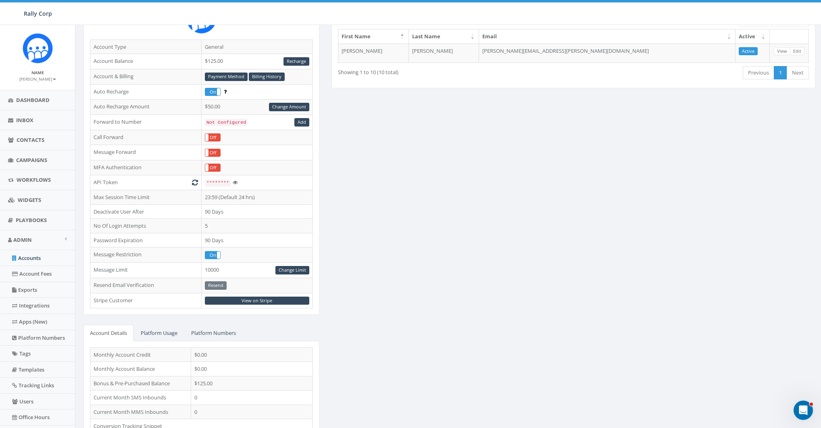
scroll to position [140, 0]
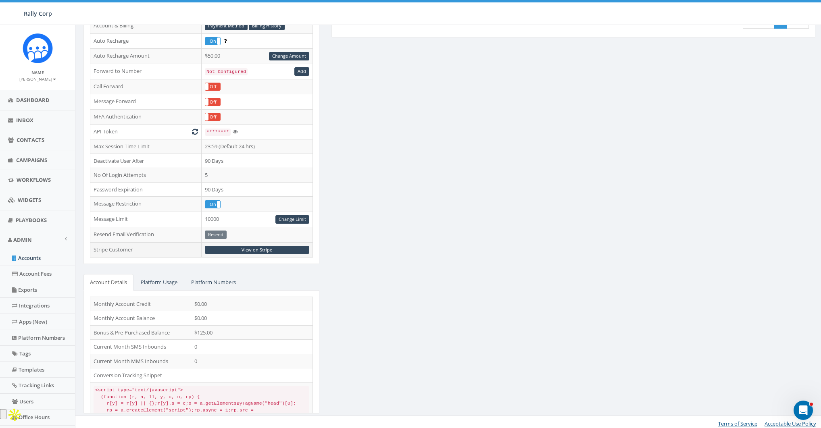
click at [252, 252] on td "View on Stripe" at bounding box center [256, 249] width 111 height 15
click at [253, 249] on link "View on Stripe" at bounding box center [257, 250] width 104 height 8
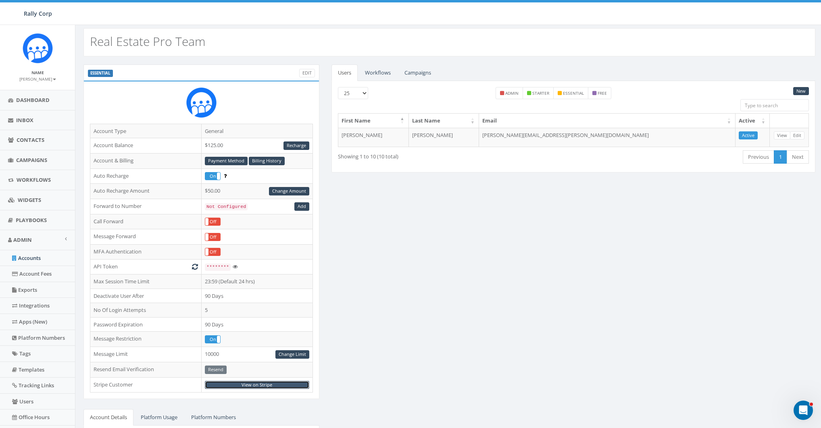
scroll to position [0, 0]
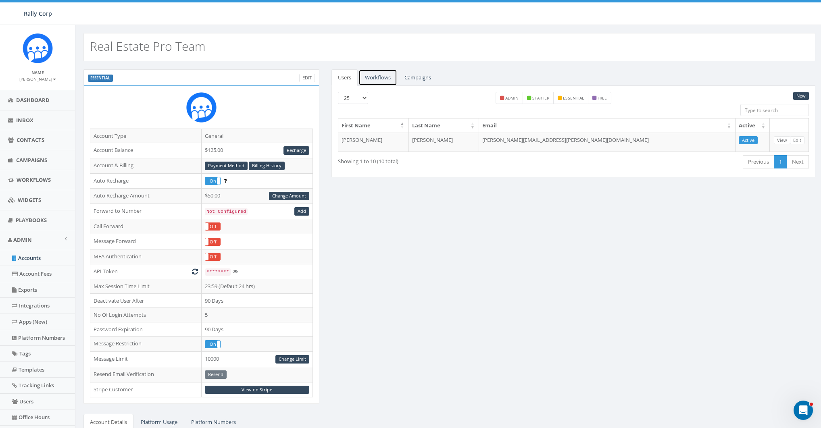
click at [380, 84] on link "Workflows" at bounding box center [377, 77] width 39 height 17
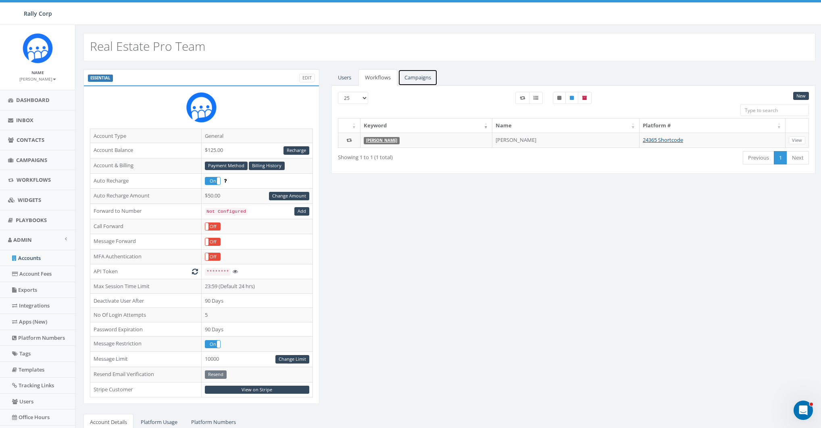
click at [417, 81] on link "Campaigns" at bounding box center [418, 77] width 40 height 17
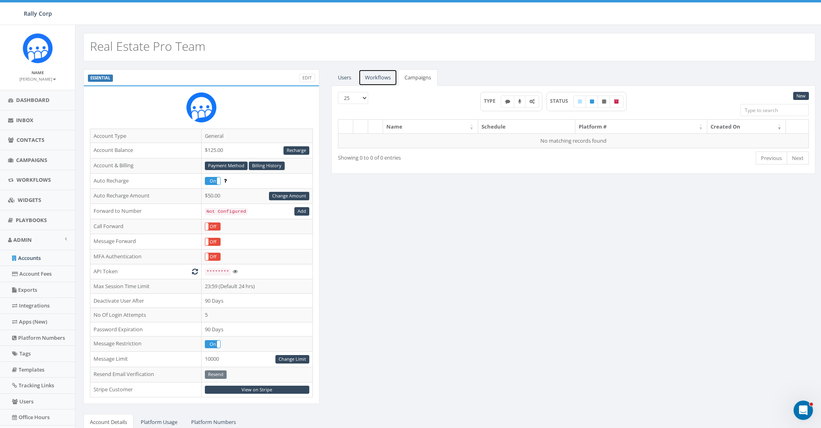
click at [387, 81] on link "Workflows" at bounding box center [377, 77] width 39 height 17
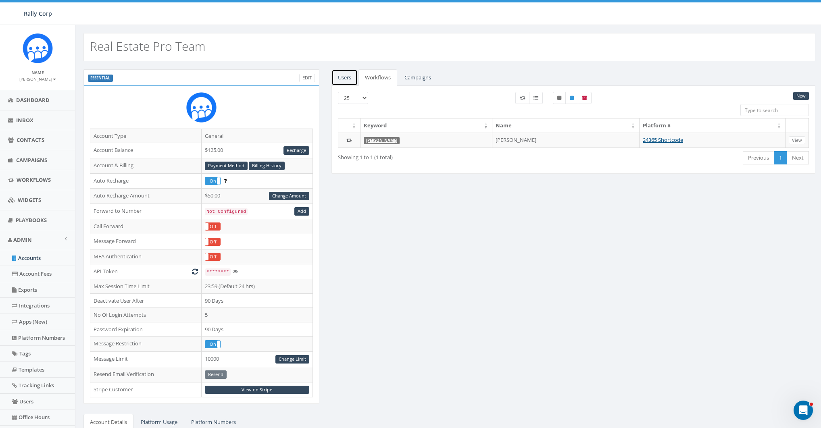
click at [344, 77] on link "Users" at bounding box center [344, 77] width 26 height 17
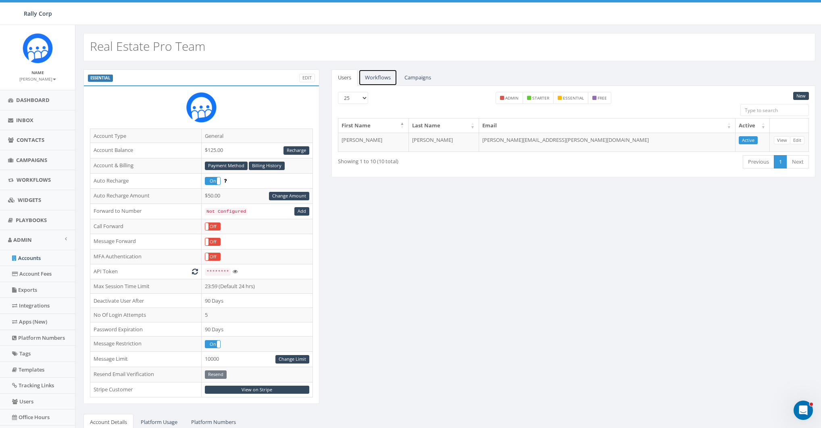
click at [373, 77] on link "Workflows" at bounding box center [377, 77] width 39 height 17
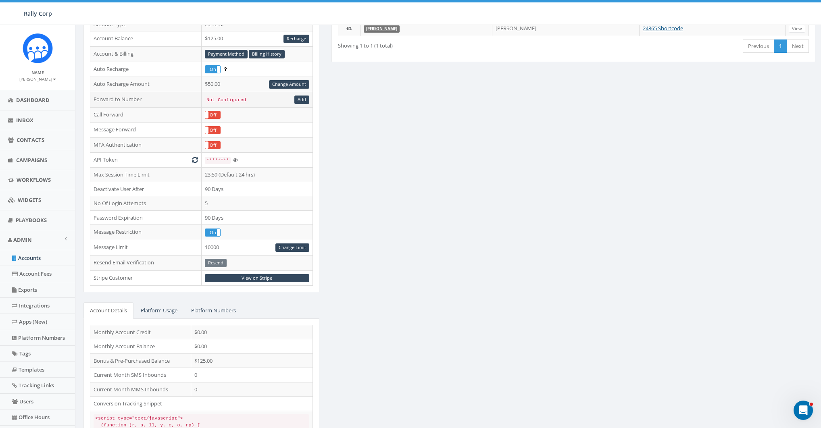
scroll to position [140, 0]
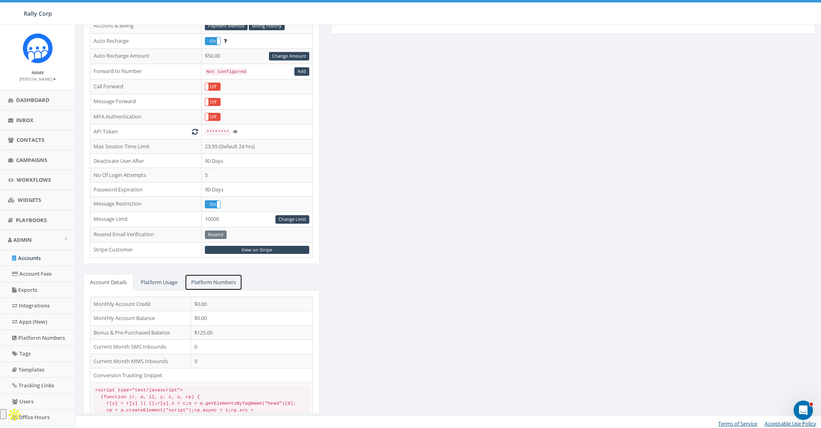
click at [218, 283] on link "Platform Numbers" at bounding box center [214, 282] width 58 height 17
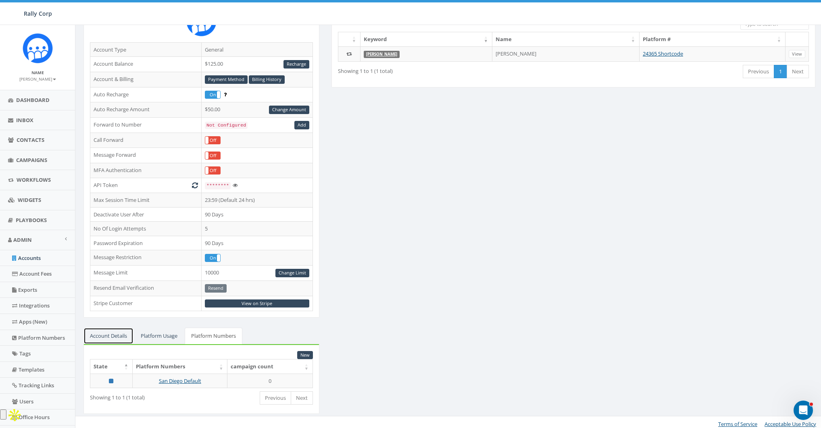
click at [116, 333] on link "Account Details" at bounding box center [108, 336] width 50 height 17
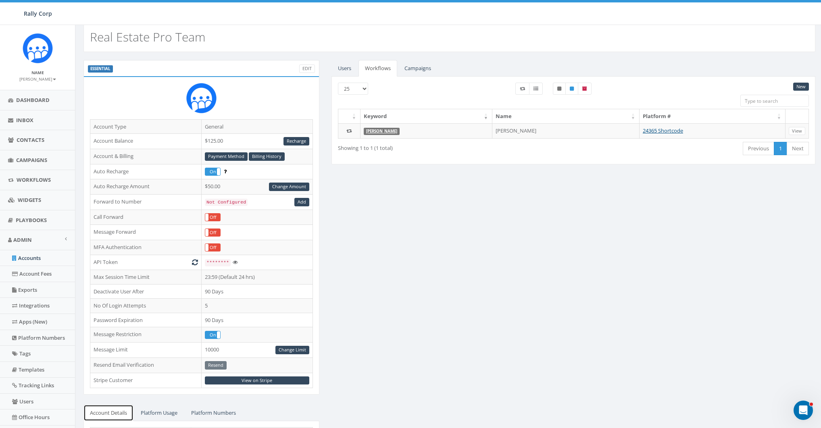
scroll to position [0, 0]
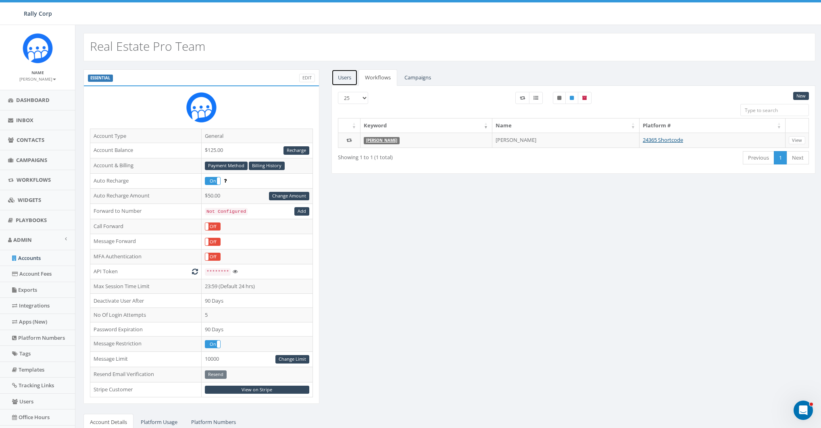
click at [350, 76] on link "Users" at bounding box center [344, 77] width 26 height 17
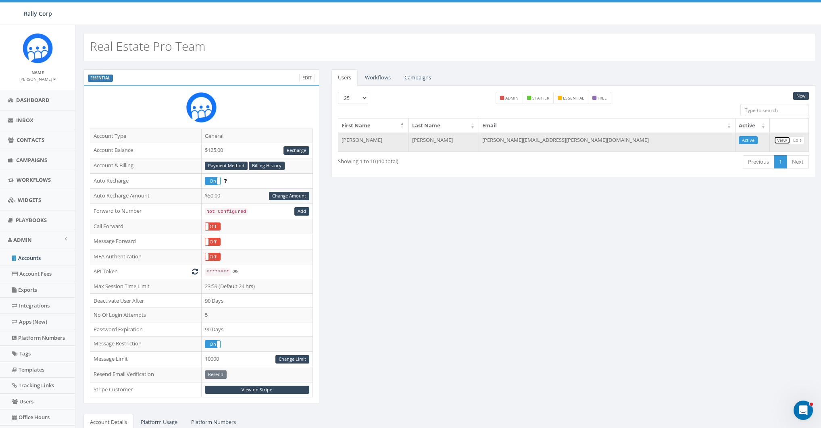
click at [782, 138] on link "View" at bounding box center [782, 140] width 17 height 8
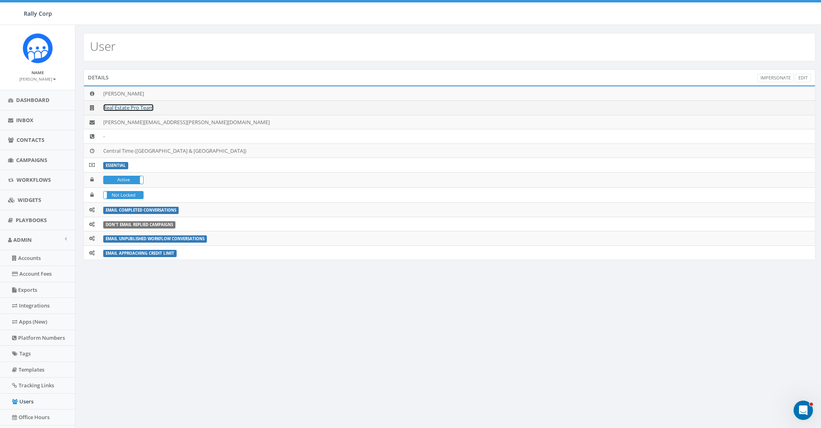
click at [132, 108] on link "Real Estate Pro Team" at bounding box center [128, 107] width 50 height 7
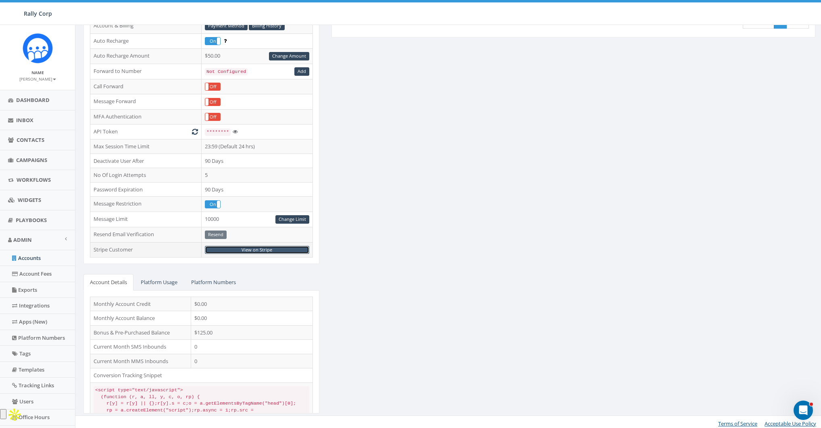
click at [260, 246] on link "View on Stripe" at bounding box center [257, 250] width 104 height 8
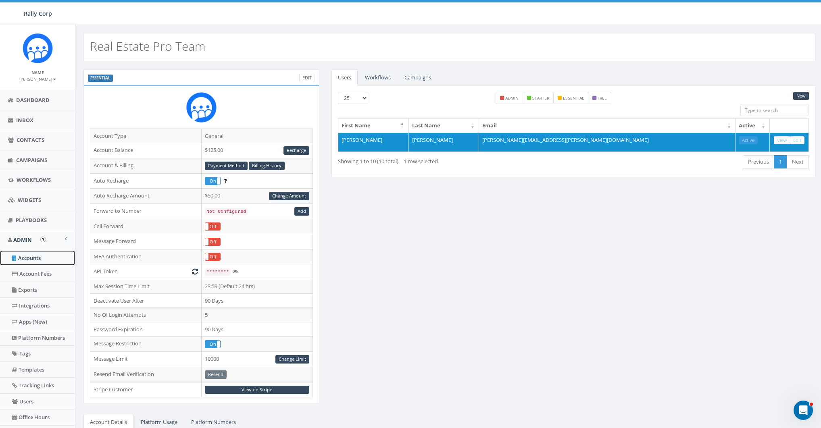
click at [23, 255] on link "Accounts" at bounding box center [37, 258] width 75 height 16
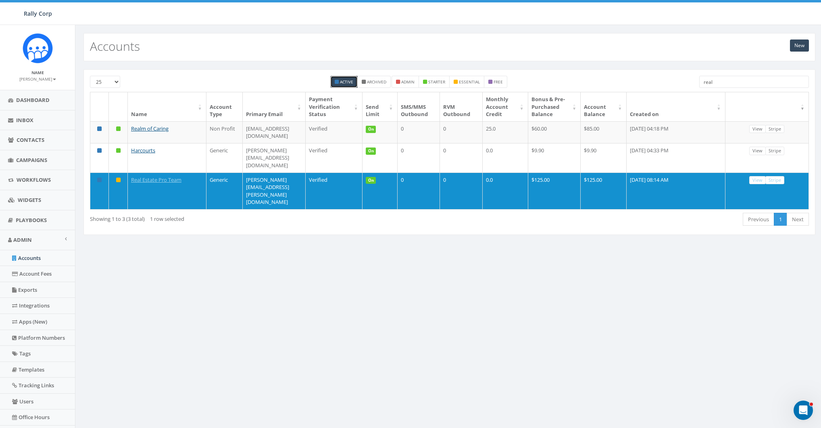
click at [734, 80] on input "real" at bounding box center [754, 82] width 110 height 12
